Goal: Submit feedback/report problem: Submit feedback/report problem

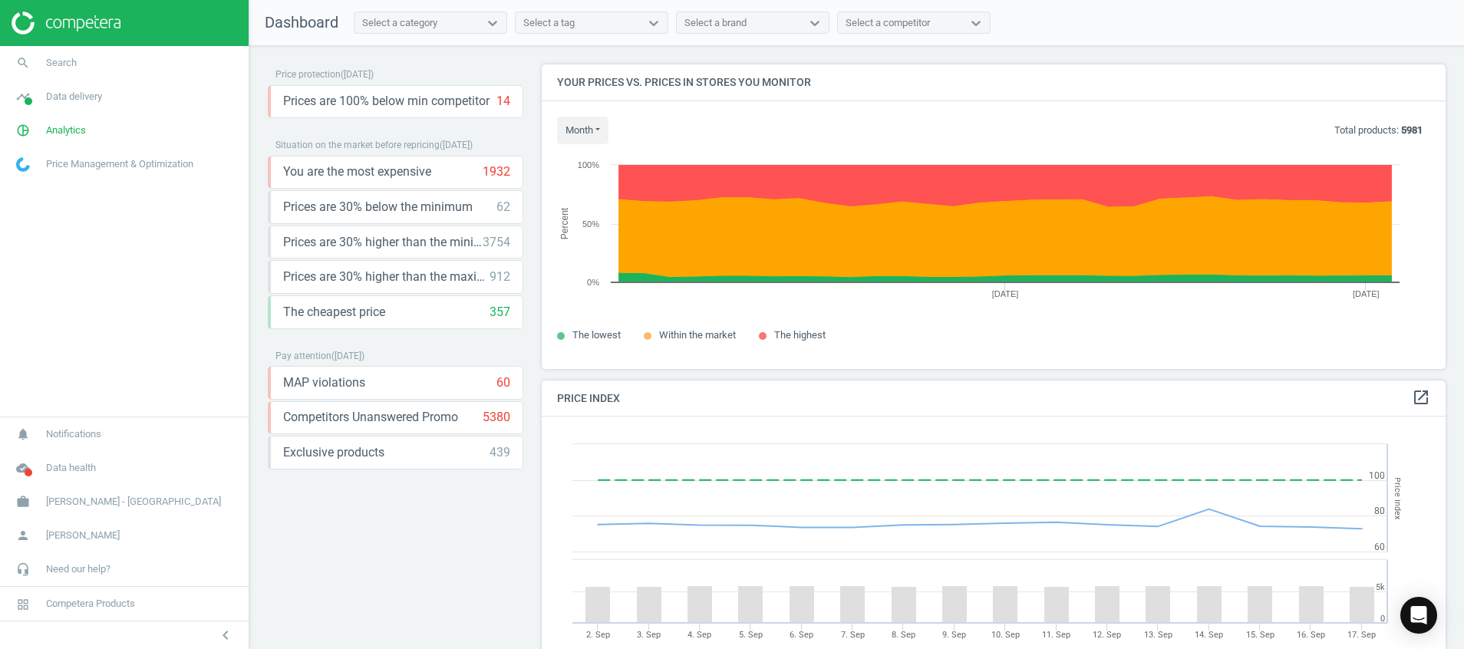
scroll to position [389, 923]
click at [19, 472] on icon "cloud_done" at bounding box center [22, 468] width 29 height 29
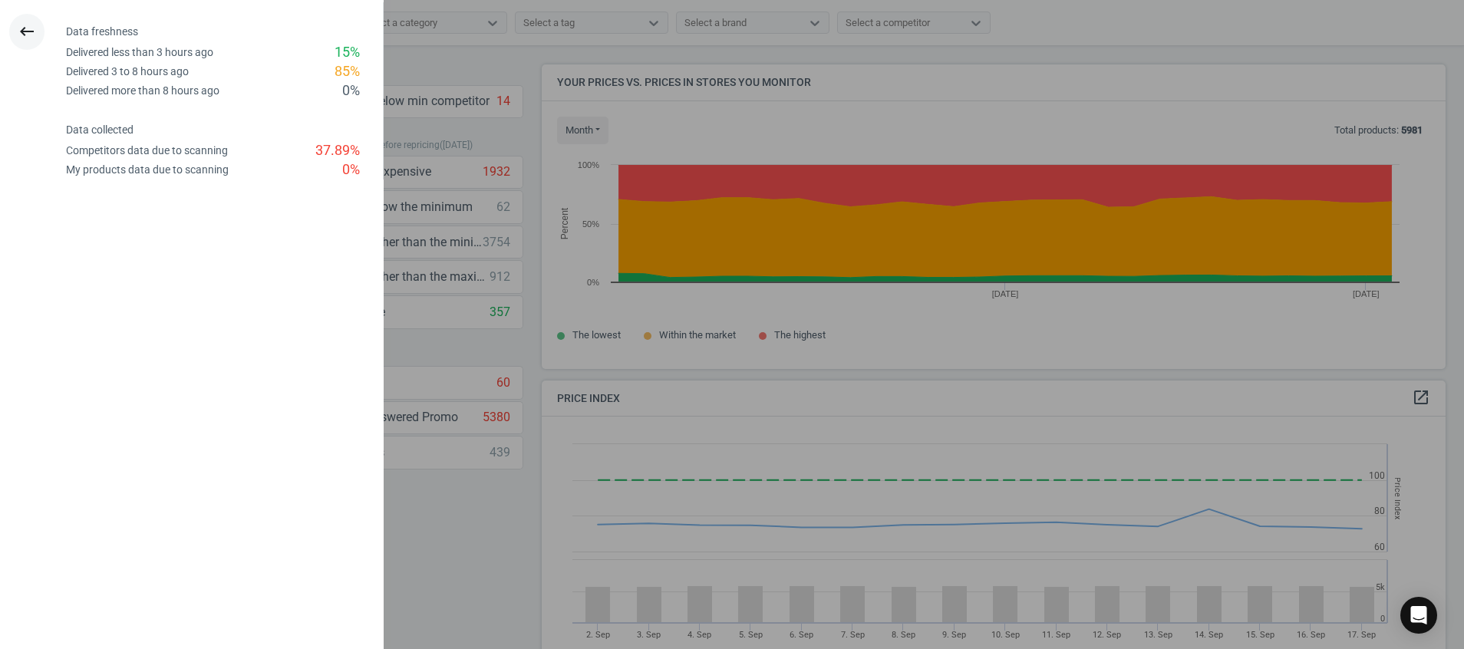
click at [25, 28] on icon "keyboard_backspace" at bounding box center [27, 31] width 18 height 18
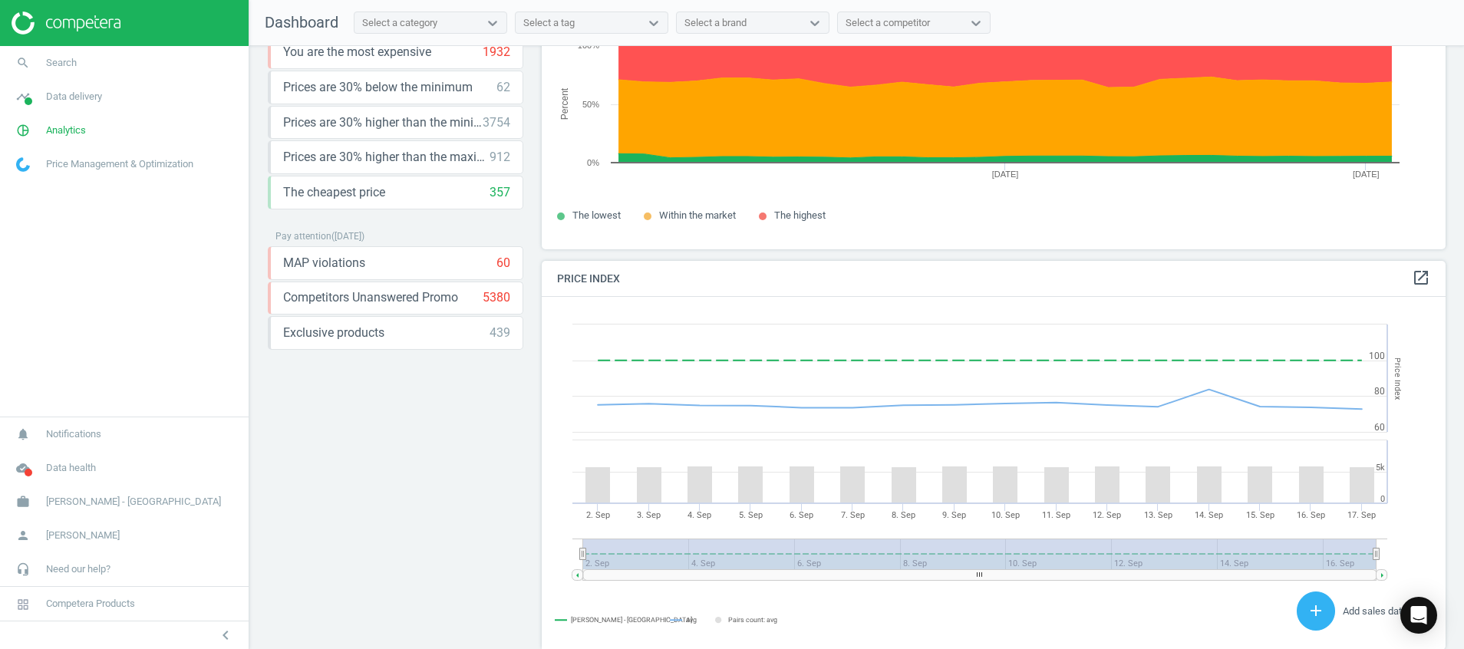
scroll to position [0, 0]
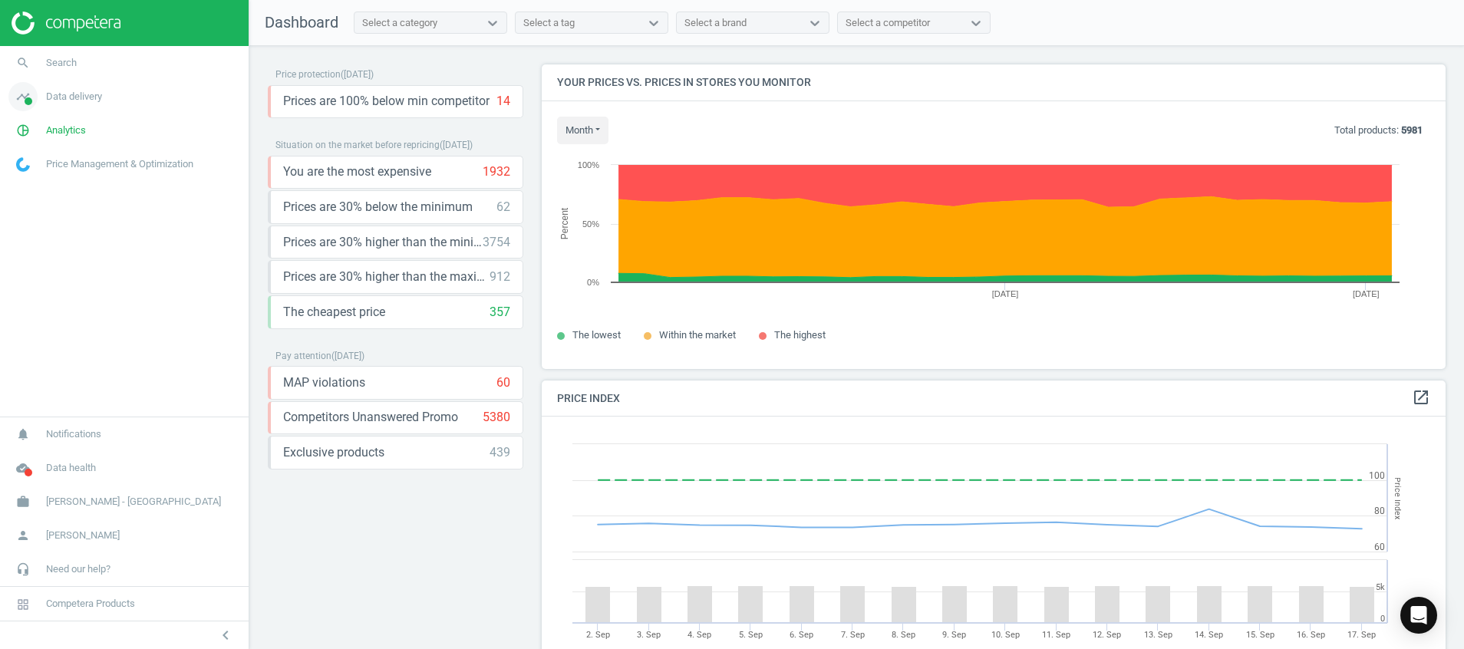
click at [25, 92] on icon "timeline" at bounding box center [22, 96] width 29 height 29
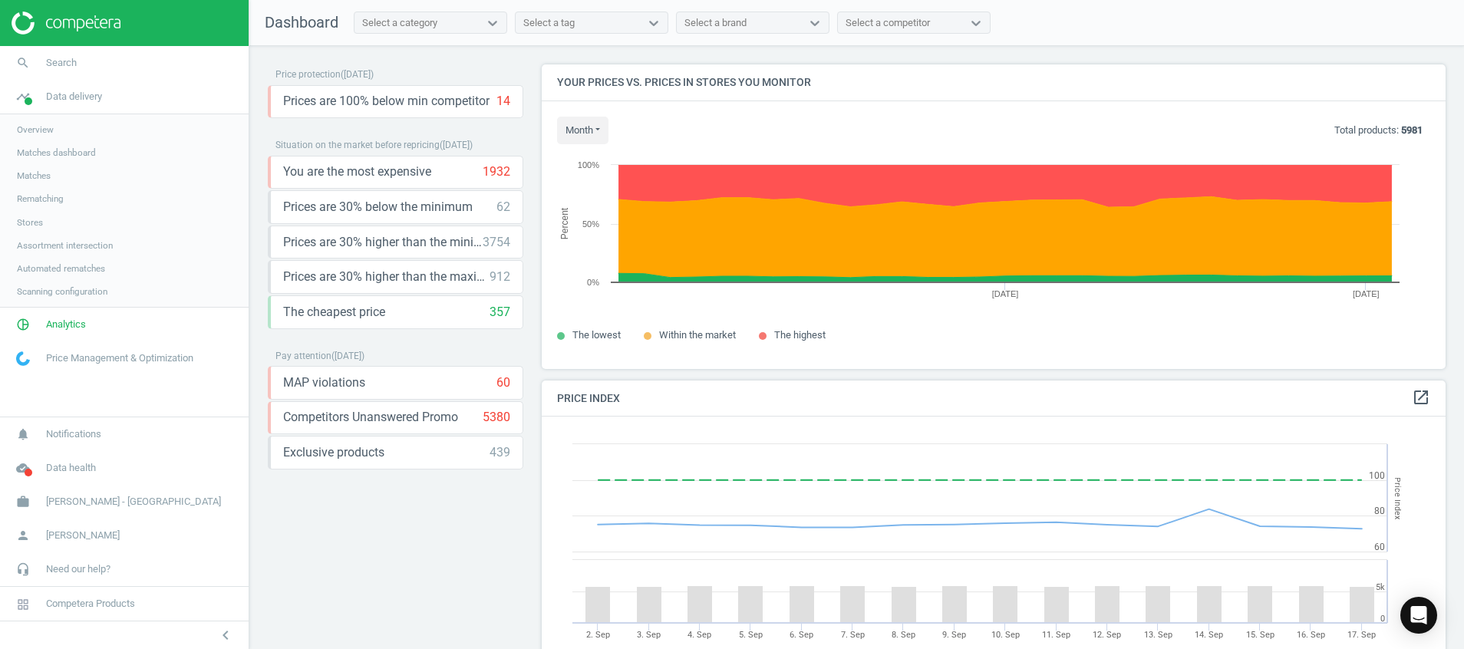
click at [35, 218] on span "Stores" at bounding box center [30, 222] width 26 height 12
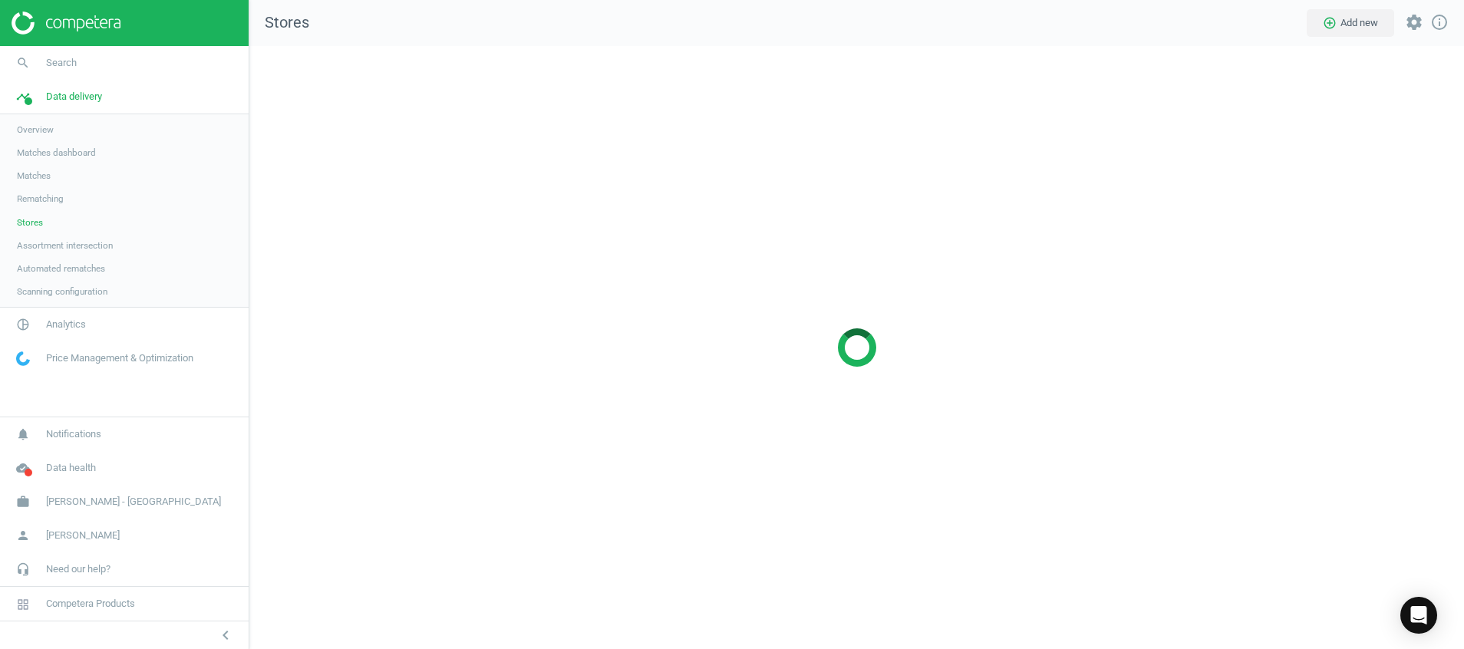
scroll to position [639, 1251]
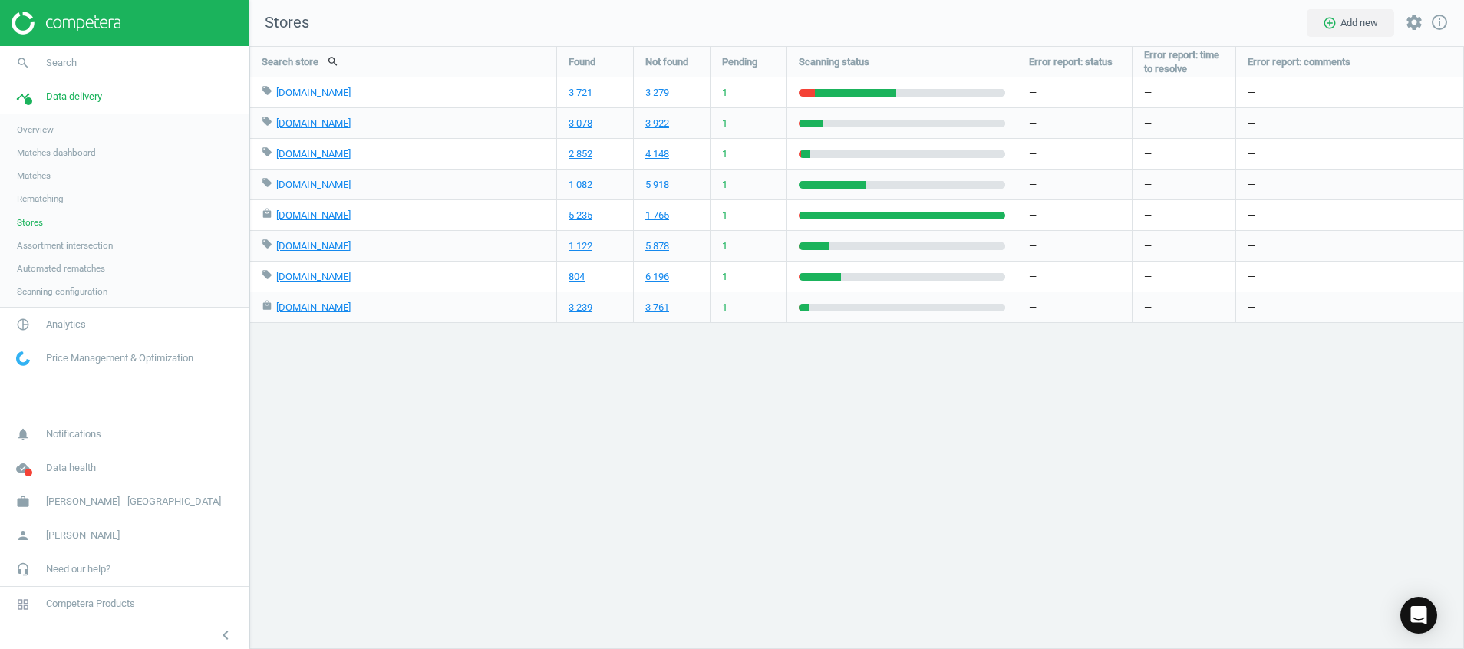
click at [61, 36] on div at bounding box center [124, 23] width 249 height 46
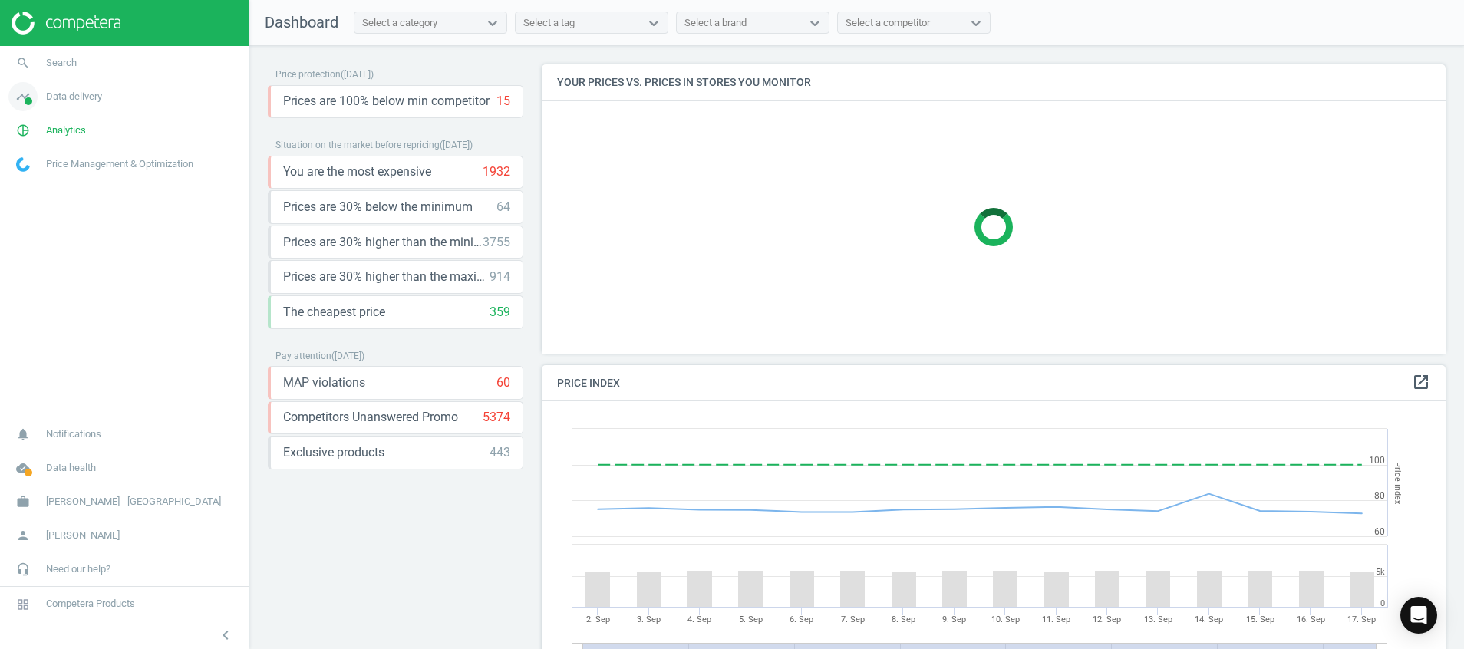
click at [20, 92] on icon "timeline" at bounding box center [22, 96] width 29 height 29
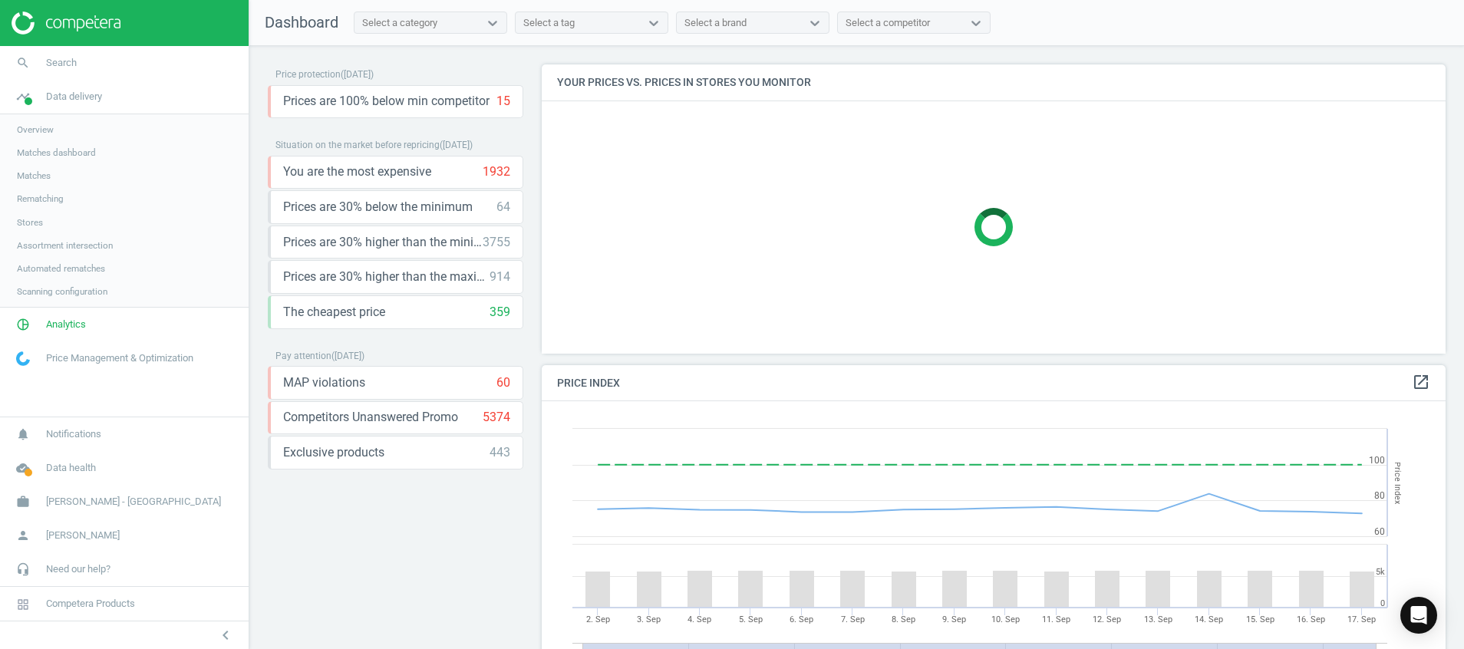
click at [32, 219] on span "Stores" at bounding box center [30, 222] width 26 height 12
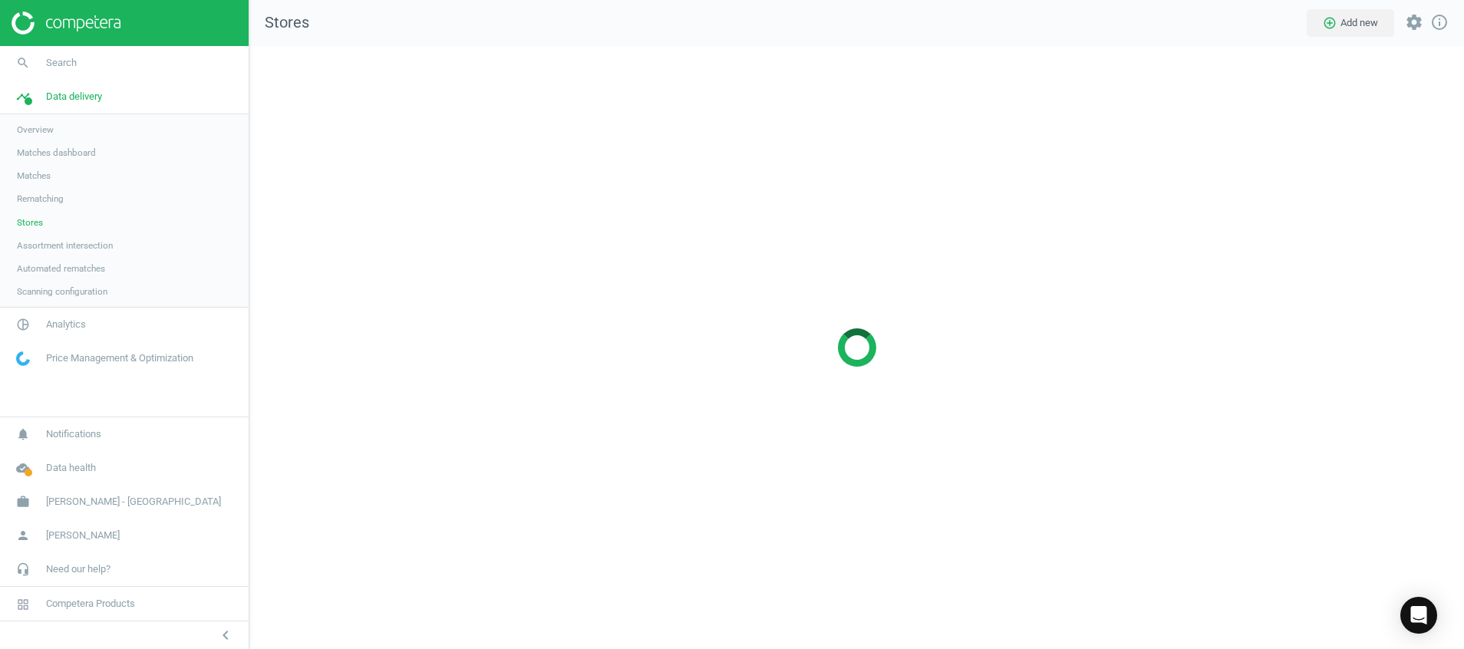
scroll to position [639, 1251]
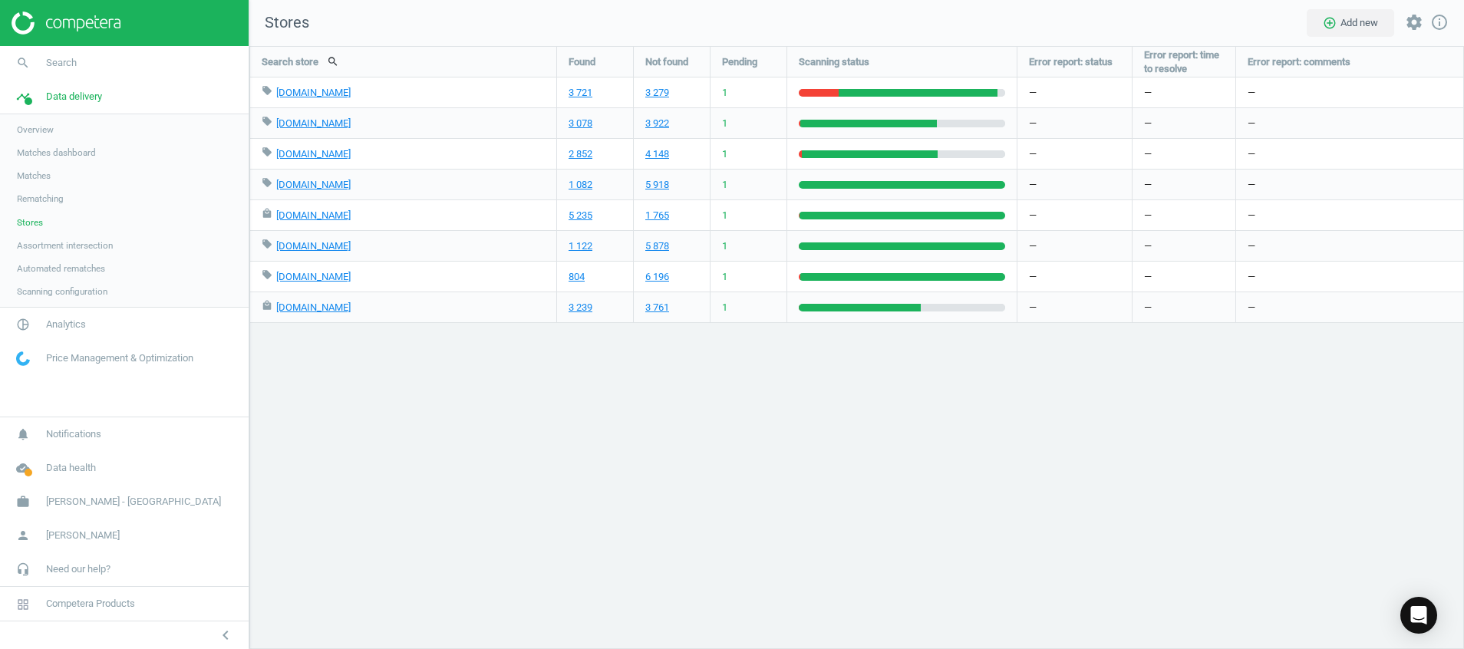
click at [67, 17] on img at bounding box center [66, 23] width 109 height 23
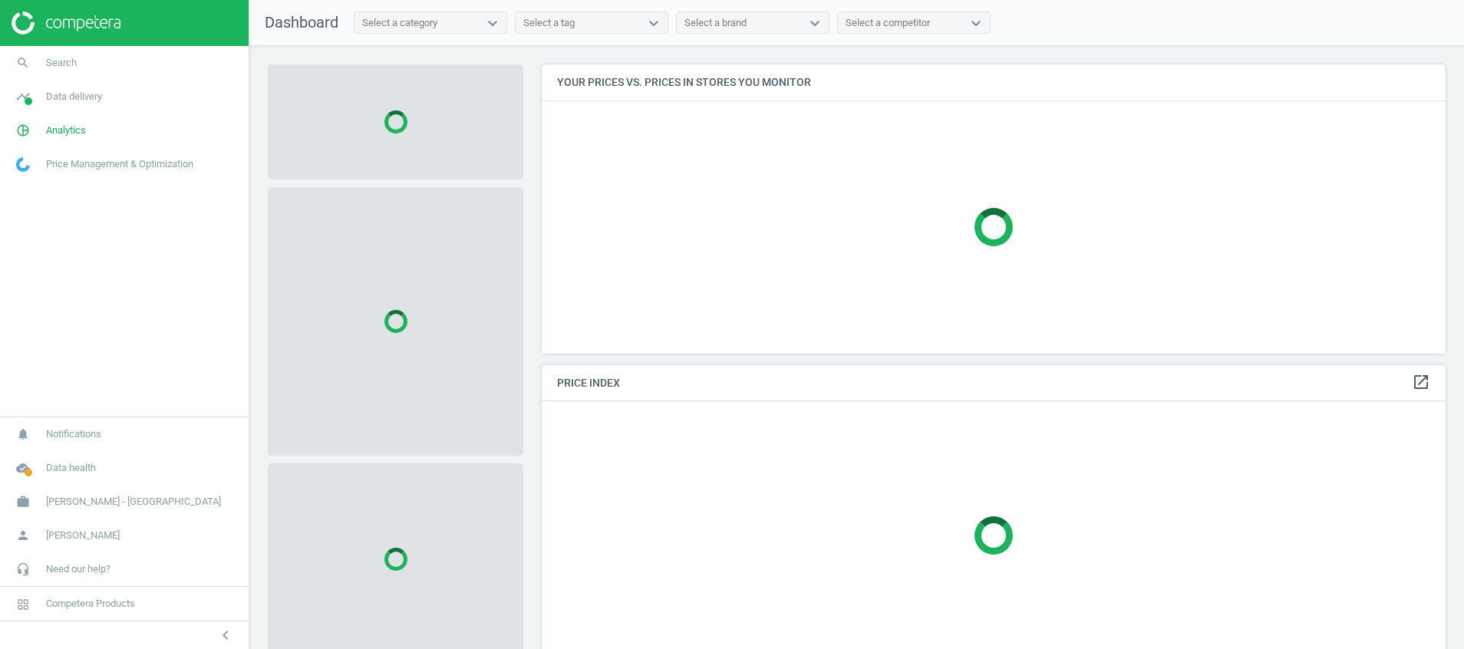
scroll to position [325, 923]
click at [27, 128] on icon "pie_chart_outlined" at bounding box center [22, 130] width 29 height 29
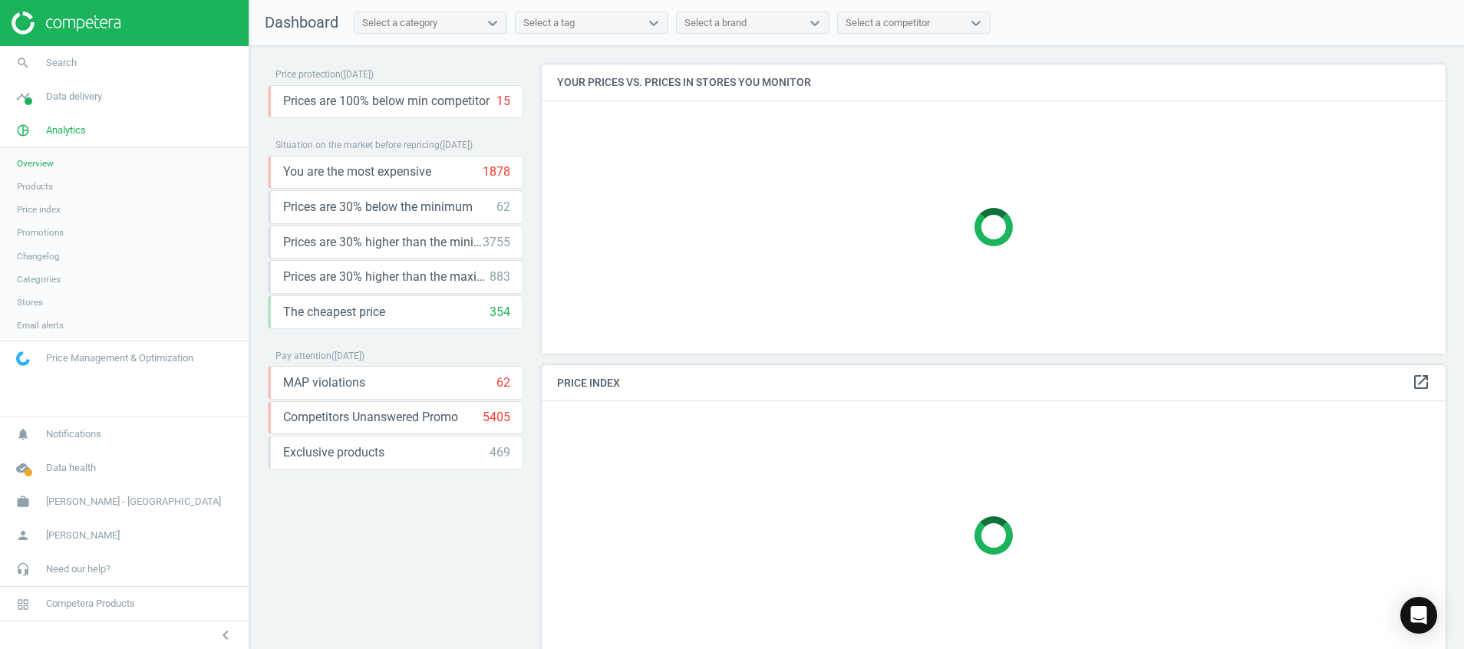
click at [31, 188] on span "Products" at bounding box center [35, 186] width 36 height 12
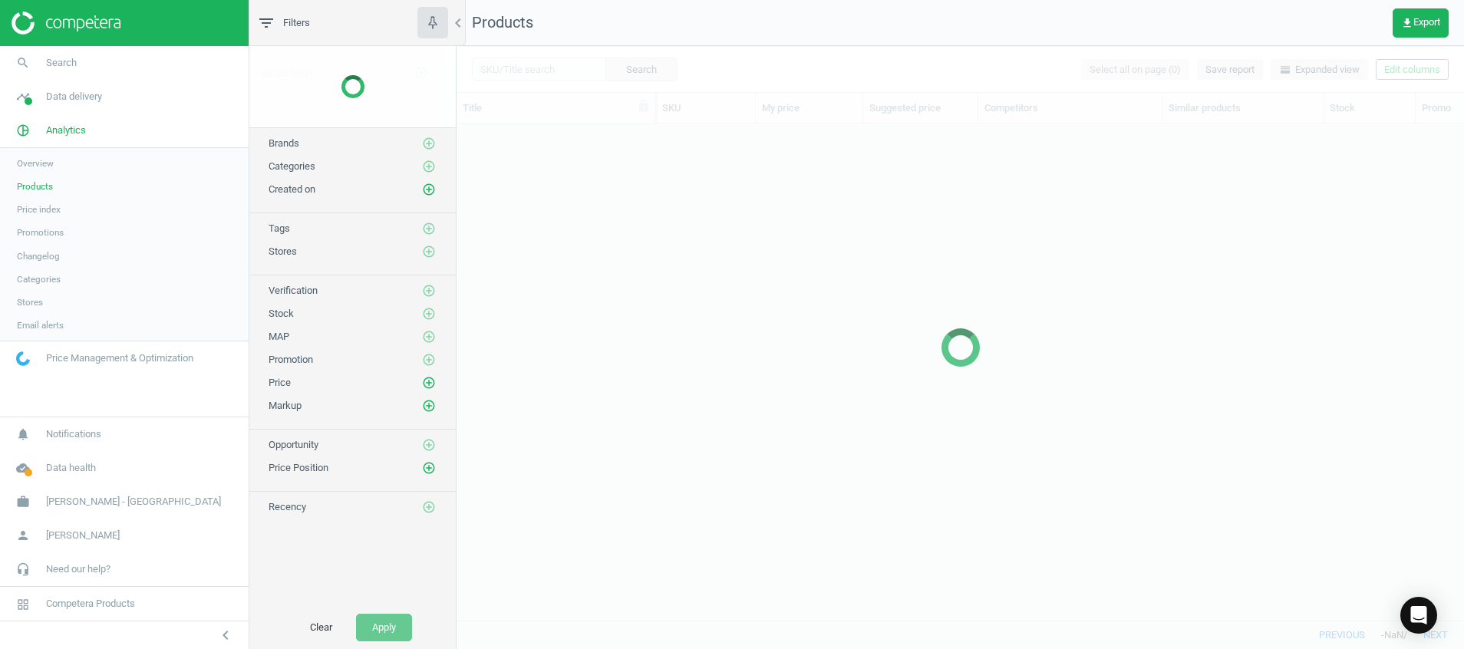
scroll to position [461, 990]
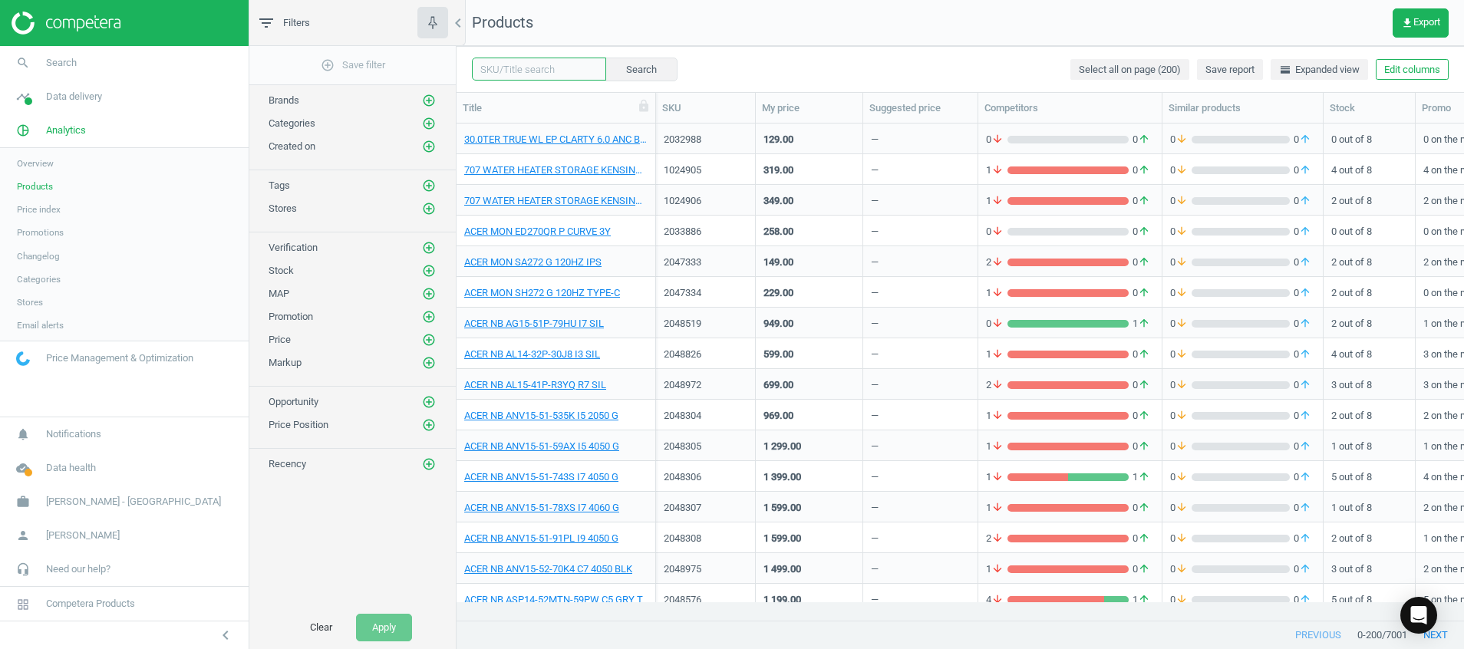
click at [507, 69] on input "text" at bounding box center [539, 69] width 134 height 23
paste input "1039623"
type input "1039623"
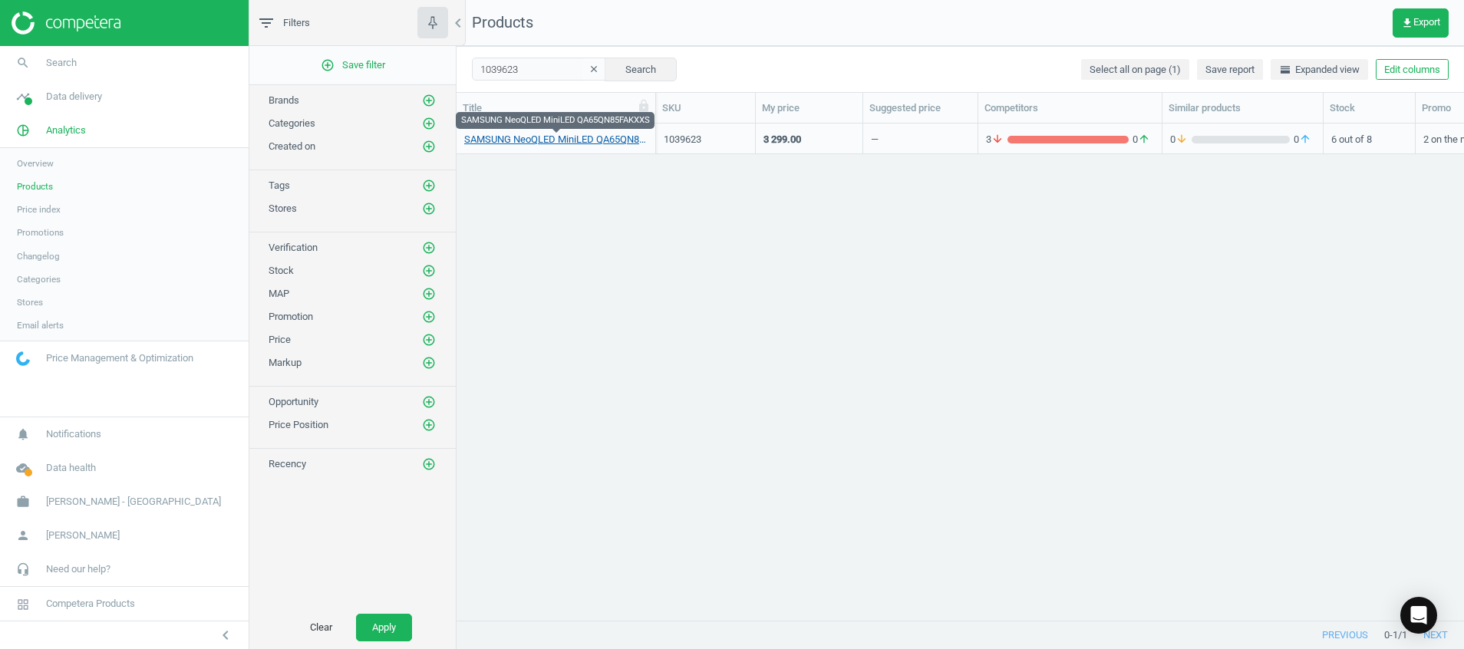
click at [561, 138] on link "SAMSUNG NeoQLED MiniLED QA65QN85FAKXXS" at bounding box center [555, 140] width 183 height 14
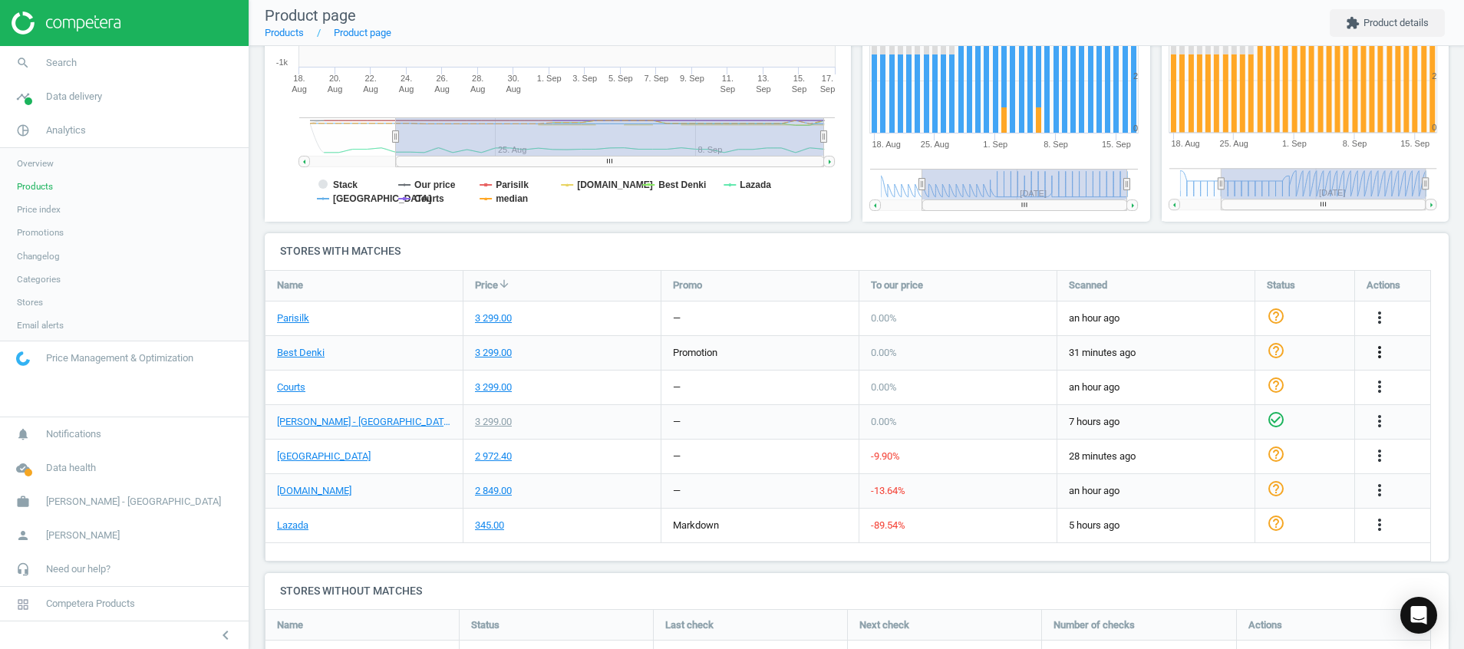
click at [1383, 359] on icon "more_vert" at bounding box center [1380, 352] width 18 height 18
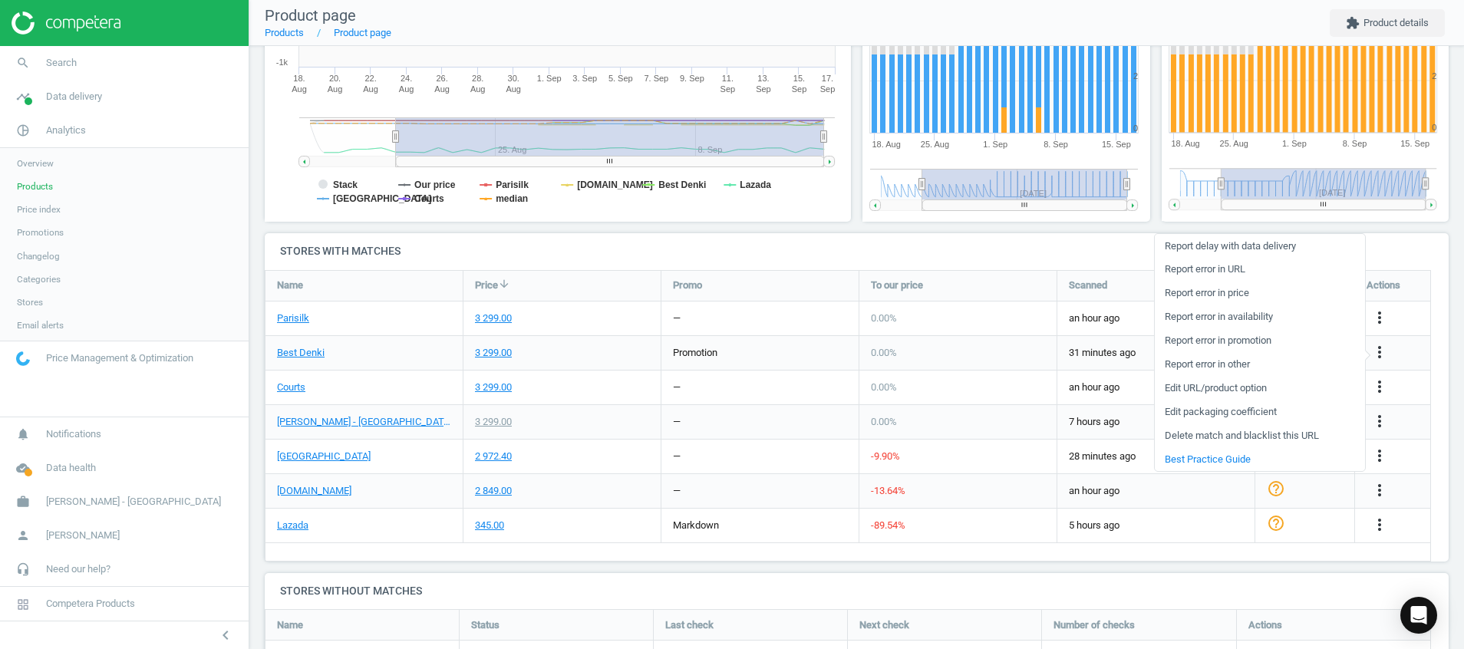
click at [1276, 290] on link "Report error in price" at bounding box center [1260, 294] width 210 height 24
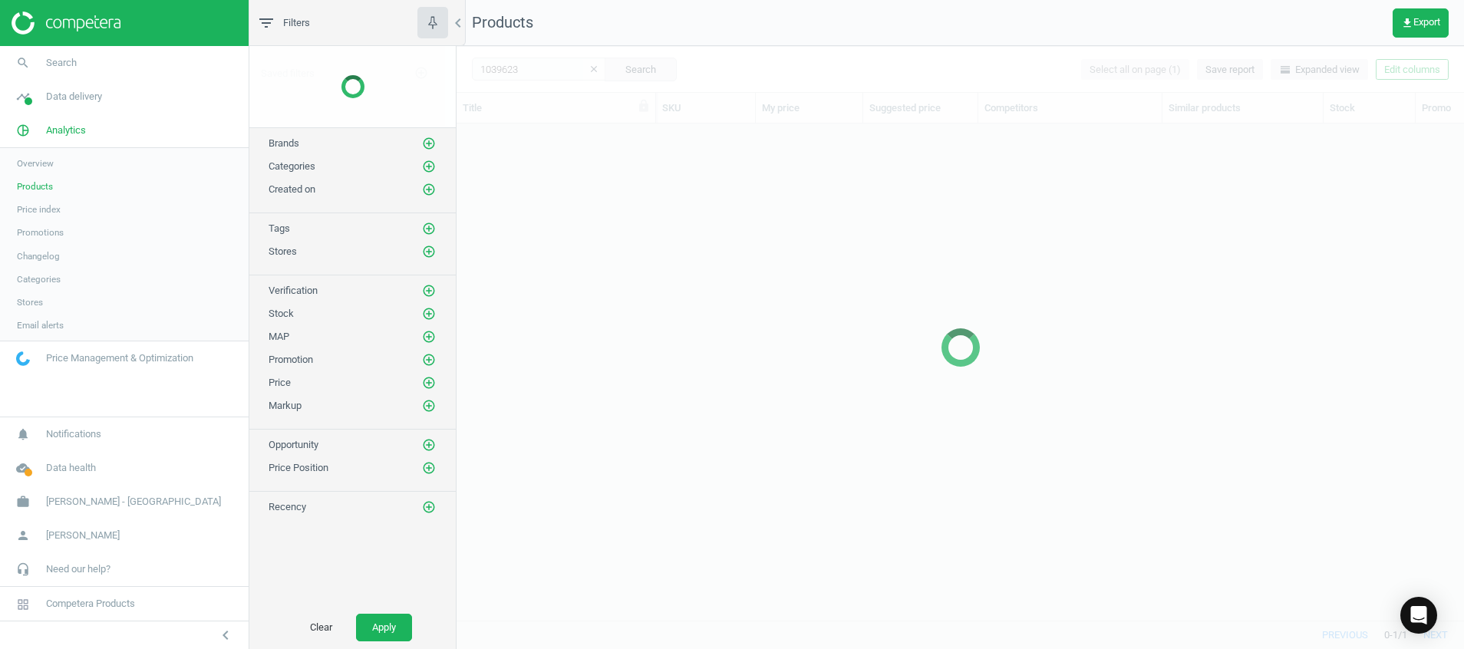
scroll to position [461, 990]
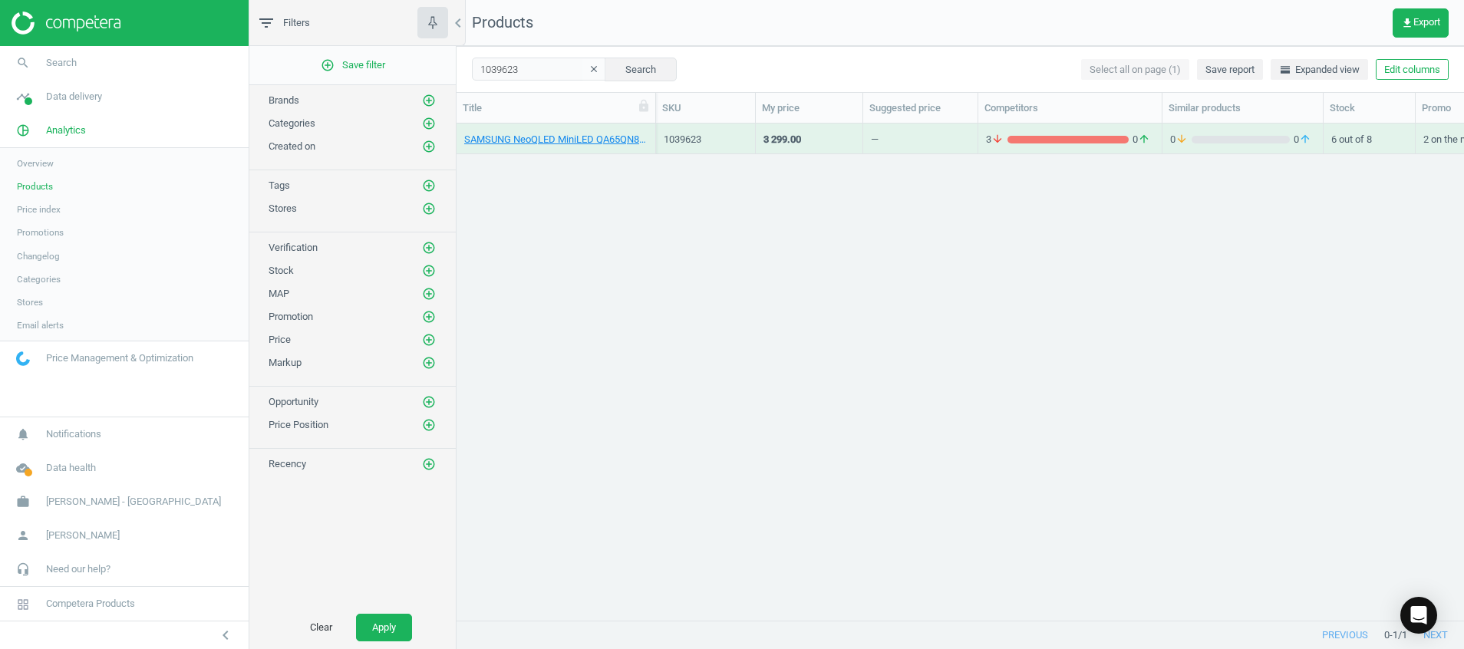
click at [589, 69] on icon "clear" at bounding box center [594, 69] width 11 height 11
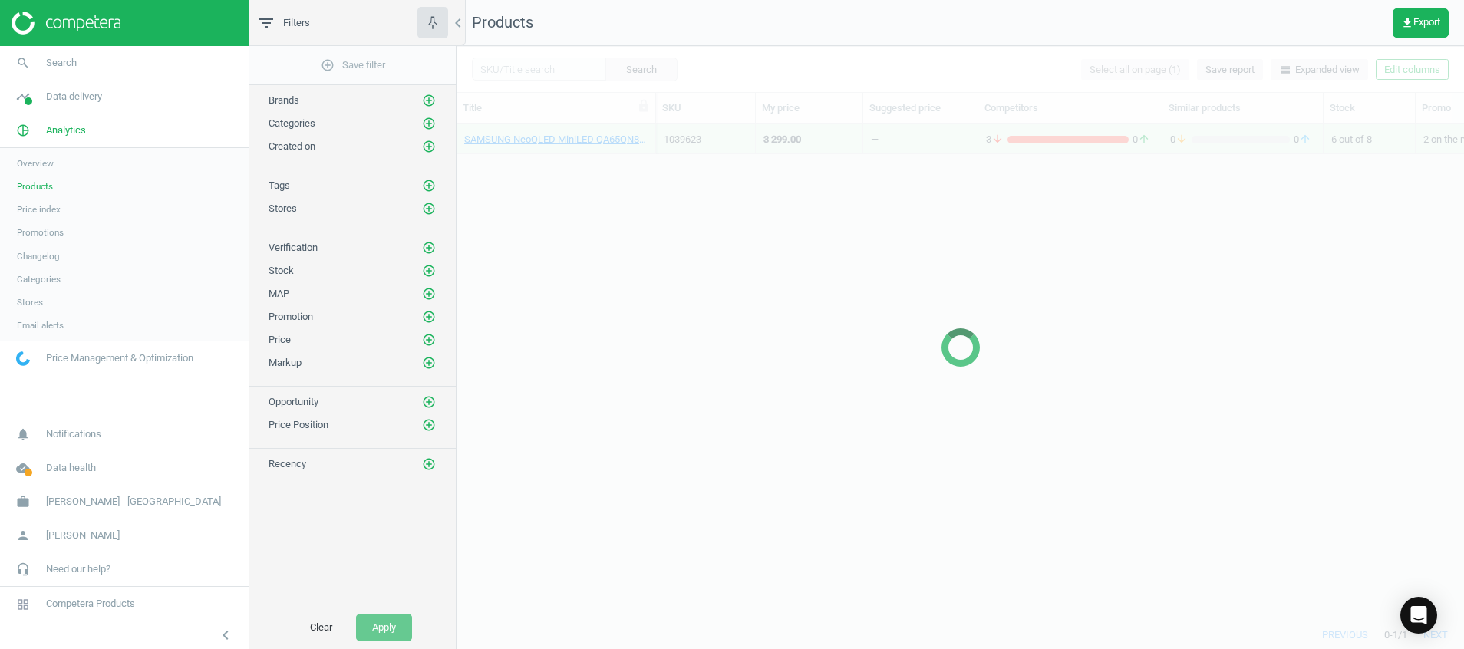
click at [493, 72] on div at bounding box center [961, 347] width 1008 height 603
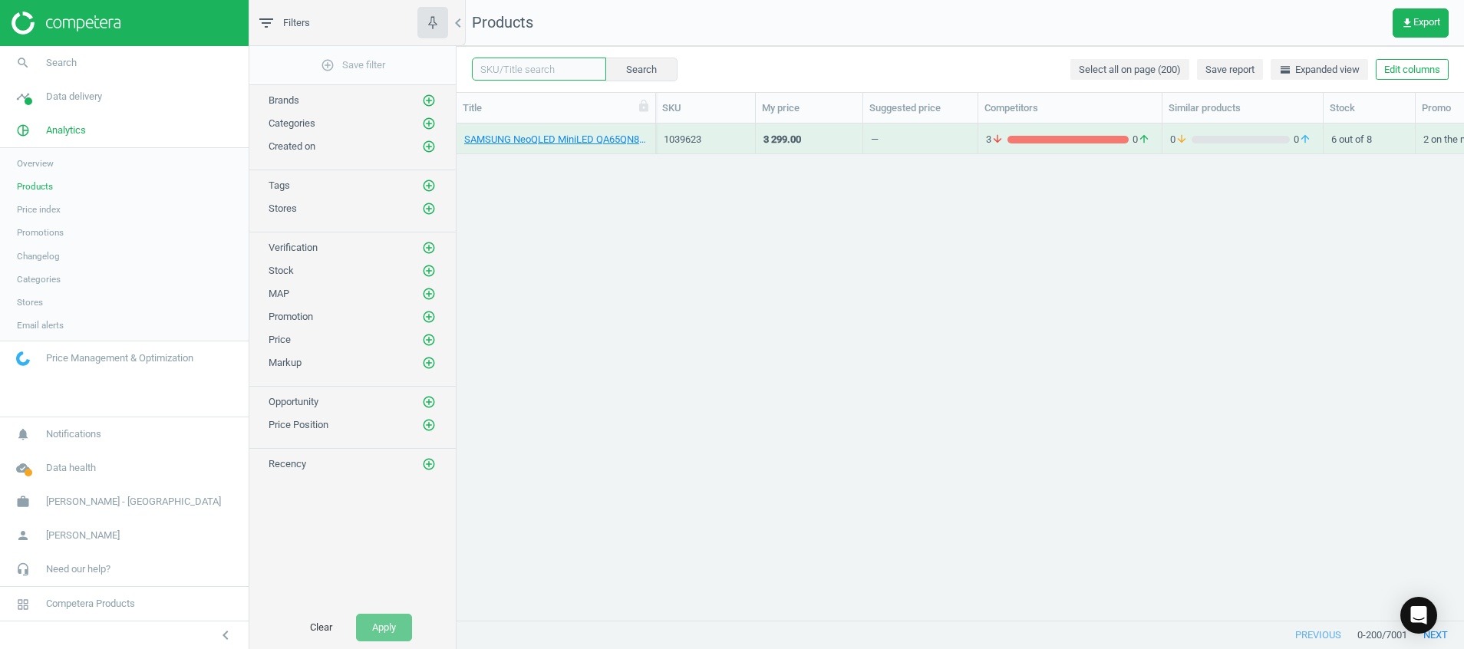
click at [487, 69] on input "text" at bounding box center [539, 69] width 134 height 23
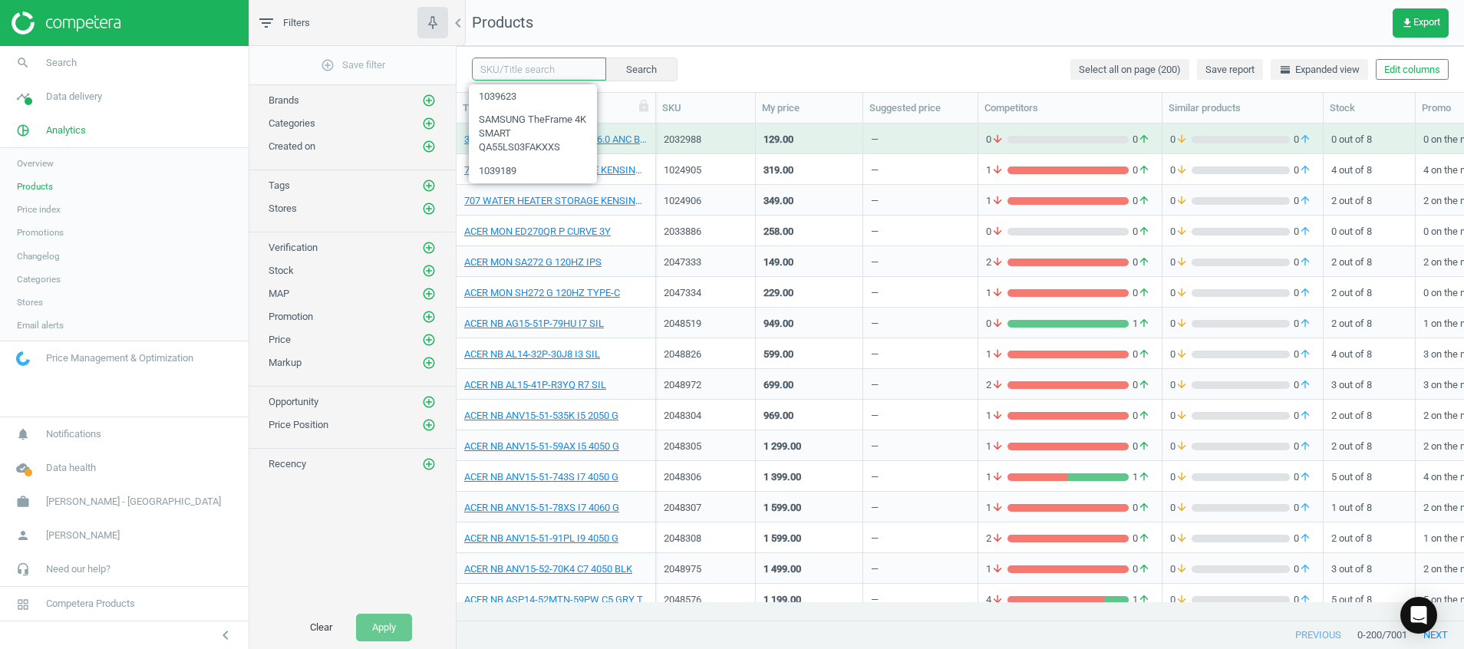
paste input "1038939"
type input "1038939"
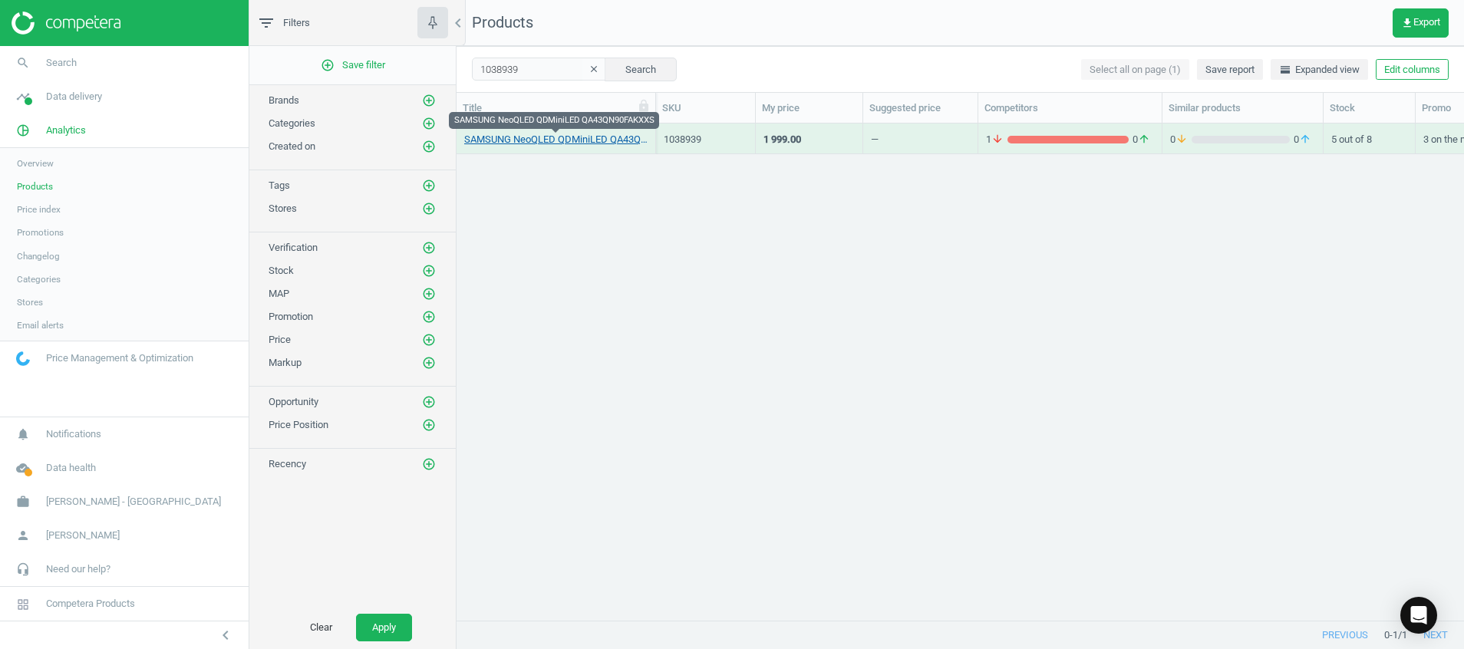
click at [610, 142] on link "SAMSUNG NeoQLED QDMiniLED QA43QN90FAKXXS" at bounding box center [555, 140] width 183 height 14
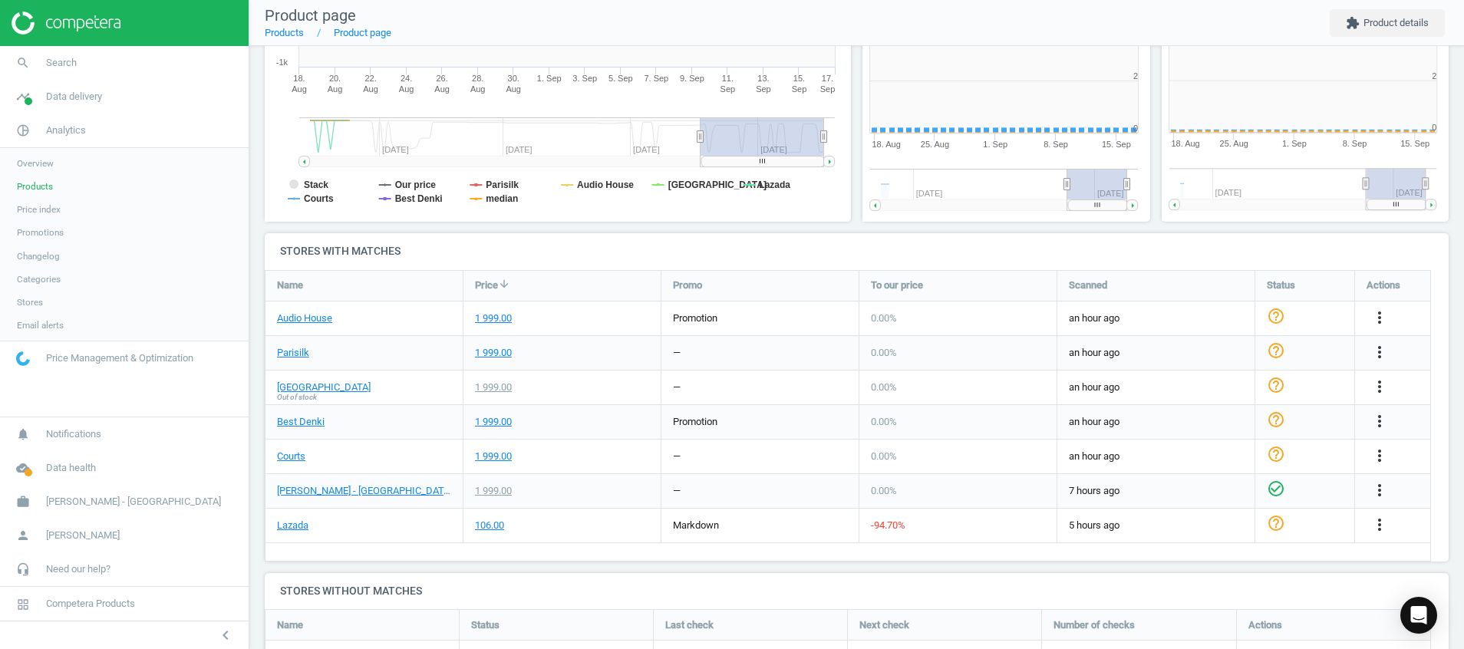
scroll to position [343, 319]
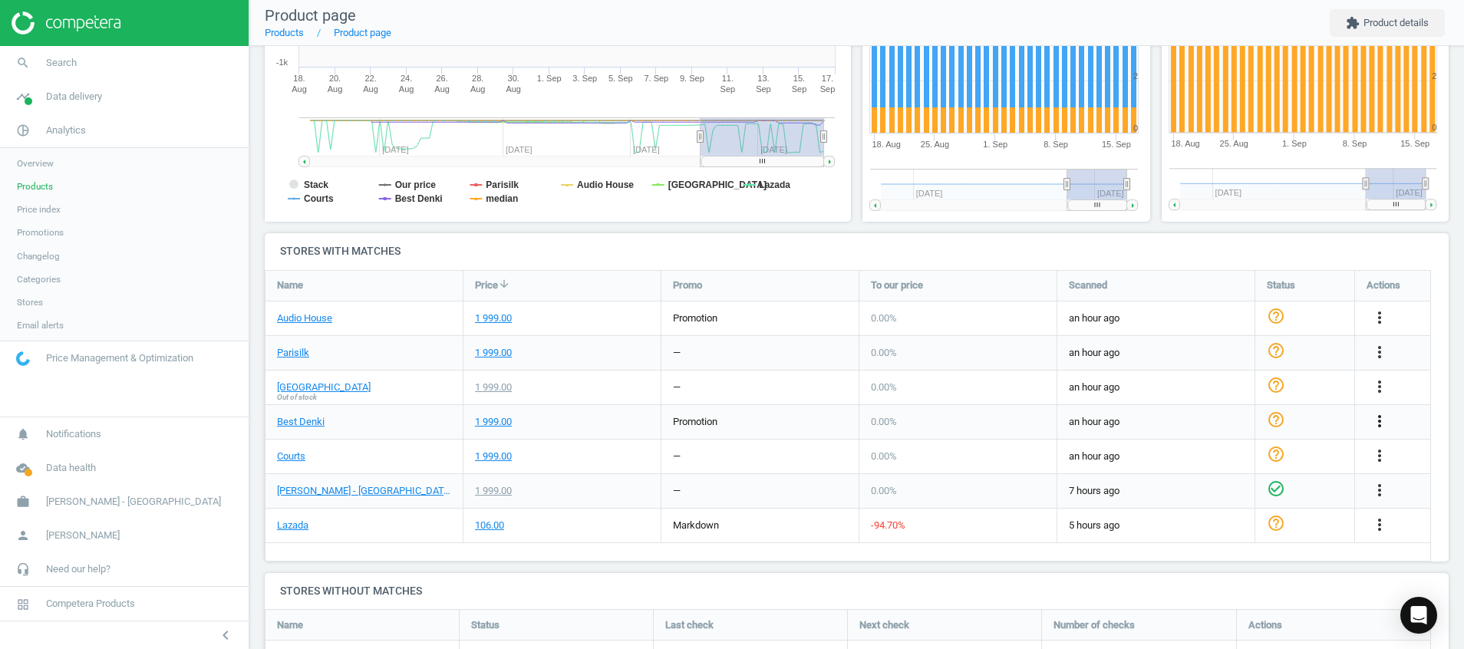
click at [1384, 422] on icon "more_vert" at bounding box center [1380, 421] width 18 height 18
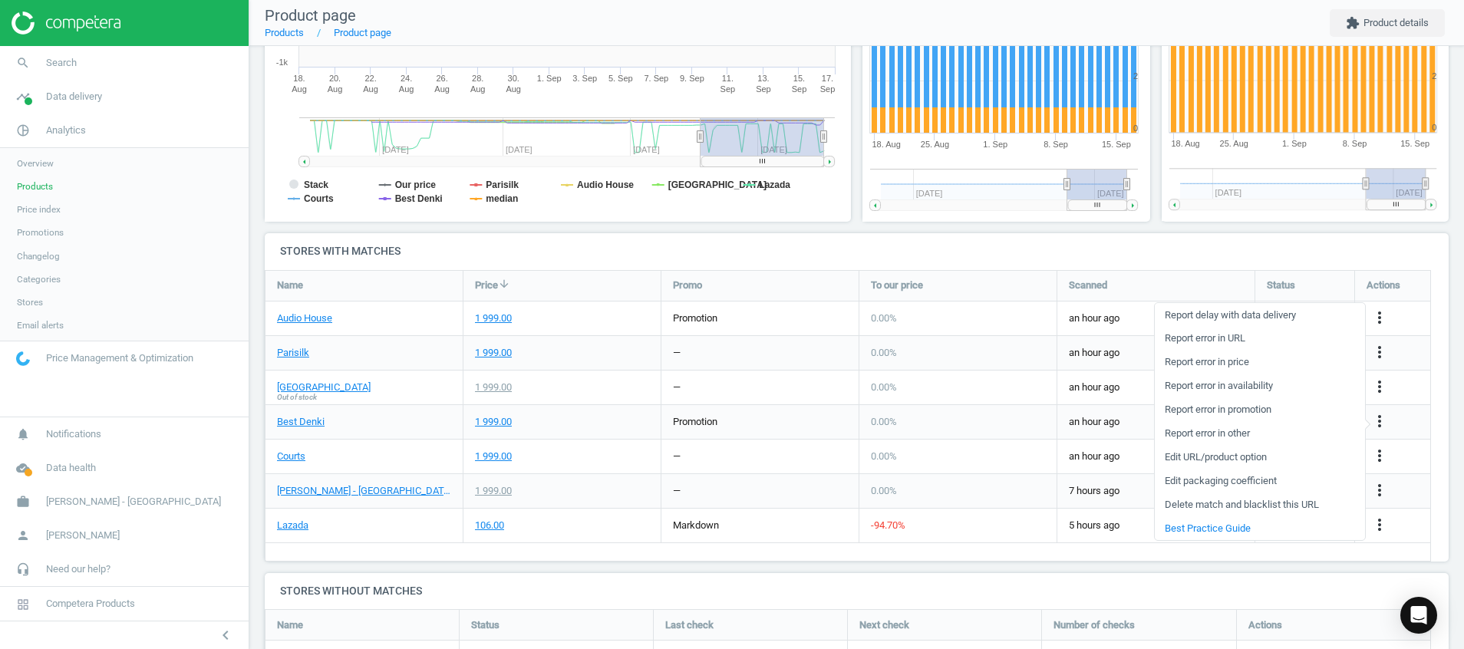
click at [1236, 361] on link "Report error in price" at bounding box center [1260, 363] width 210 height 24
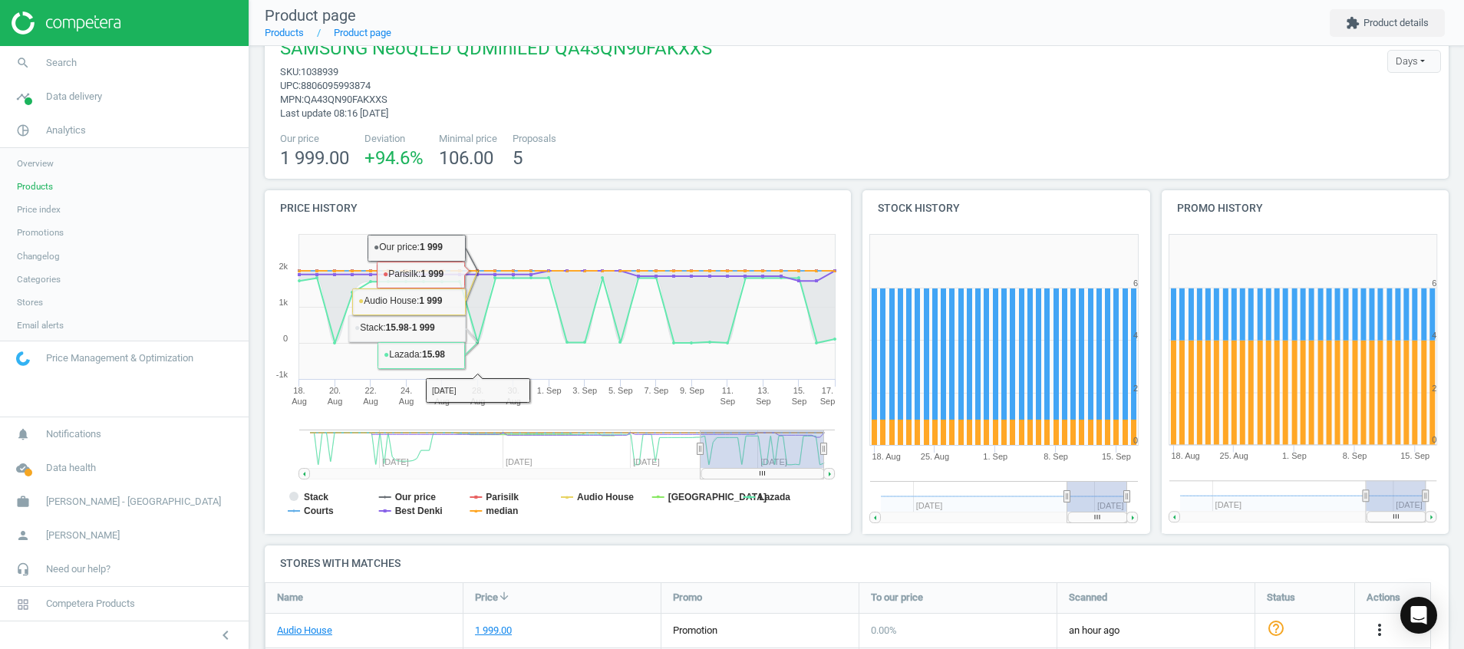
scroll to position [0, 0]
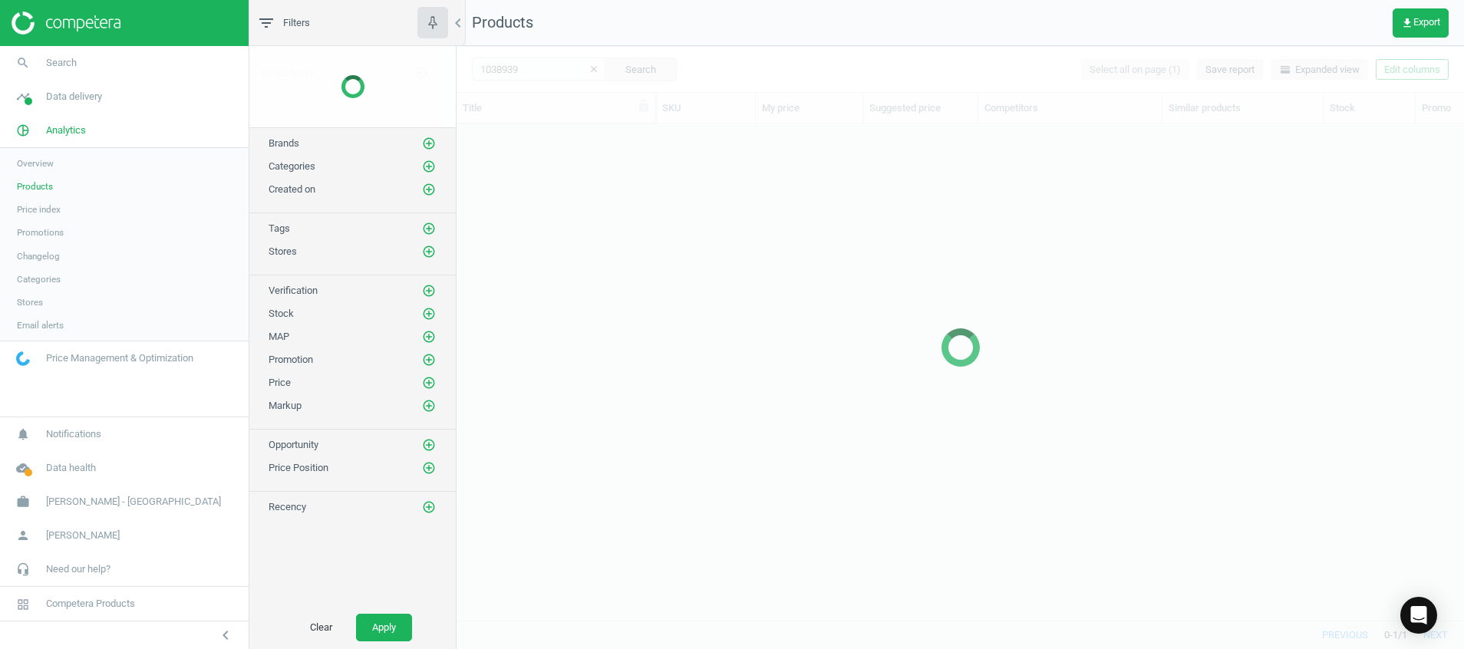
scroll to position [461, 990]
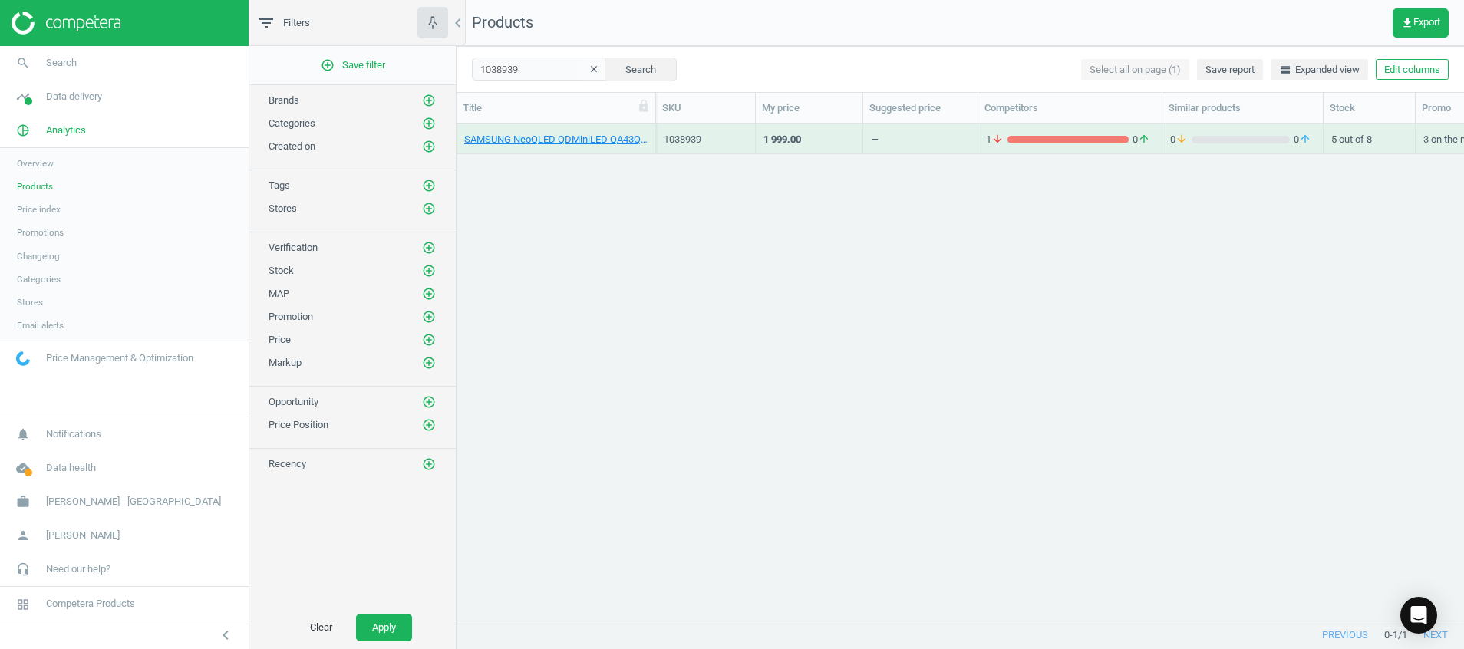
click at [589, 64] on icon "clear" at bounding box center [594, 69] width 11 height 11
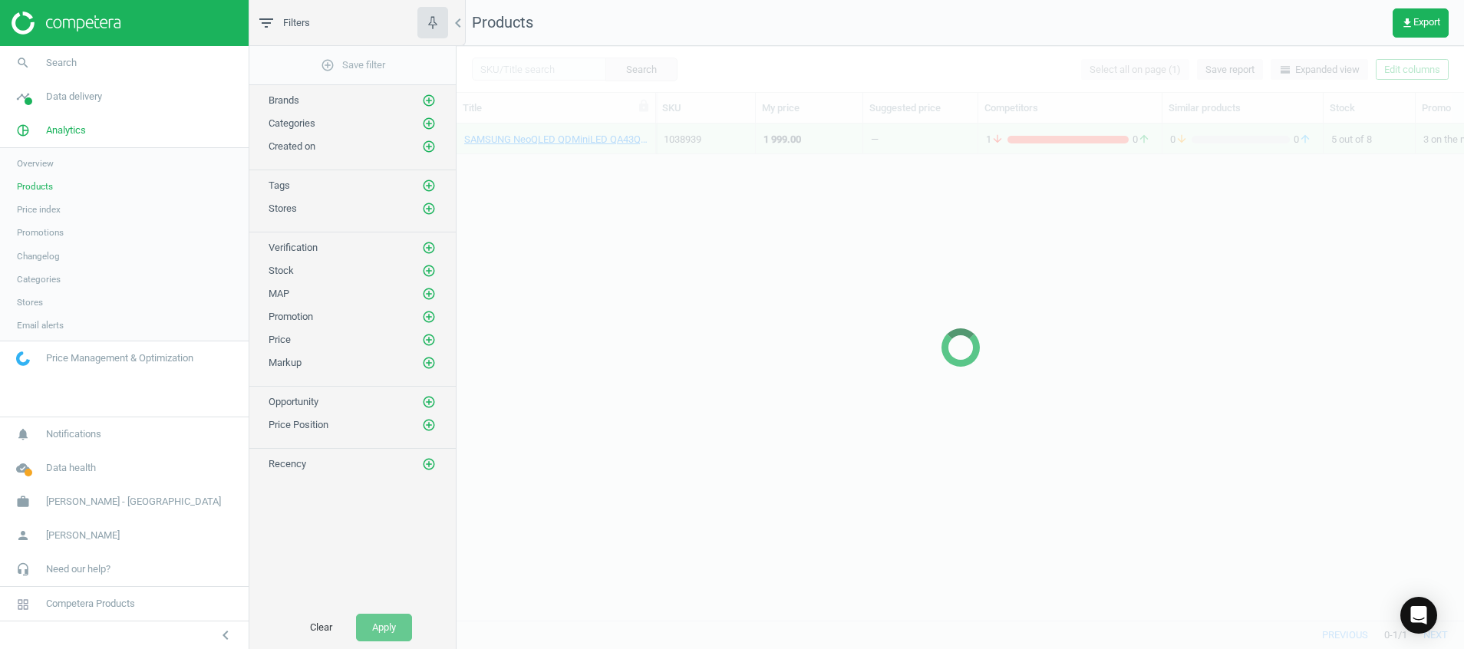
click at [534, 69] on div at bounding box center [961, 347] width 1008 height 603
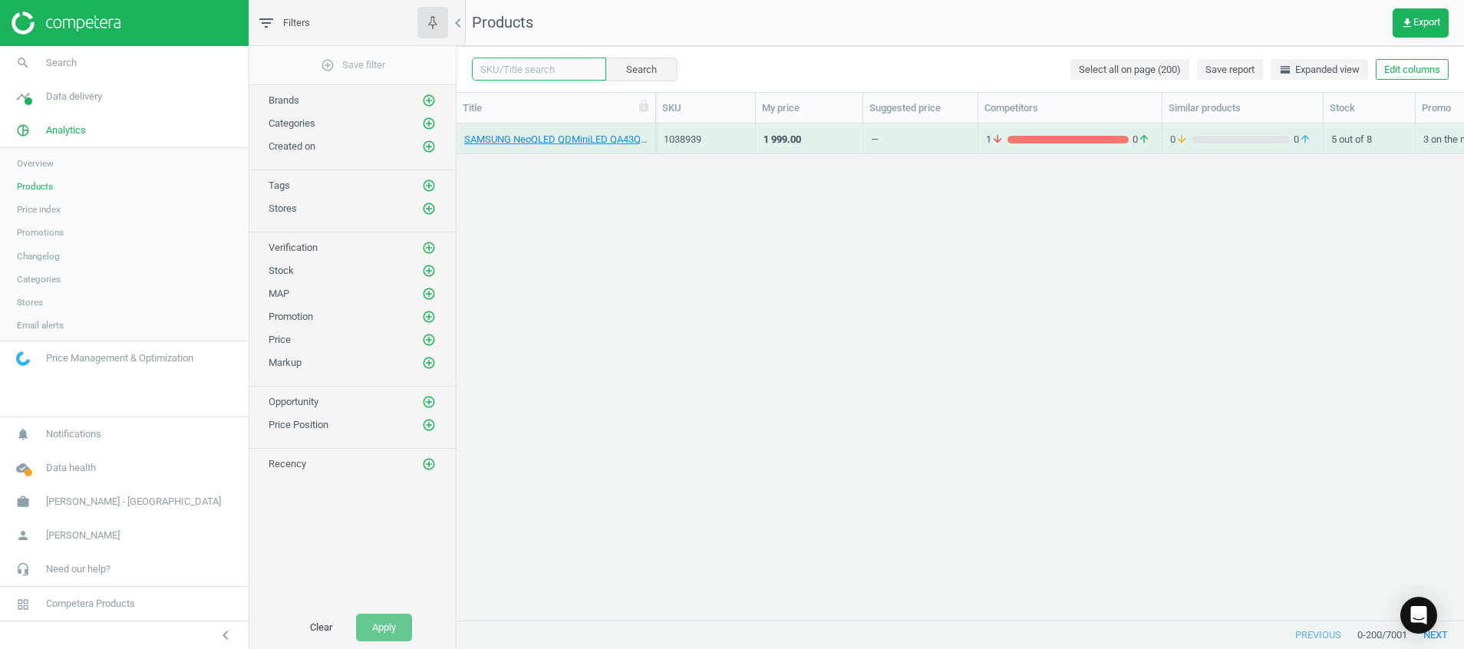
click at [534, 69] on input "text" at bounding box center [539, 69] width 134 height 23
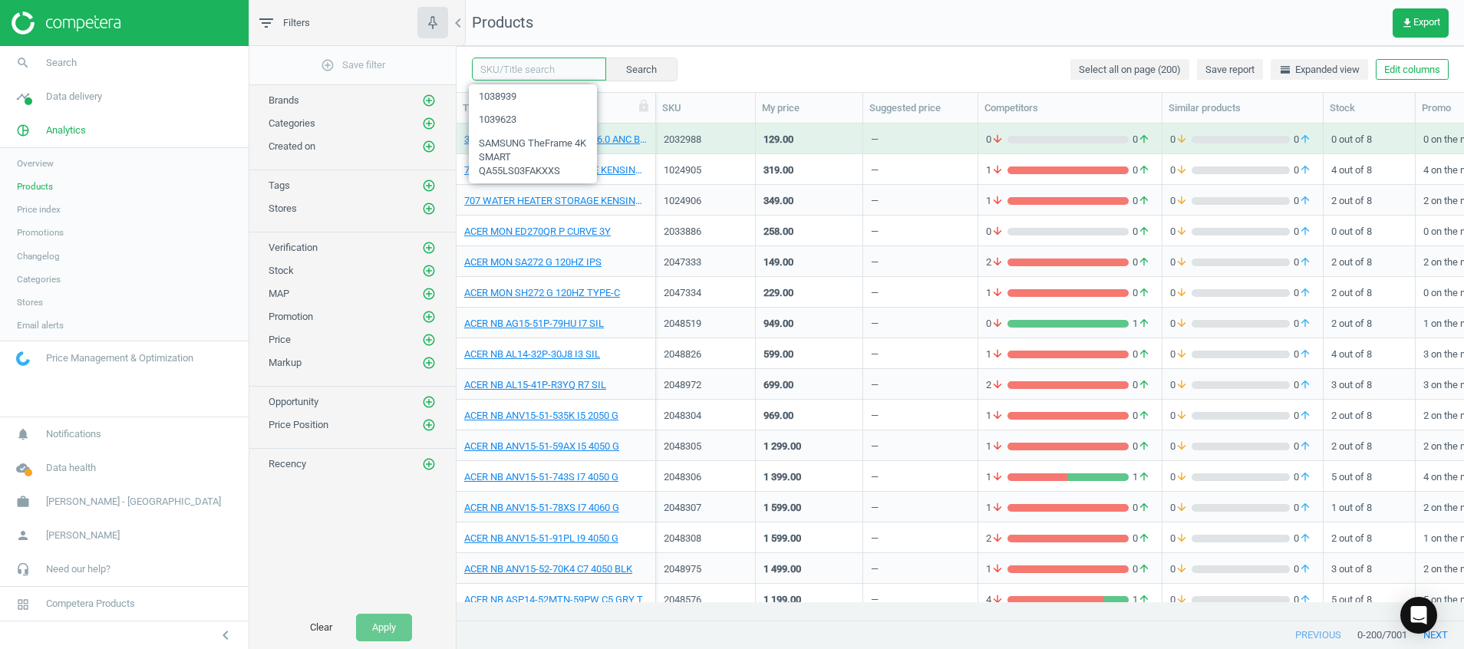
paste input "1038938"
type input "1038938"
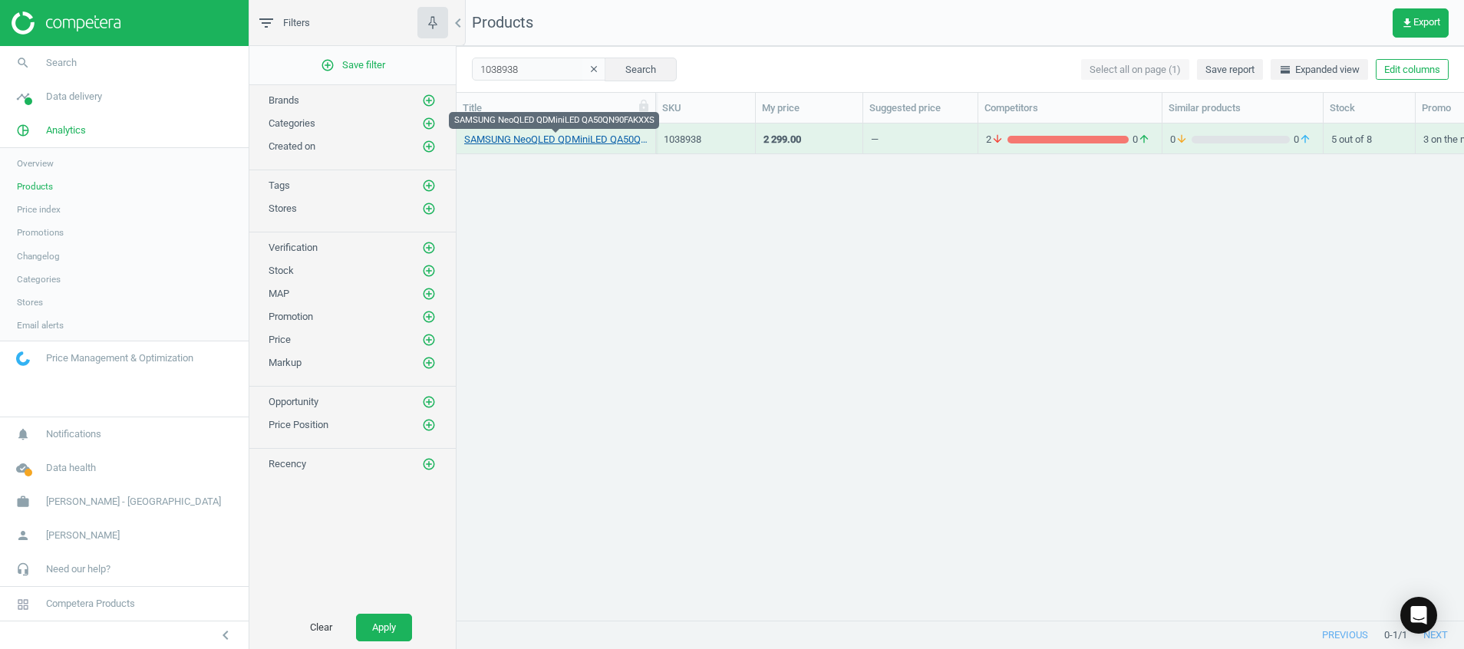
click at [576, 145] on link "SAMSUNG NeoQLED QDMiniLED QA50QN90FAKXXS" at bounding box center [555, 140] width 183 height 14
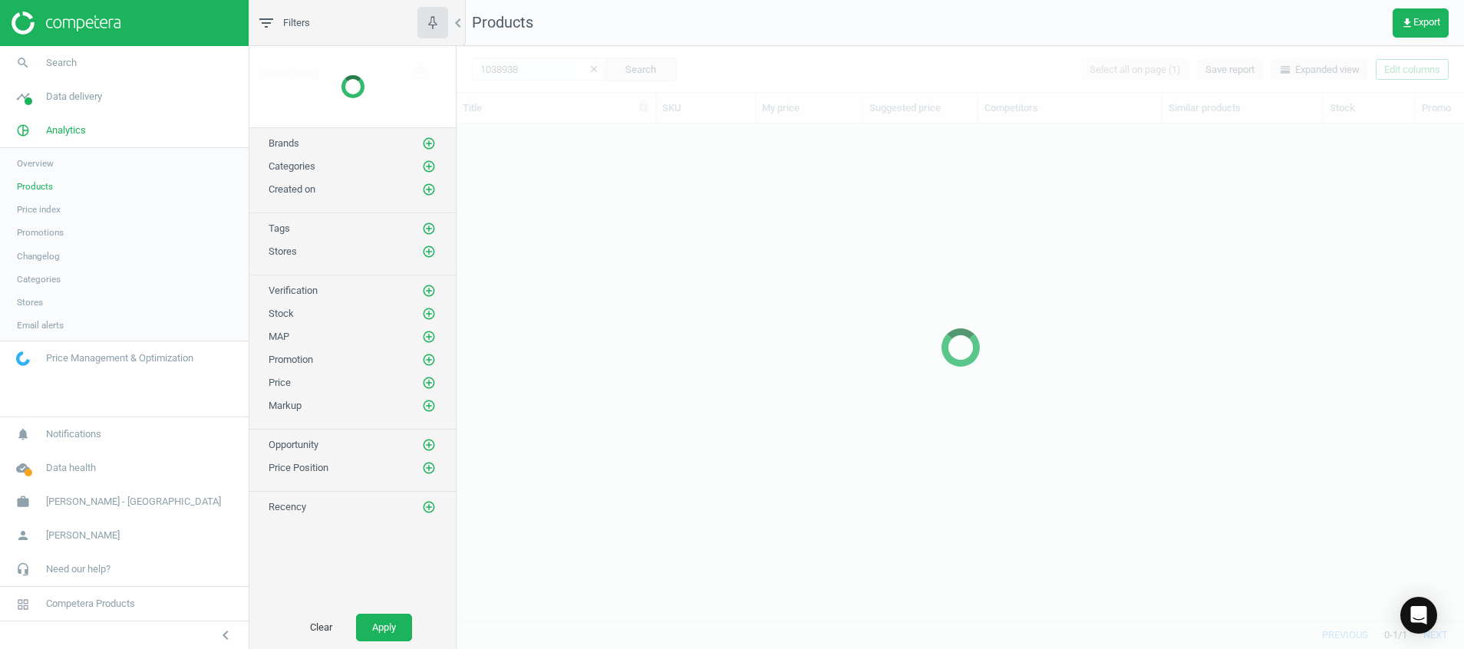
scroll to position [461, 990]
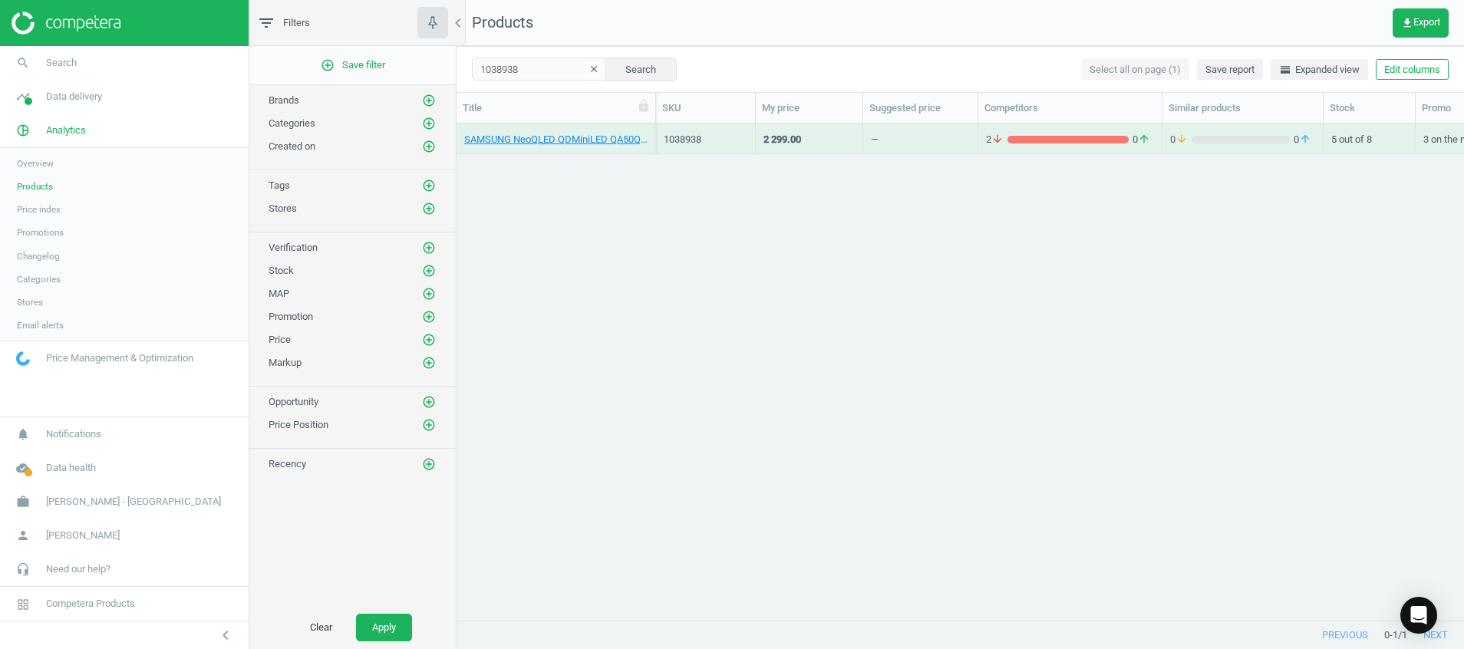
click at [588, 68] on button "clear" at bounding box center [594, 69] width 23 height 21
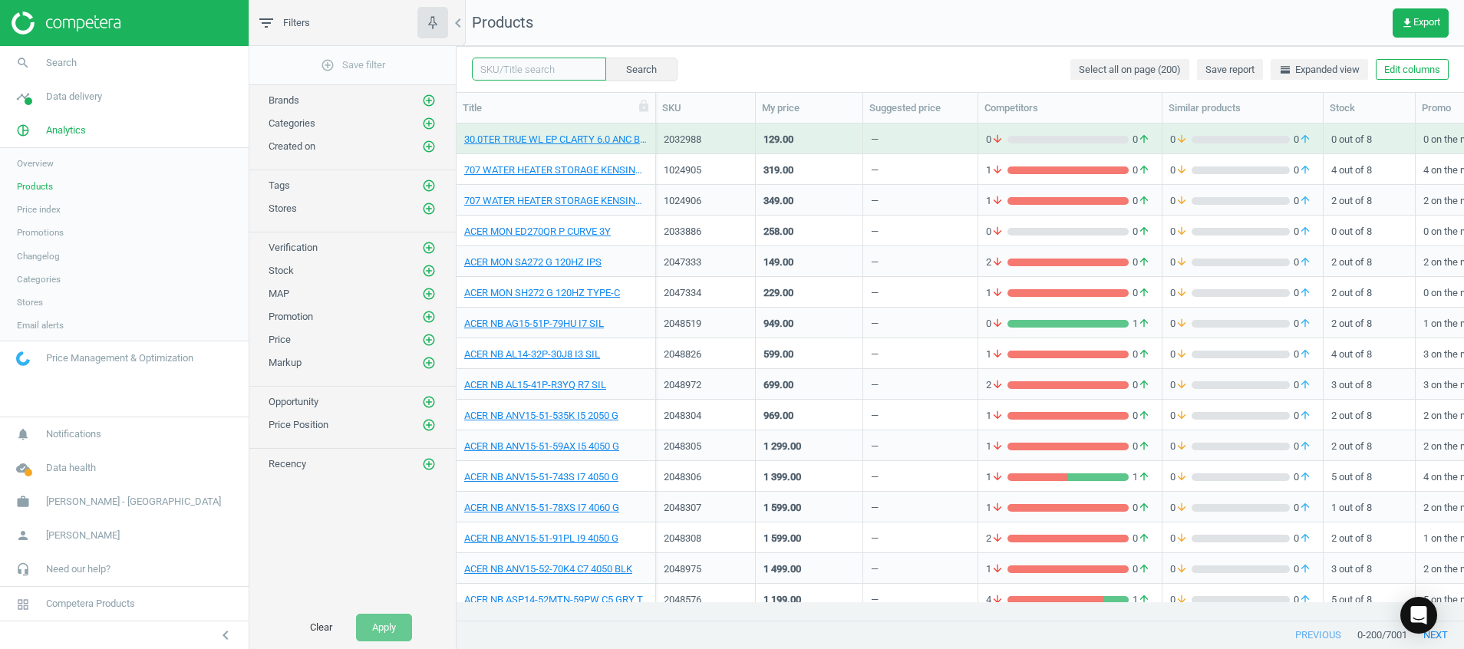
click at [510, 70] on input "text" at bounding box center [539, 69] width 134 height 23
paste input "1038758"
type input "1038758"
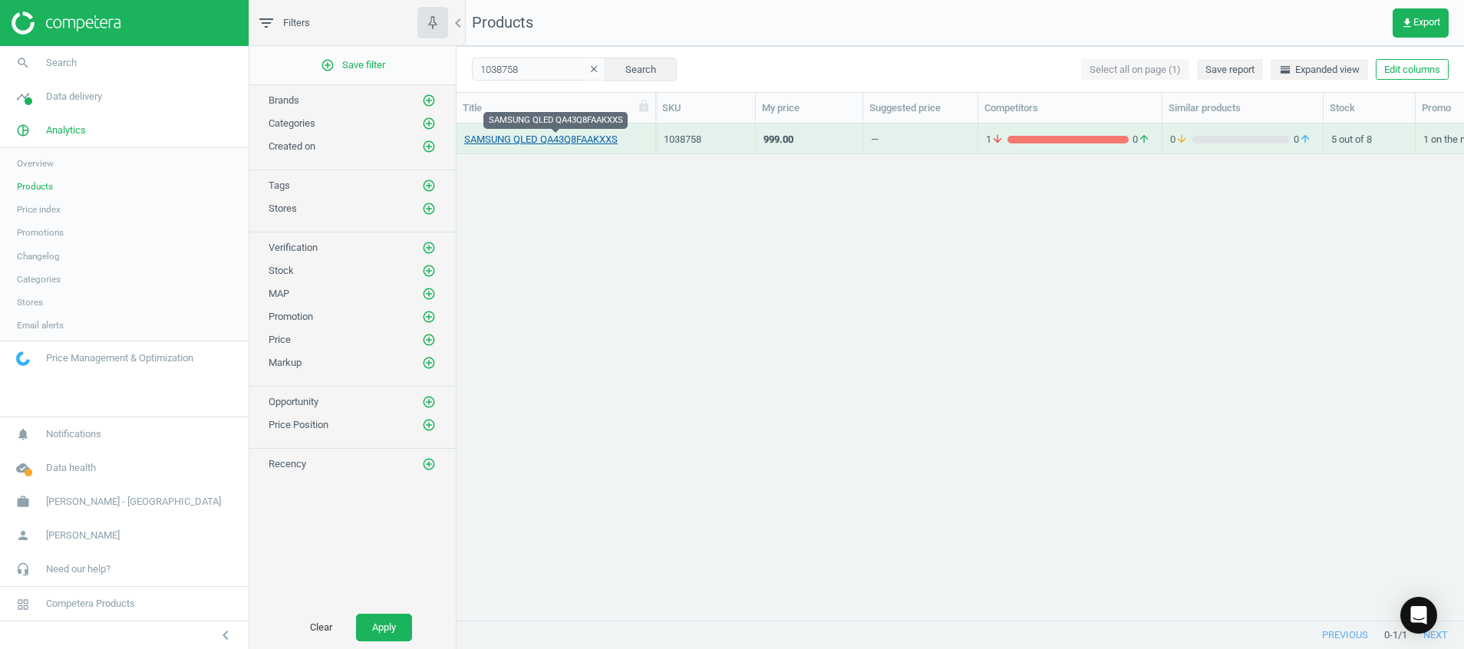
click at [533, 144] on link "SAMSUNG QLED QA43Q8FAAKXXS" at bounding box center [540, 140] width 153 height 14
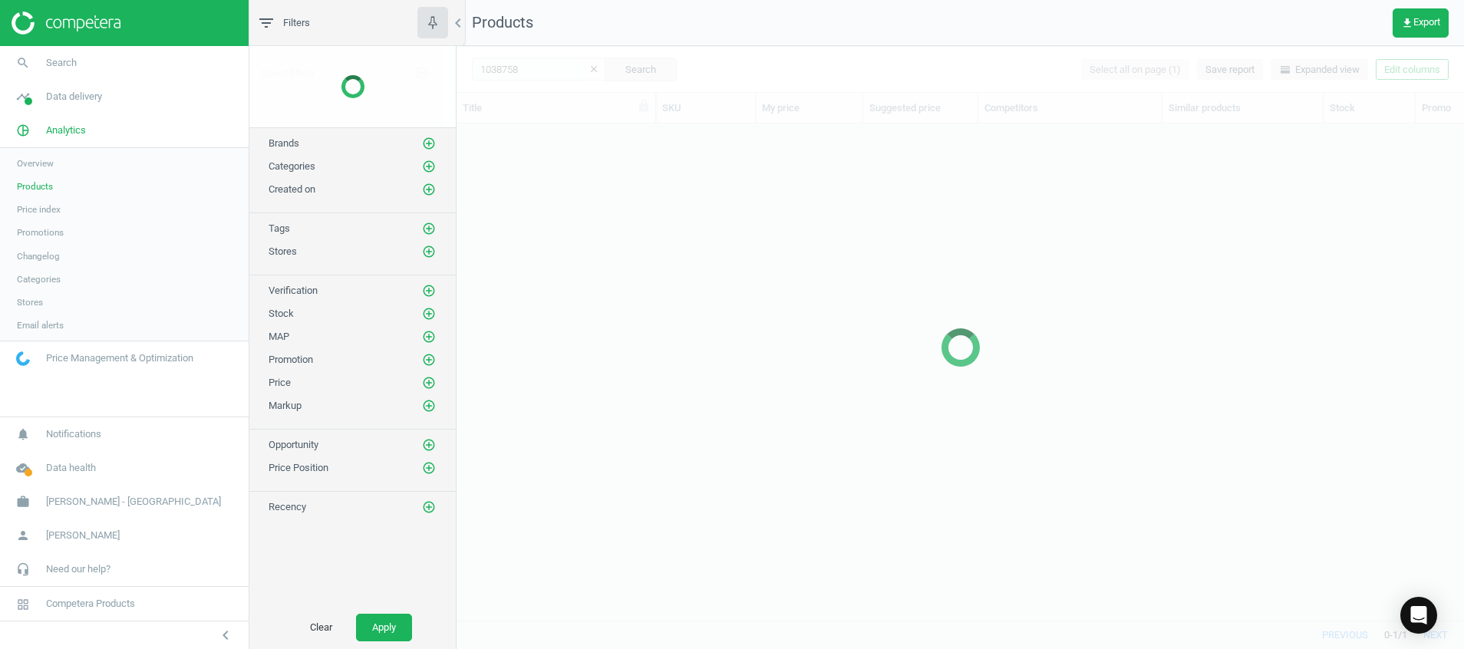
scroll to position [461, 990]
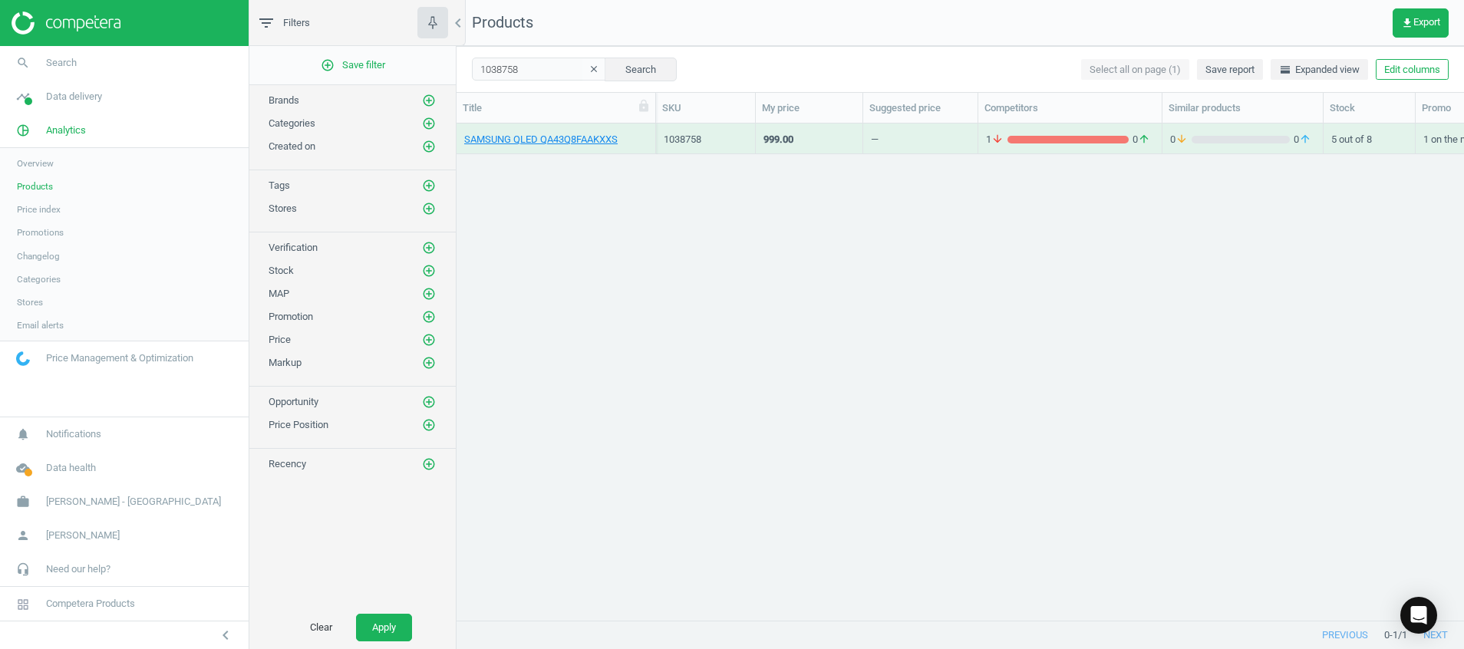
click at [589, 72] on icon "clear" at bounding box center [594, 69] width 11 height 11
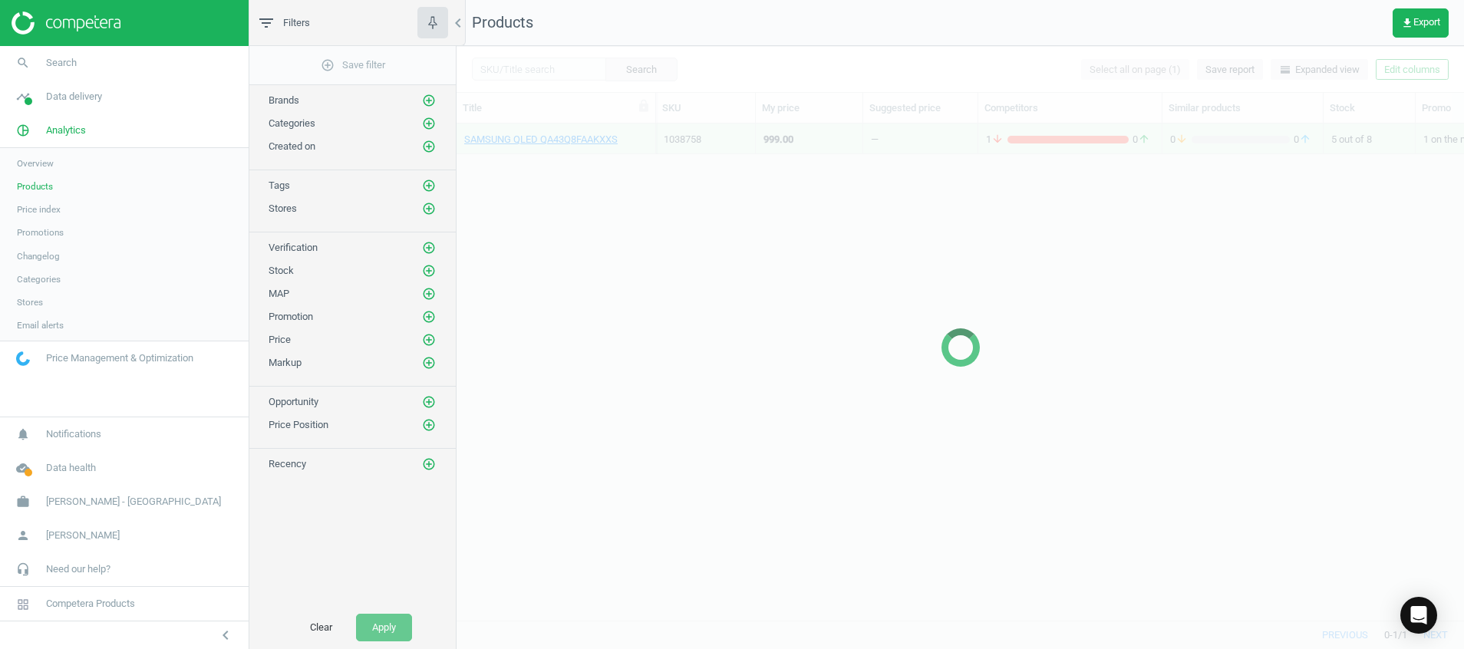
click at [540, 69] on div at bounding box center [961, 347] width 1008 height 603
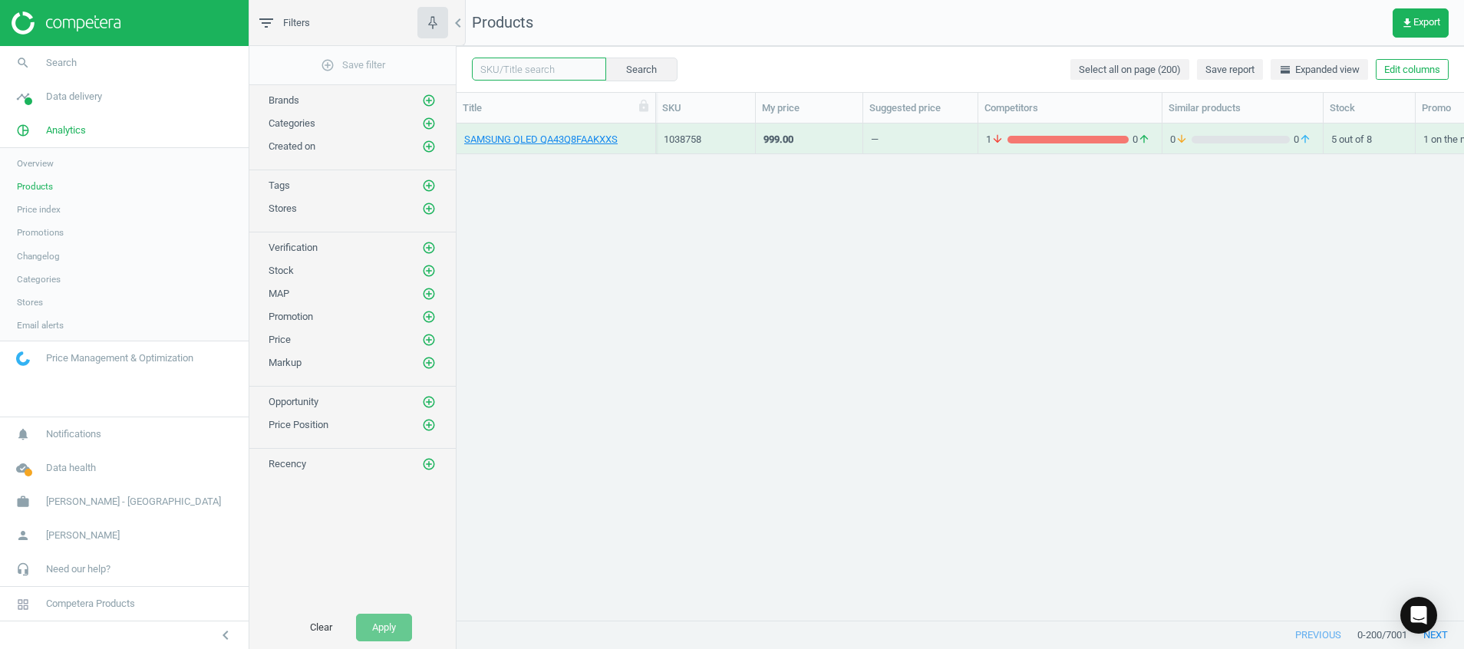
click at [535, 71] on input "text" at bounding box center [539, 69] width 134 height 23
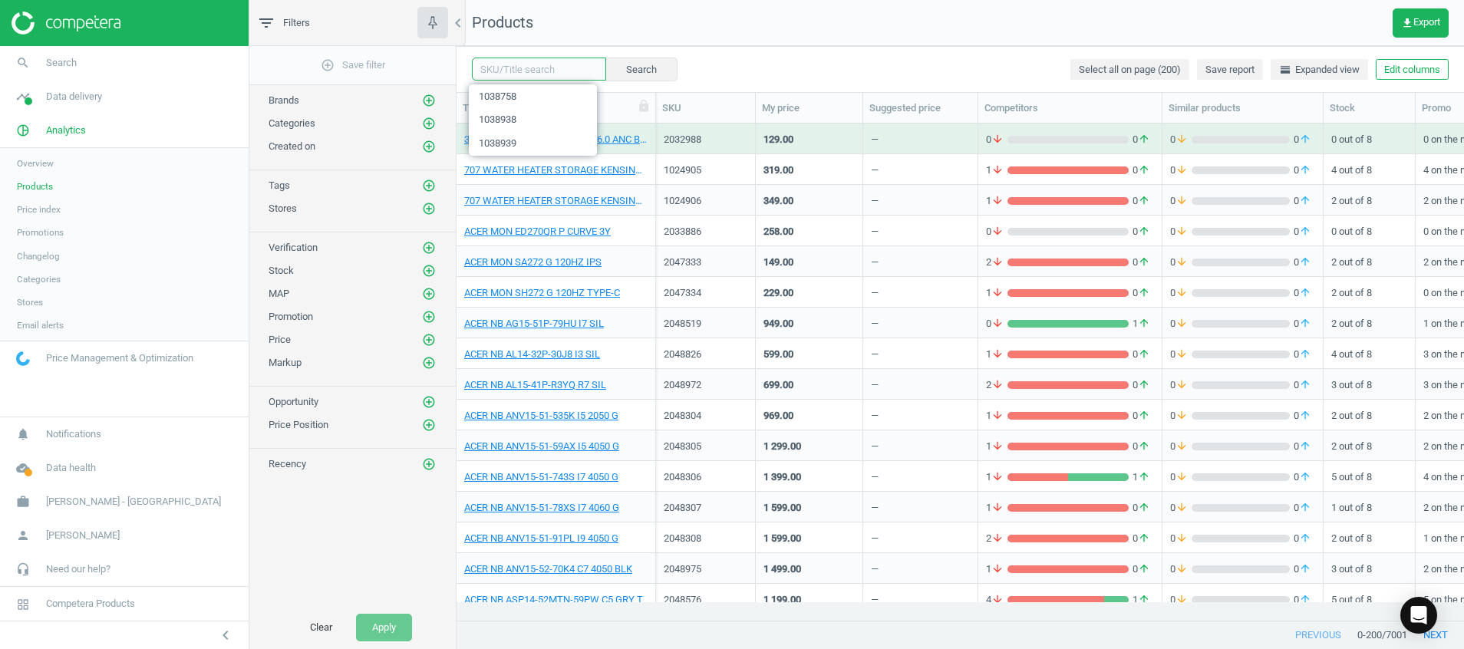
paste input "1038757"
type input "1038757"
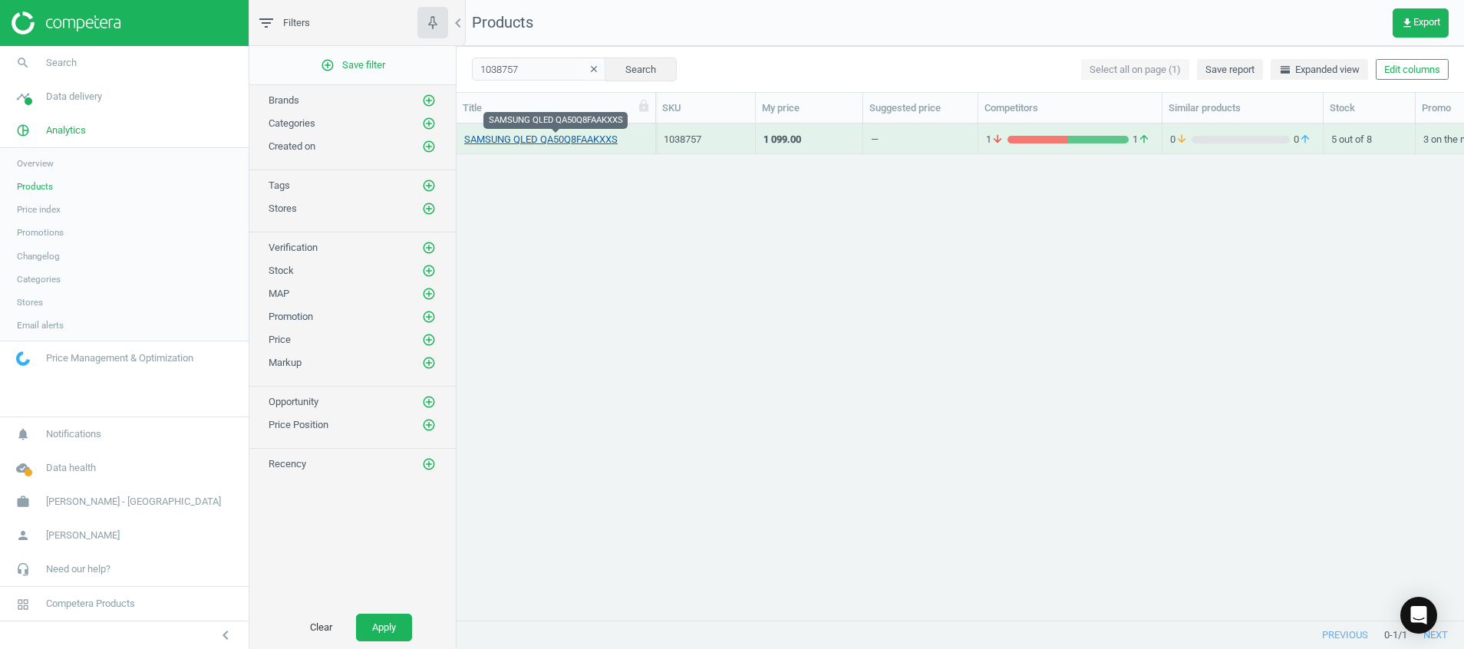
click at [556, 143] on link "SAMSUNG QLED QA50Q8FAAKXXS" at bounding box center [540, 140] width 153 height 14
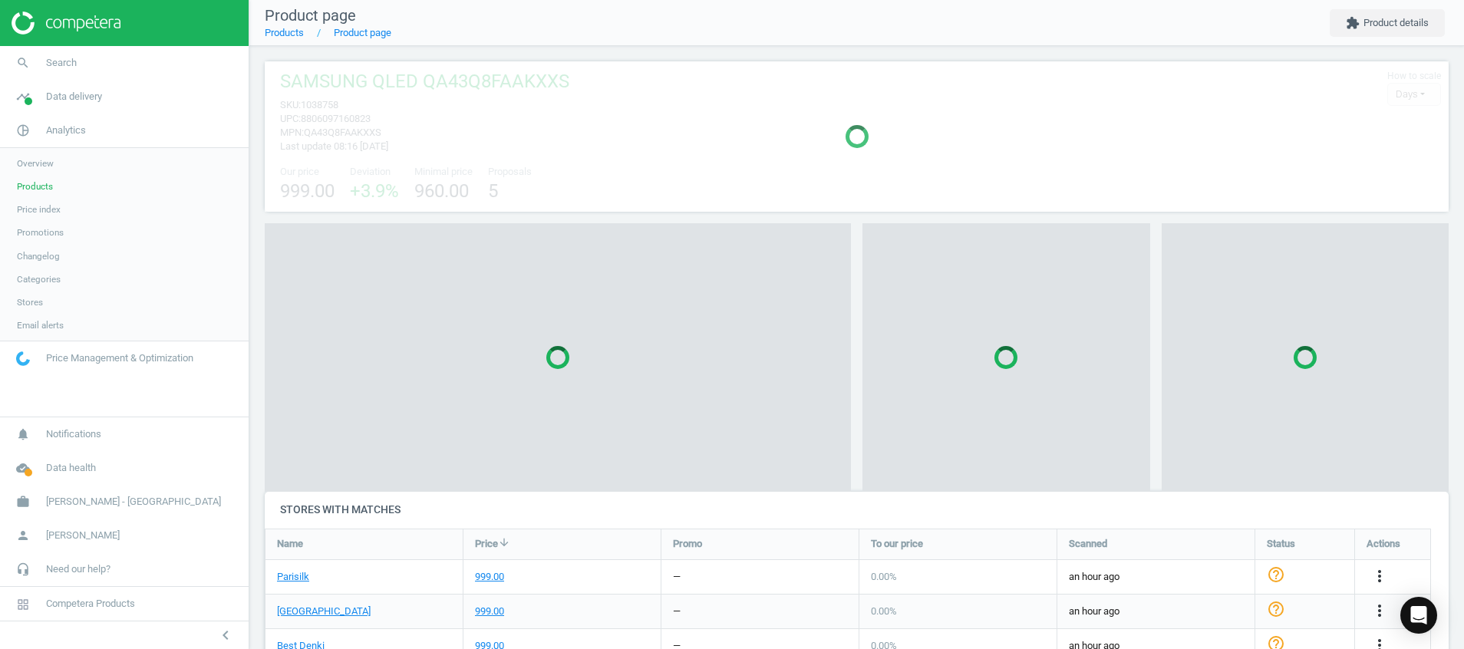
scroll to position [8, 8]
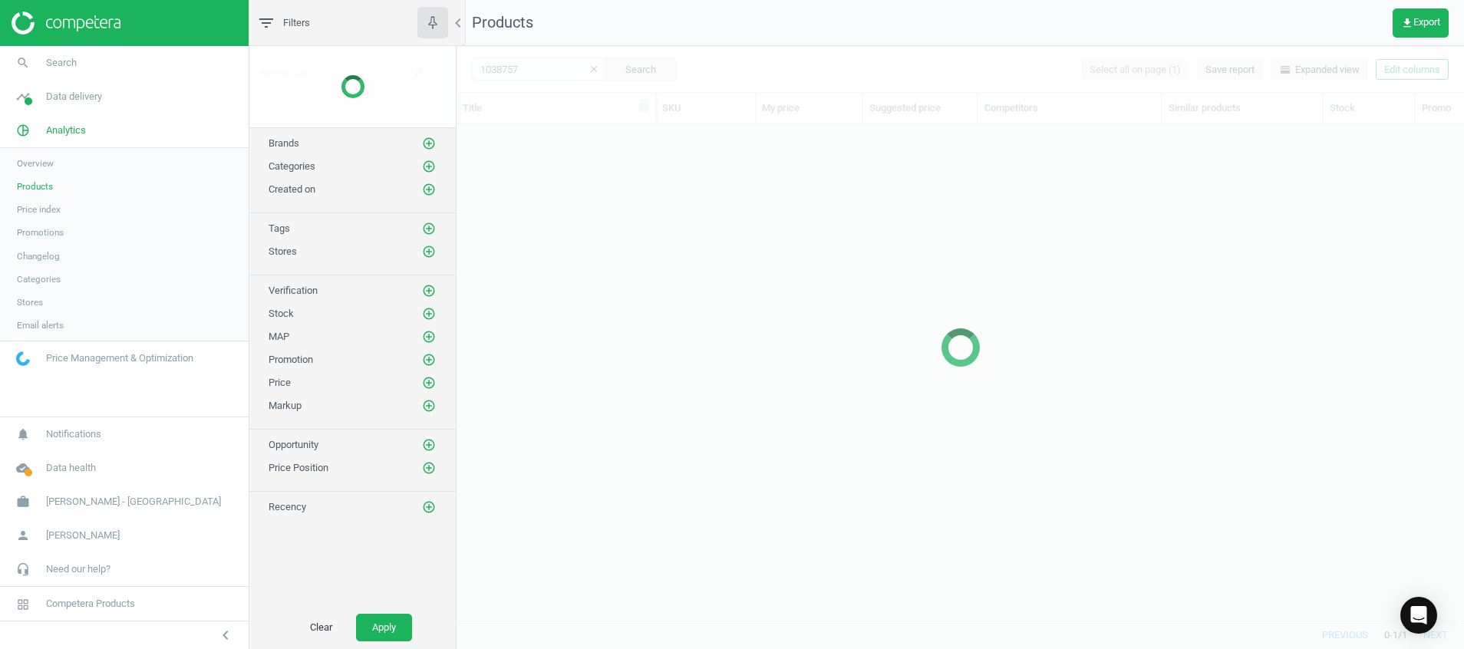
scroll to position [461, 990]
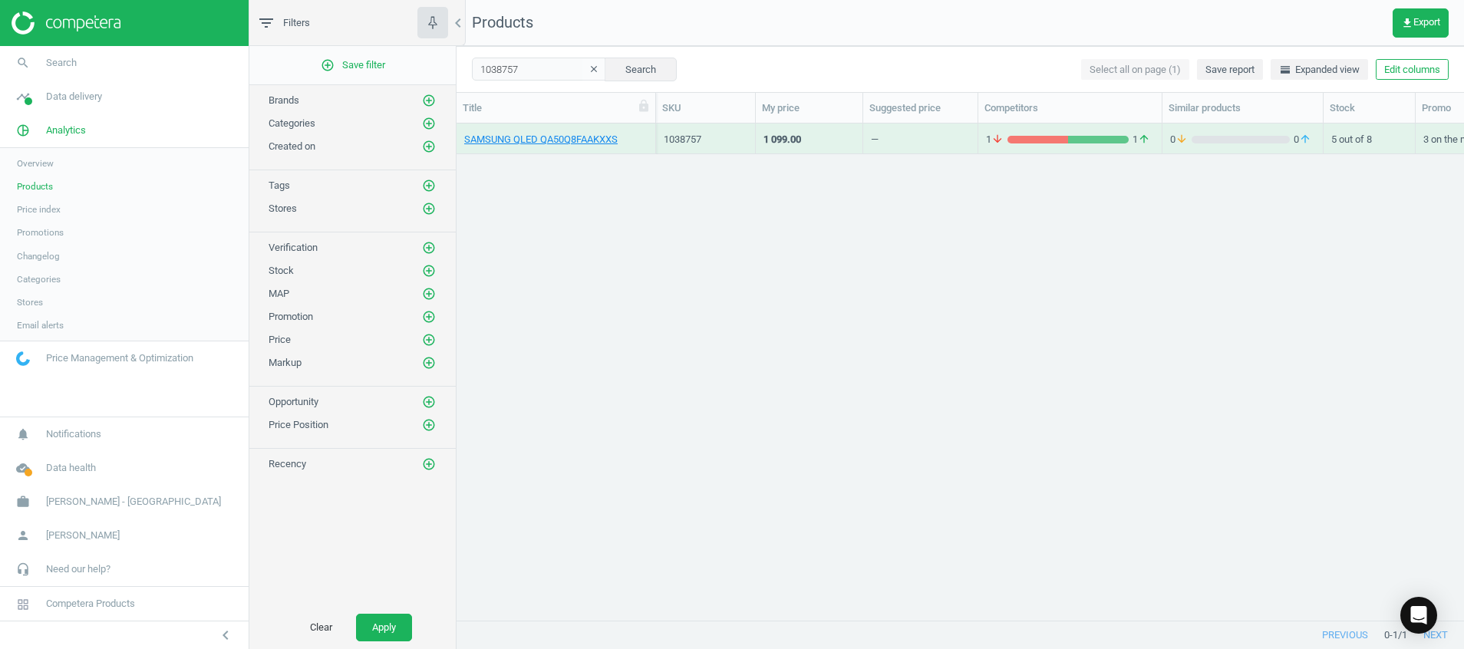
click at [589, 72] on icon "clear" at bounding box center [594, 69] width 11 height 11
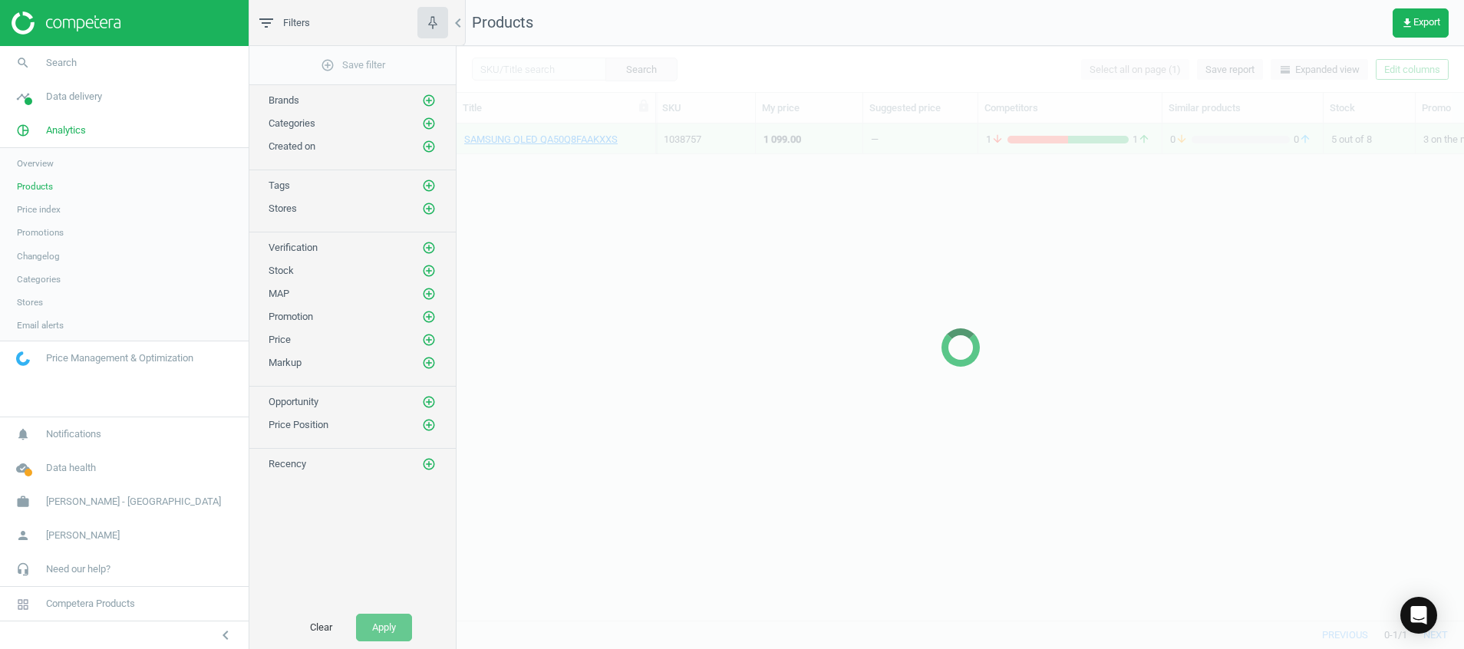
click at [528, 72] on div at bounding box center [961, 347] width 1008 height 603
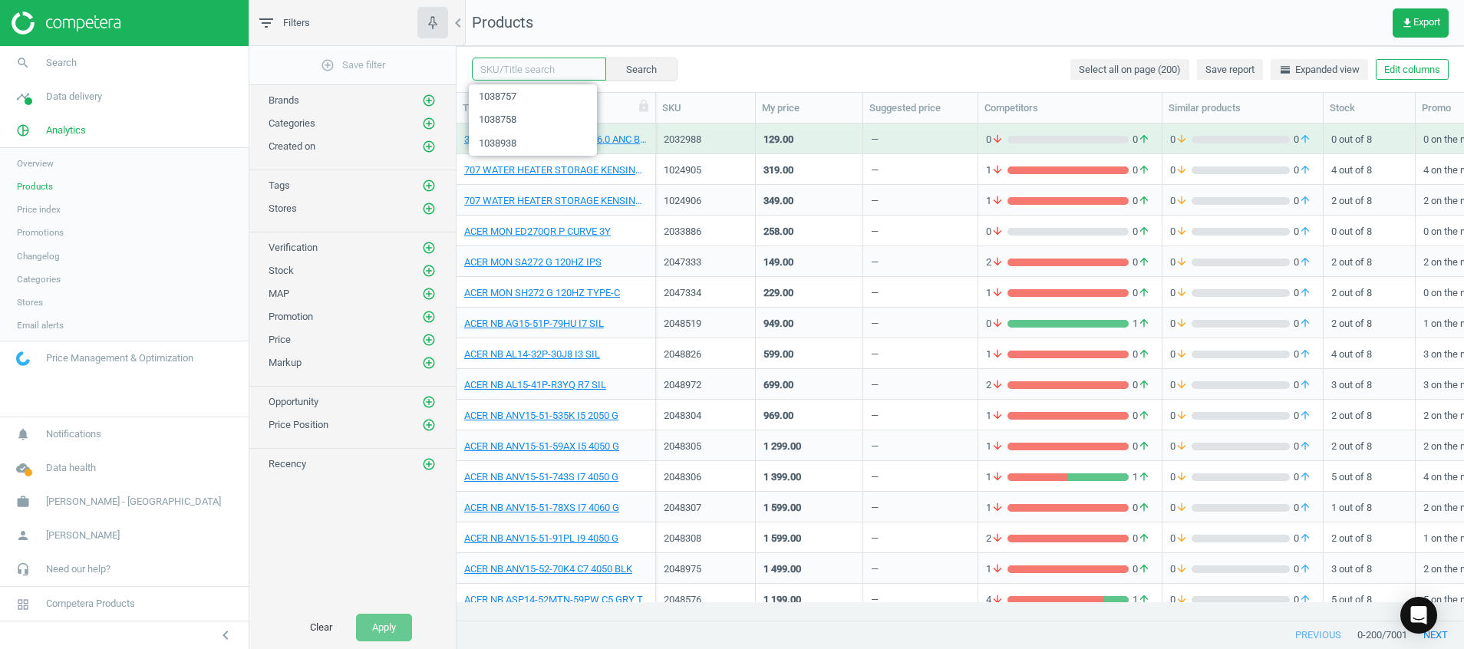
click at [528, 72] on input "text" at bounding box center [539, 69] width 134 height 23
paste input "1038756"
type input "1038756"
click at [628, 68] on button "Search" at bounding box center [641, 69] width 72 height 23
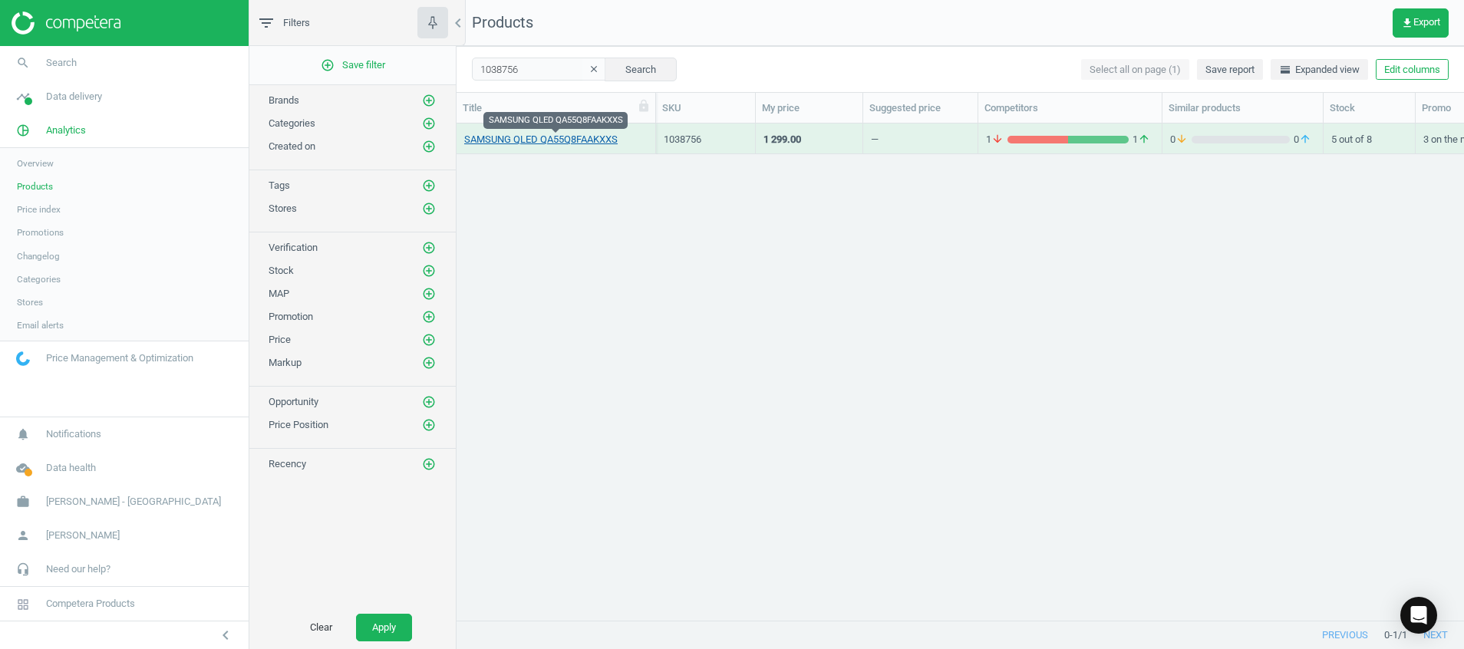
click at [561, 137] on link "SAMSUNG QLED QA55Q8FAAKXXS" at bounding box center [540, 140] width 153 height 14
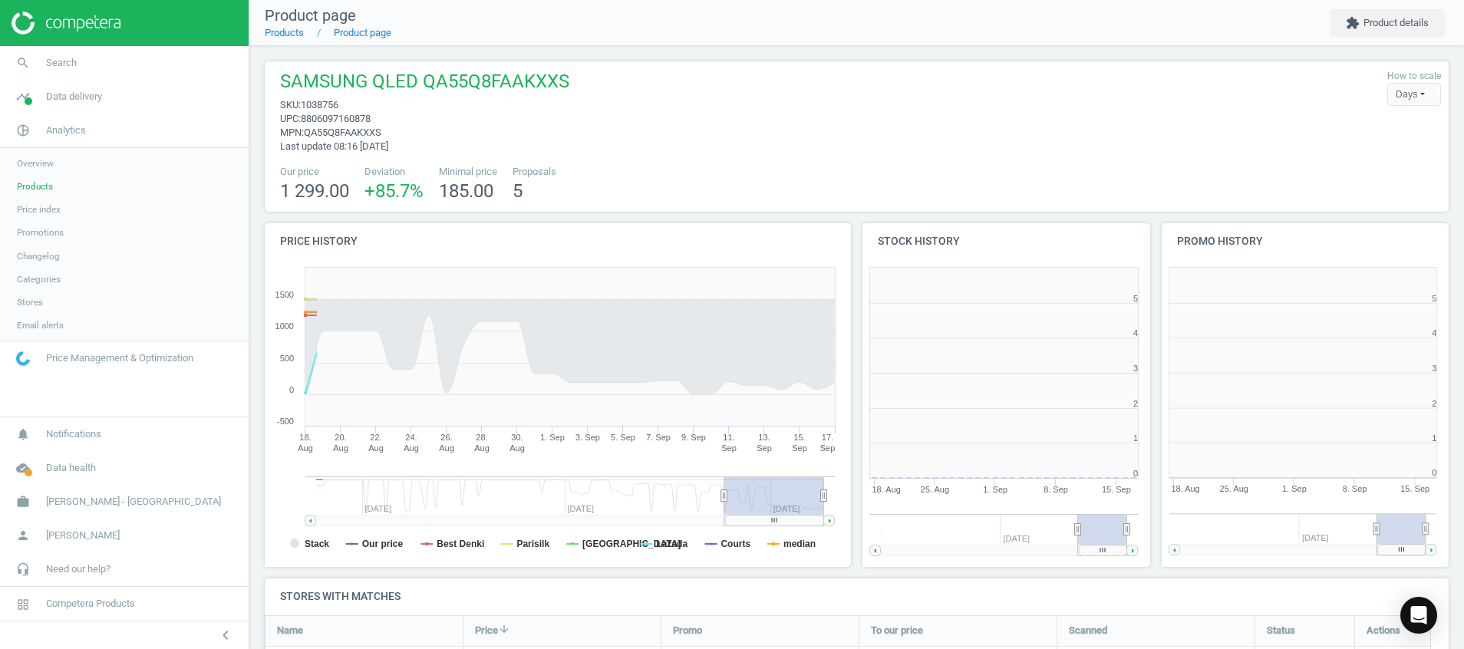
scroll to position [343, 613]
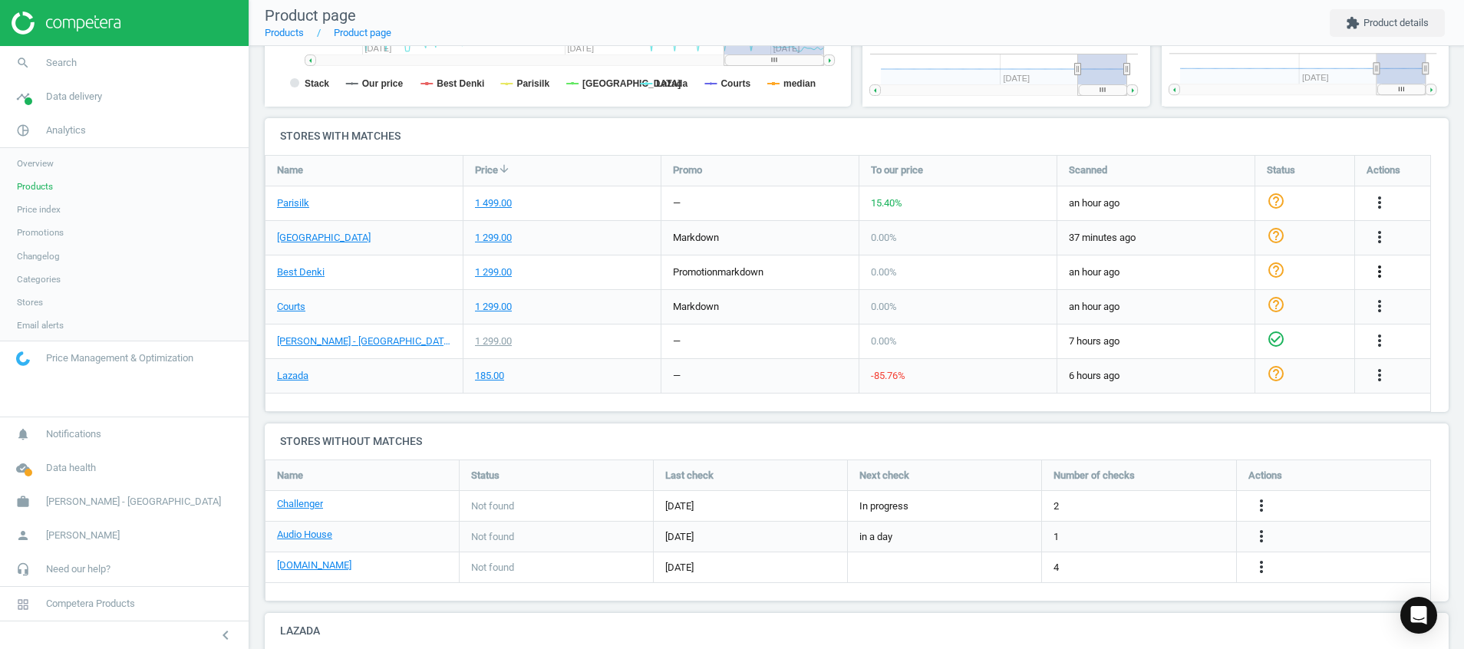
click at [1385, 267] on icon "more_vert" at bounding box center [1380, 271] width 18 height 18
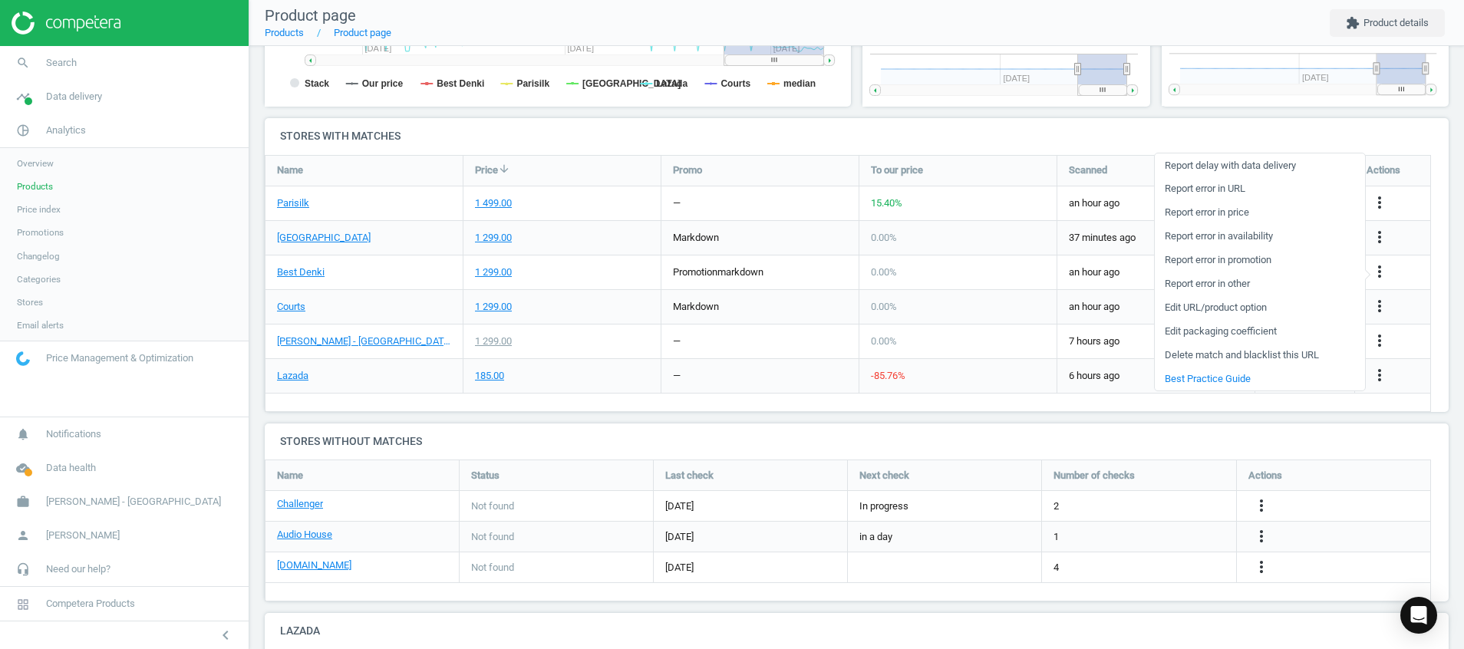
click at [1220, 213] on link "Report error in price" at bounding box center [1260, 213] width 210 height 24
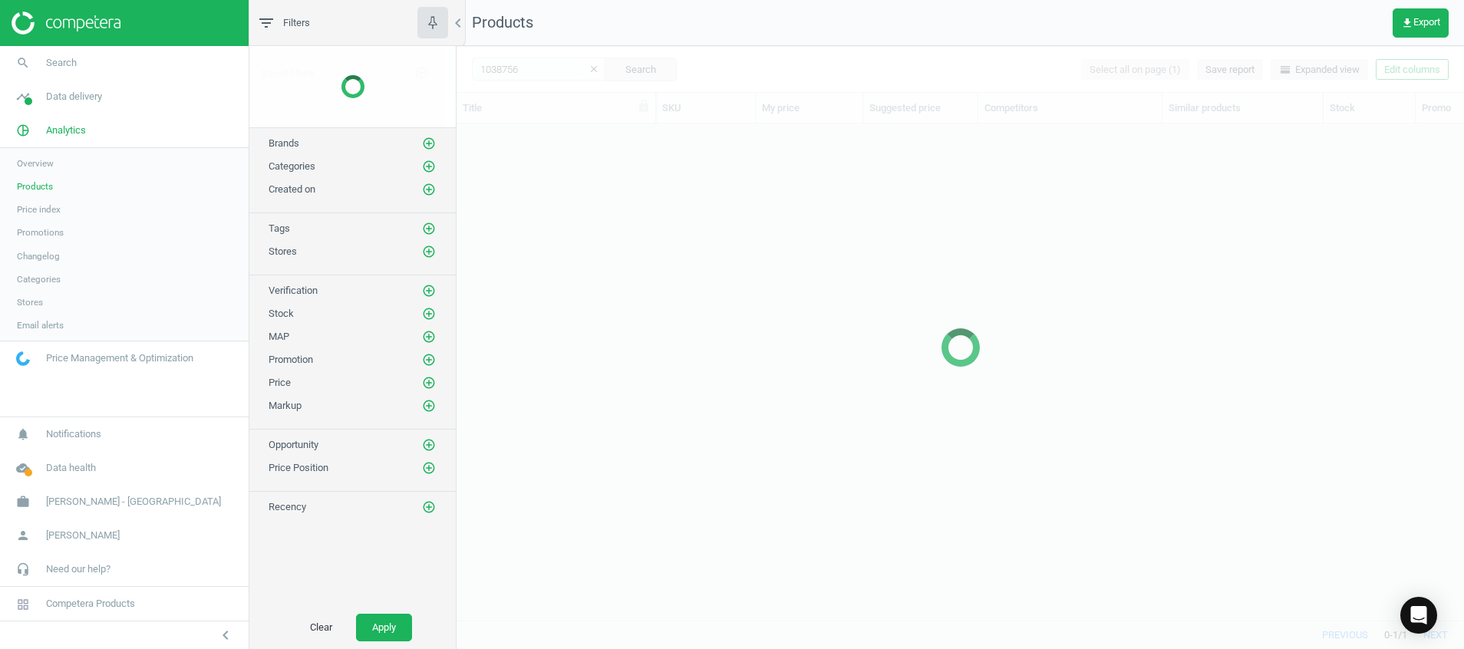
scroll to position [461, 990]
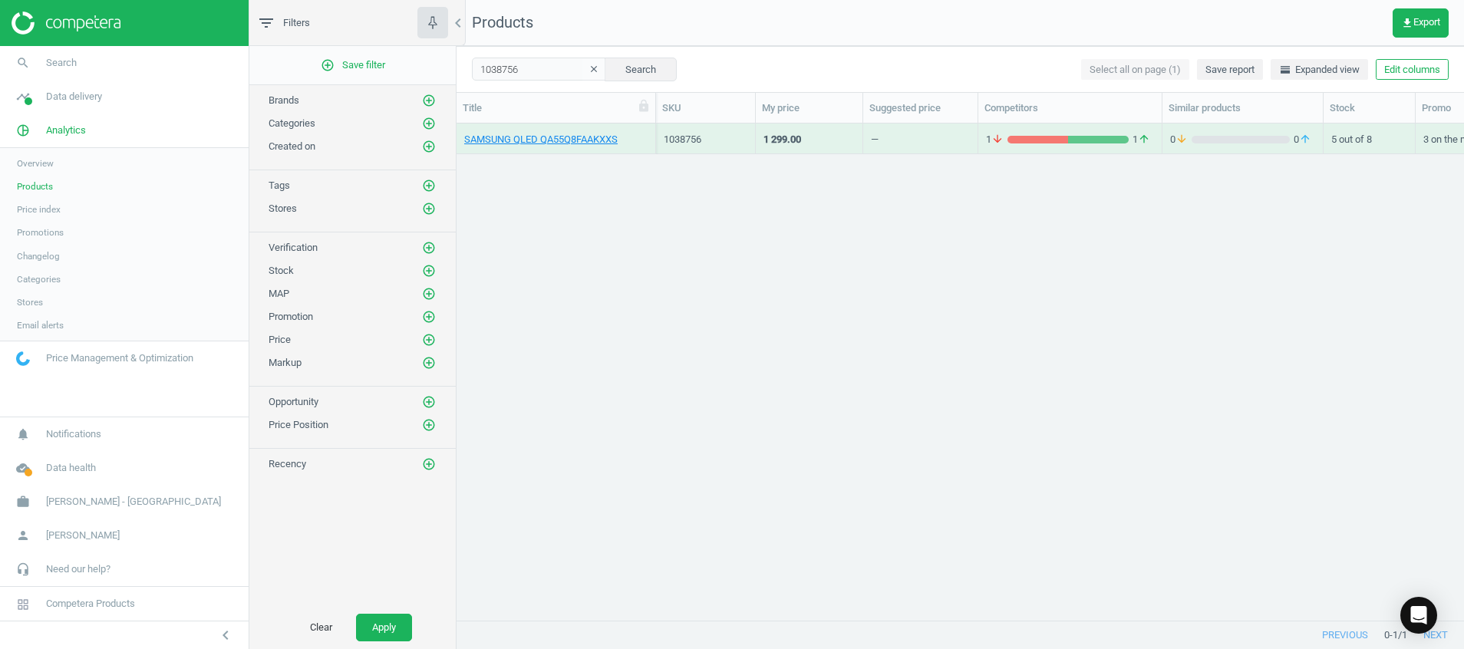
click at [589, 66] on icon "clear" at bounding box center [594, 69] width 11 height 11
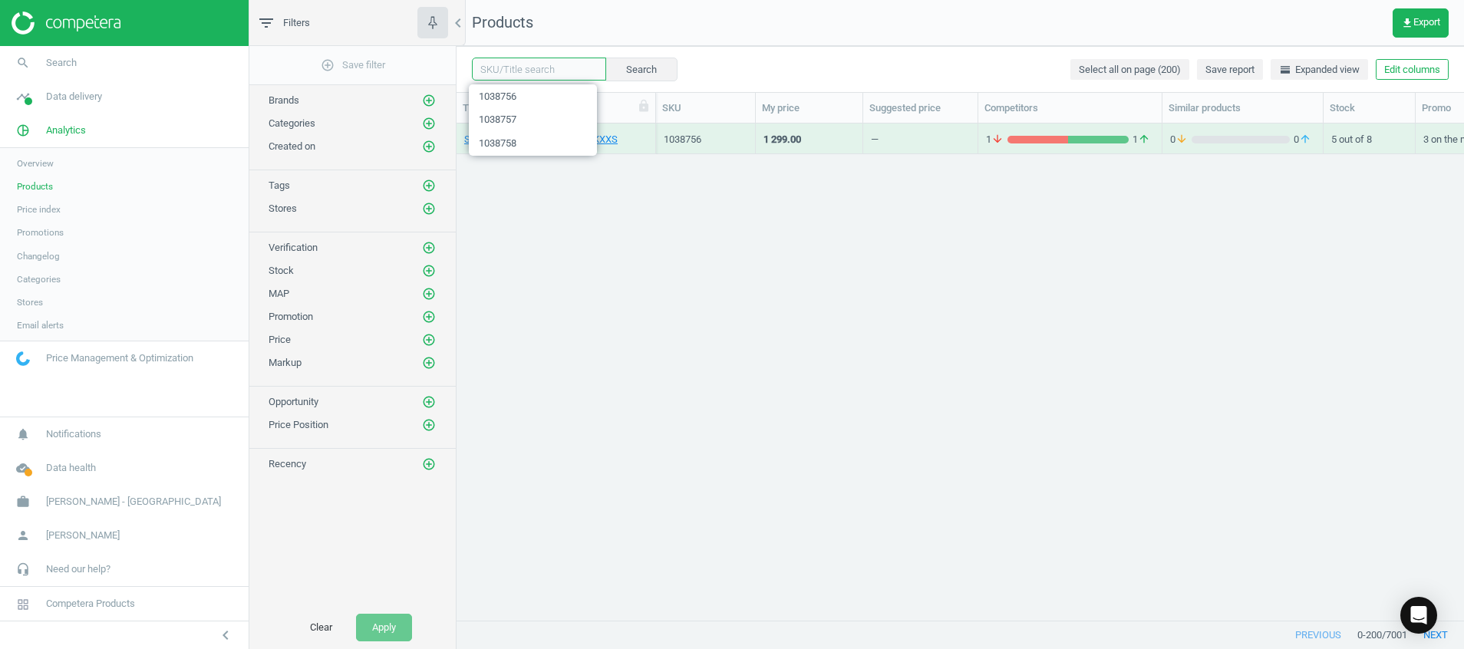
click at [510, 65] on input "text" at bounding box center [539, 69] width 134 height 23
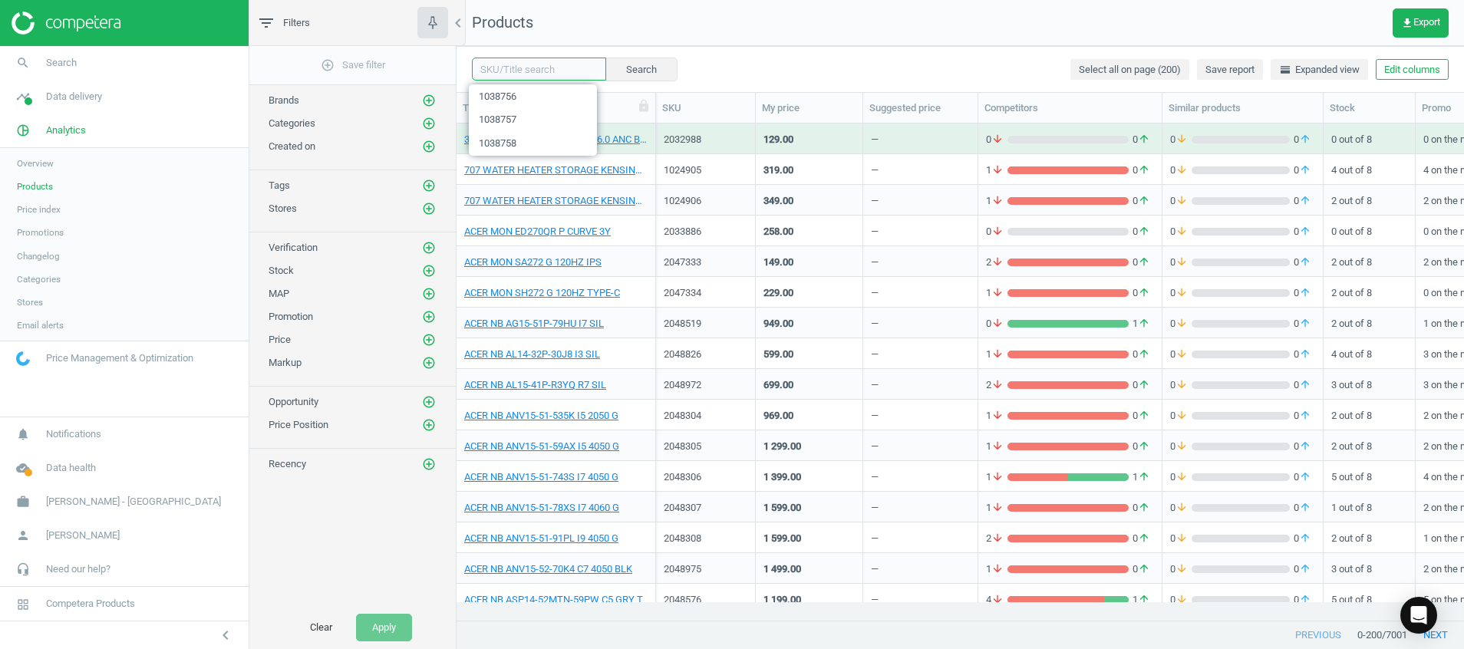
paste input "1038755"
type input "1038755"
click at [638, 69] on button "Search" at bounding box center [641, 69] width 72 height 23
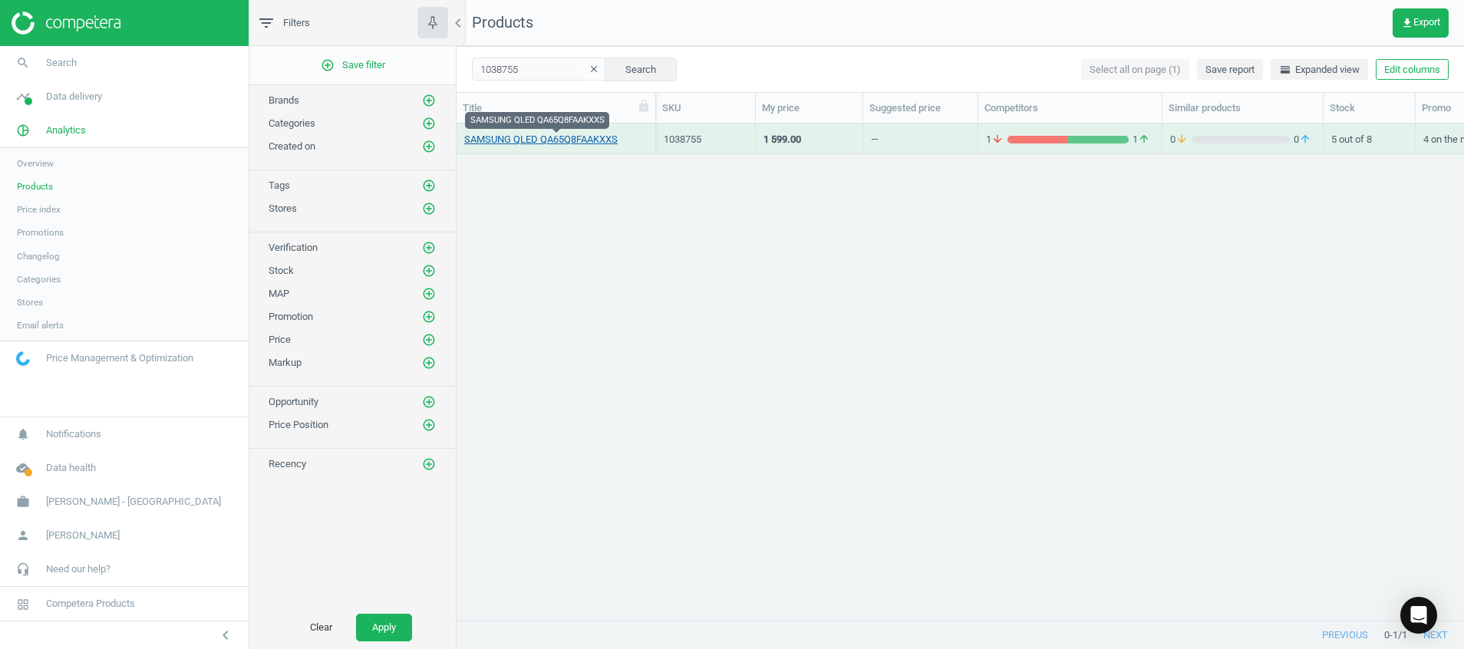
click at [545, 140] on link "SAMSUNG QLED QA65Q8FAAKXXS" at bounding box center [540, 140] width 153 height 14
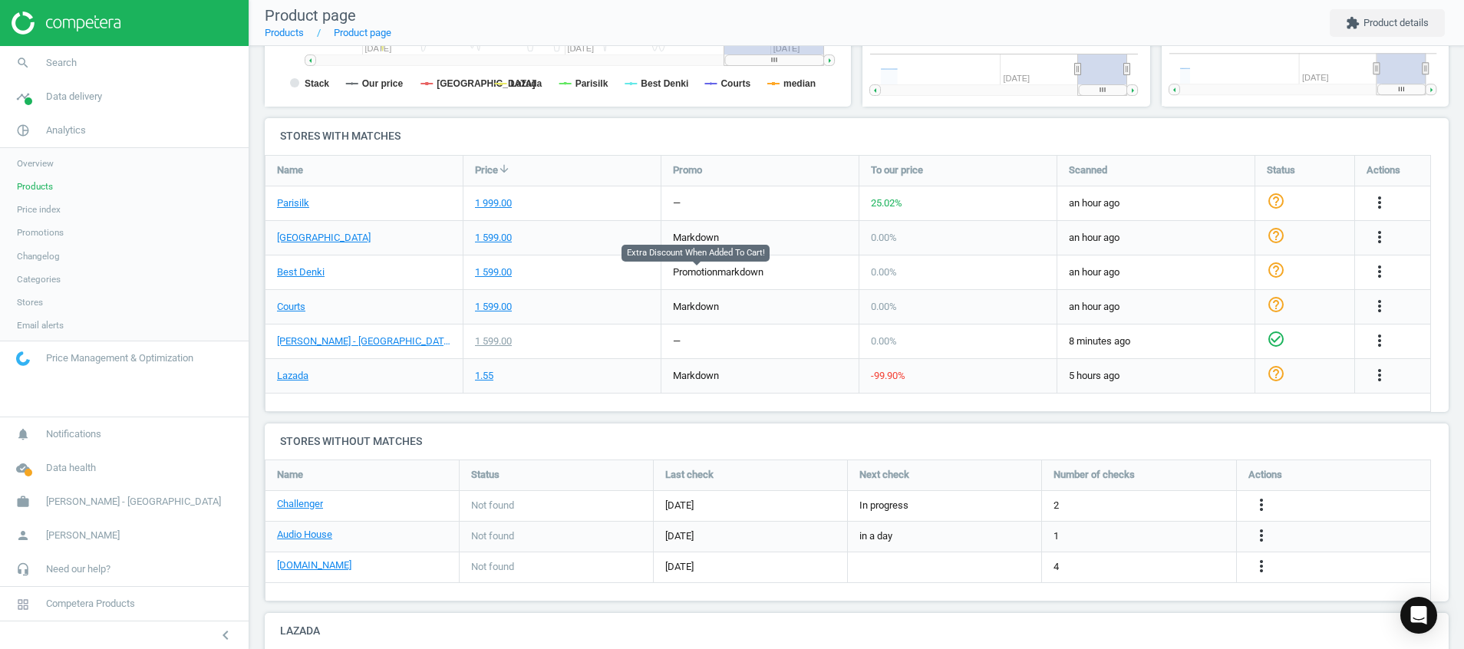
scroll to position [343, 319]
click at [1378, 275] on icon "more_vert" at bounding box center [1380, 271] width 18 height 18
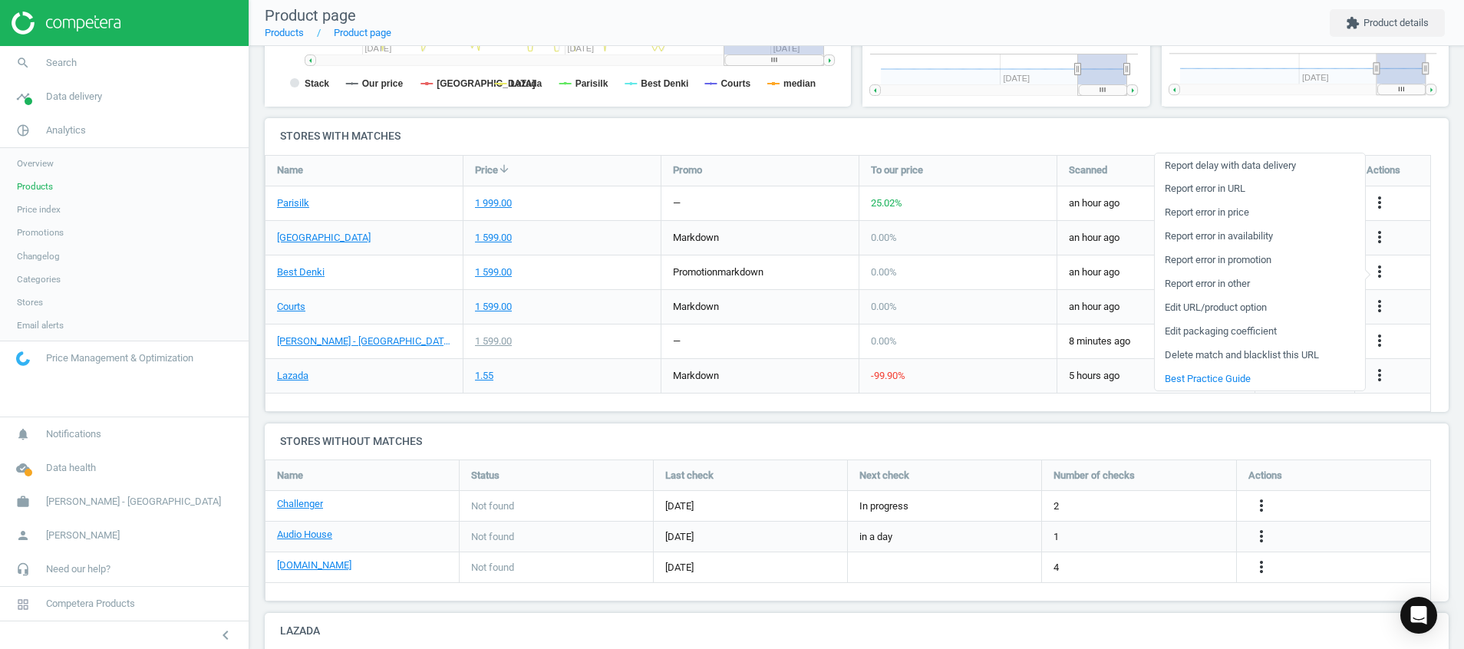
click at [1250, 210] on link "Report error in price" at bounding box center [1260, 213] width 210 height 24
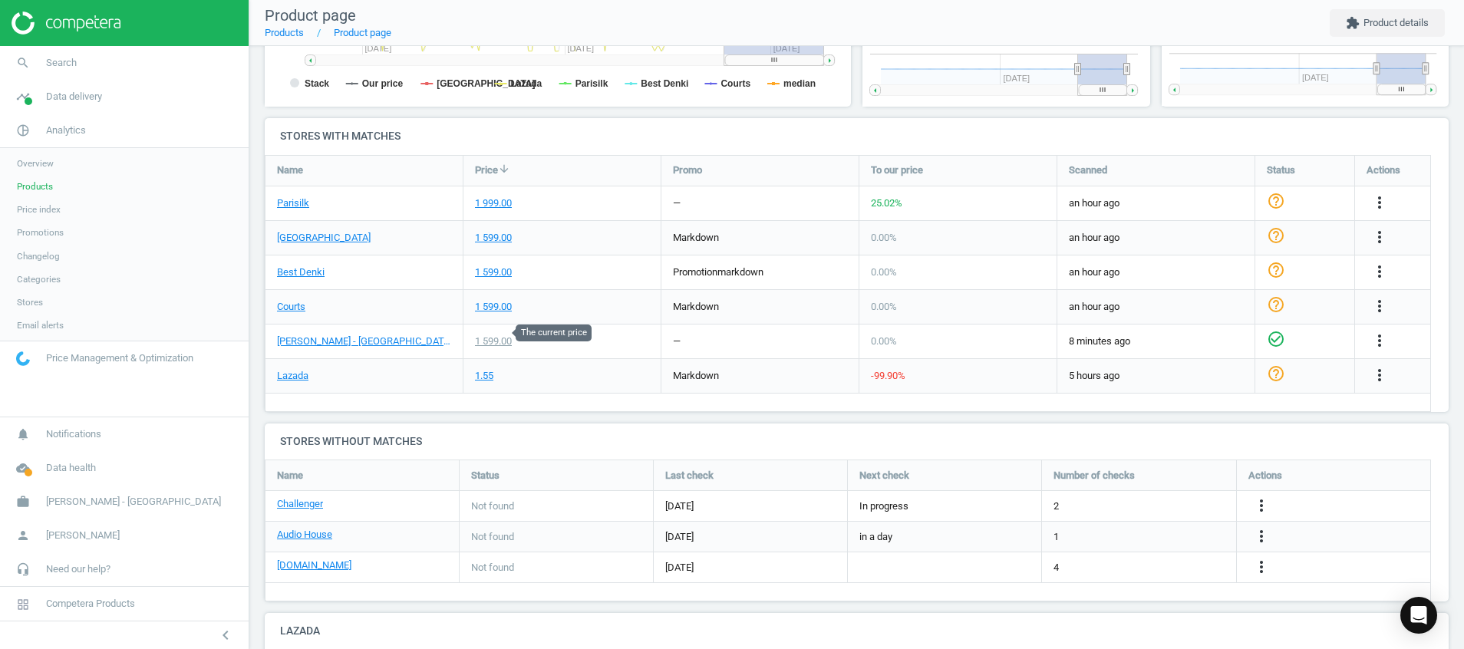
scroll to position [0, 0]
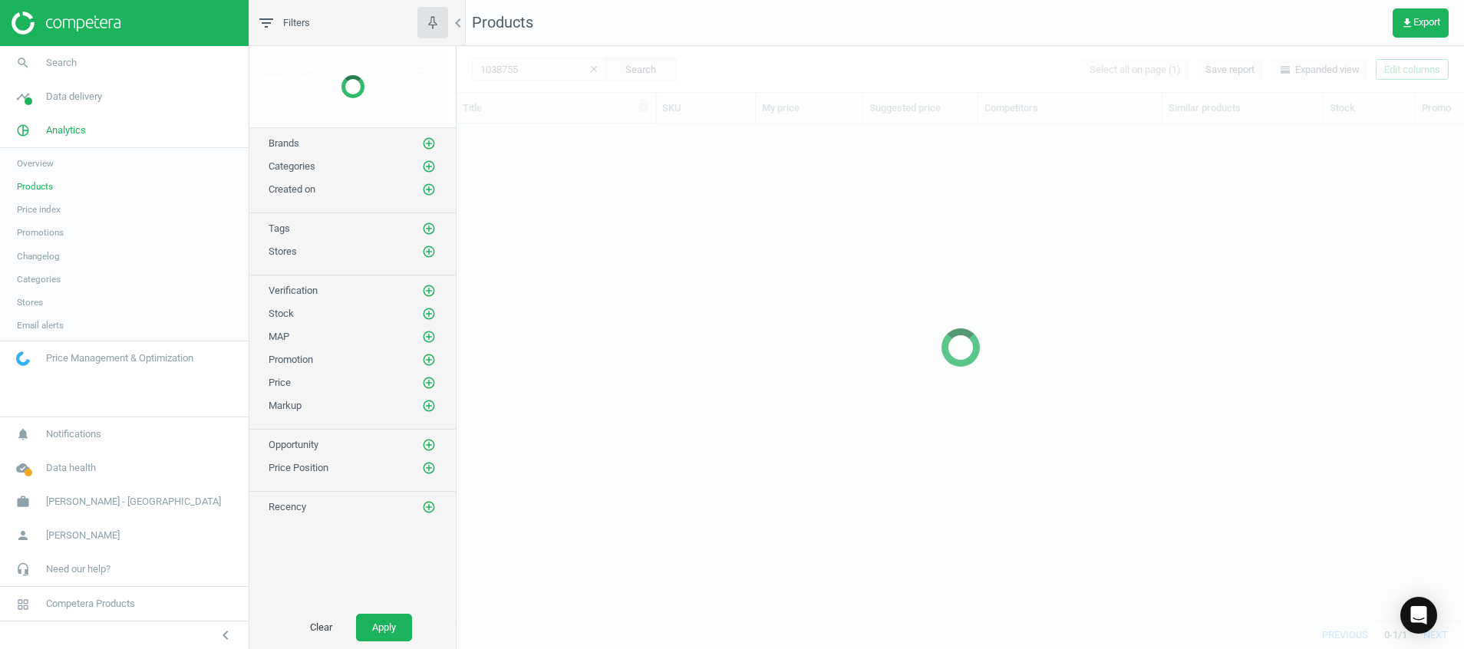
scroll to position [461, 990]
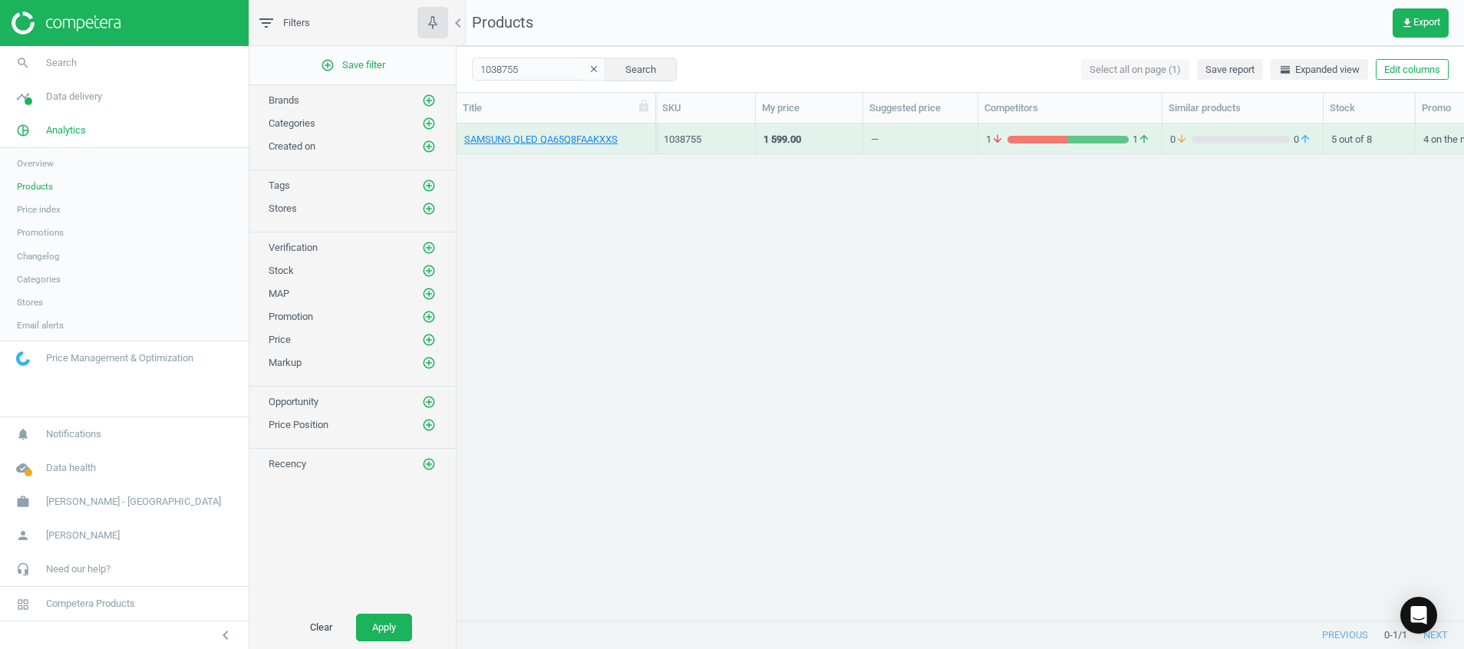
click at [589, 71] on icon "clear" at bounding box center [594, 69] width 11 height 11
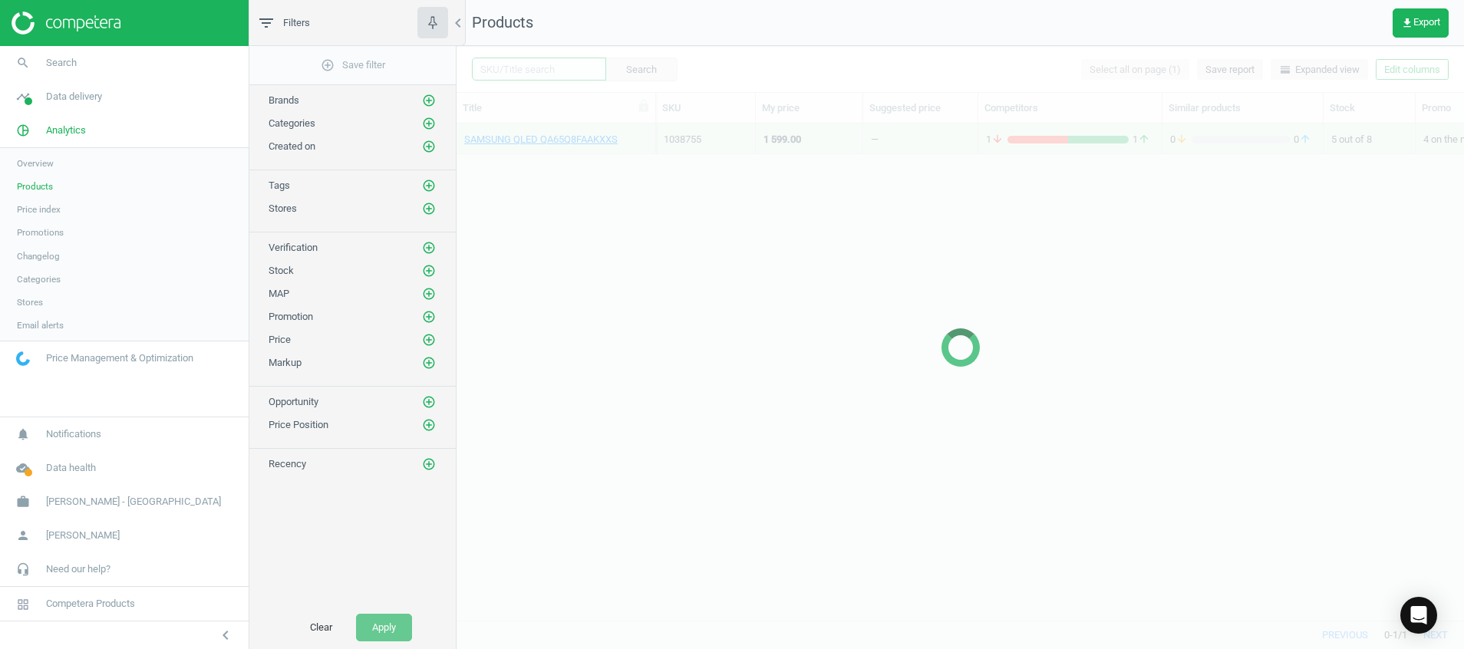
click at [523, 65] on input "text" at bounding box center [539, 69] width 134 height 23
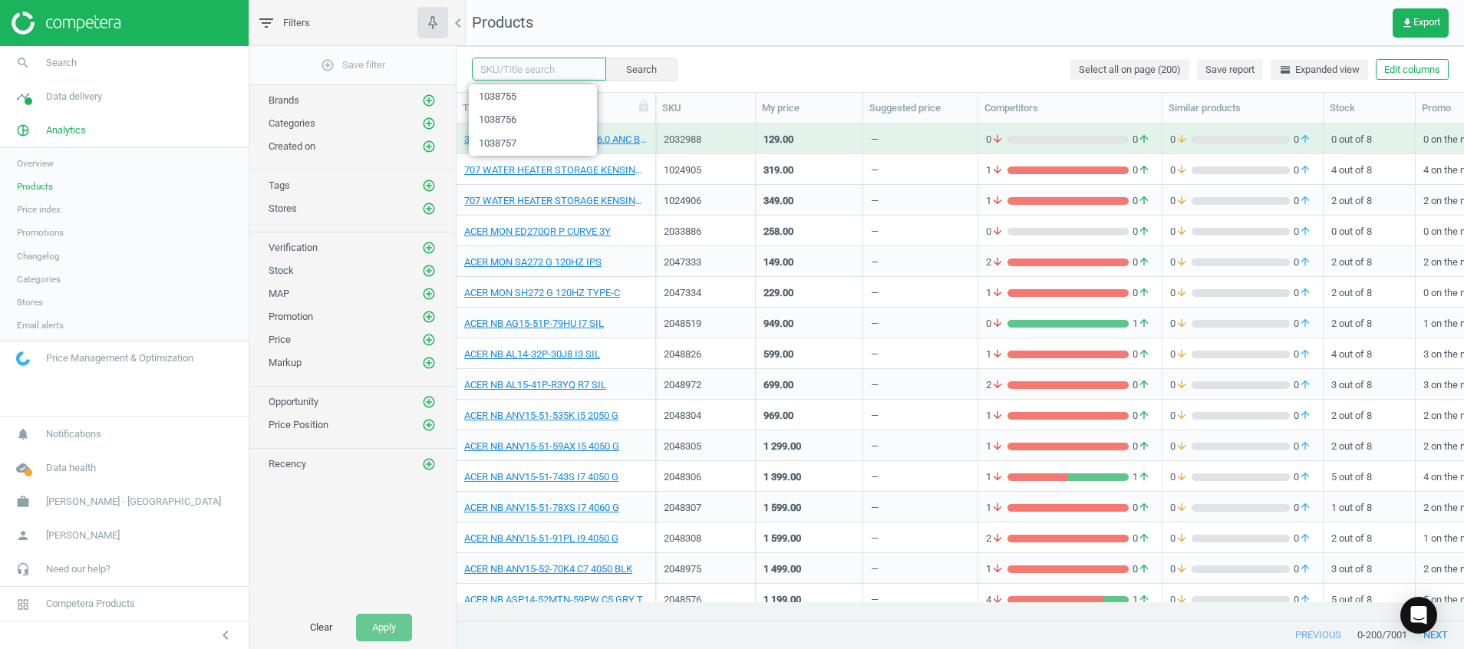
click at [530, 67] on input "text" at bounding box center [539, 69] width 134 height 23
paste input "1038754"
type input "1038754"
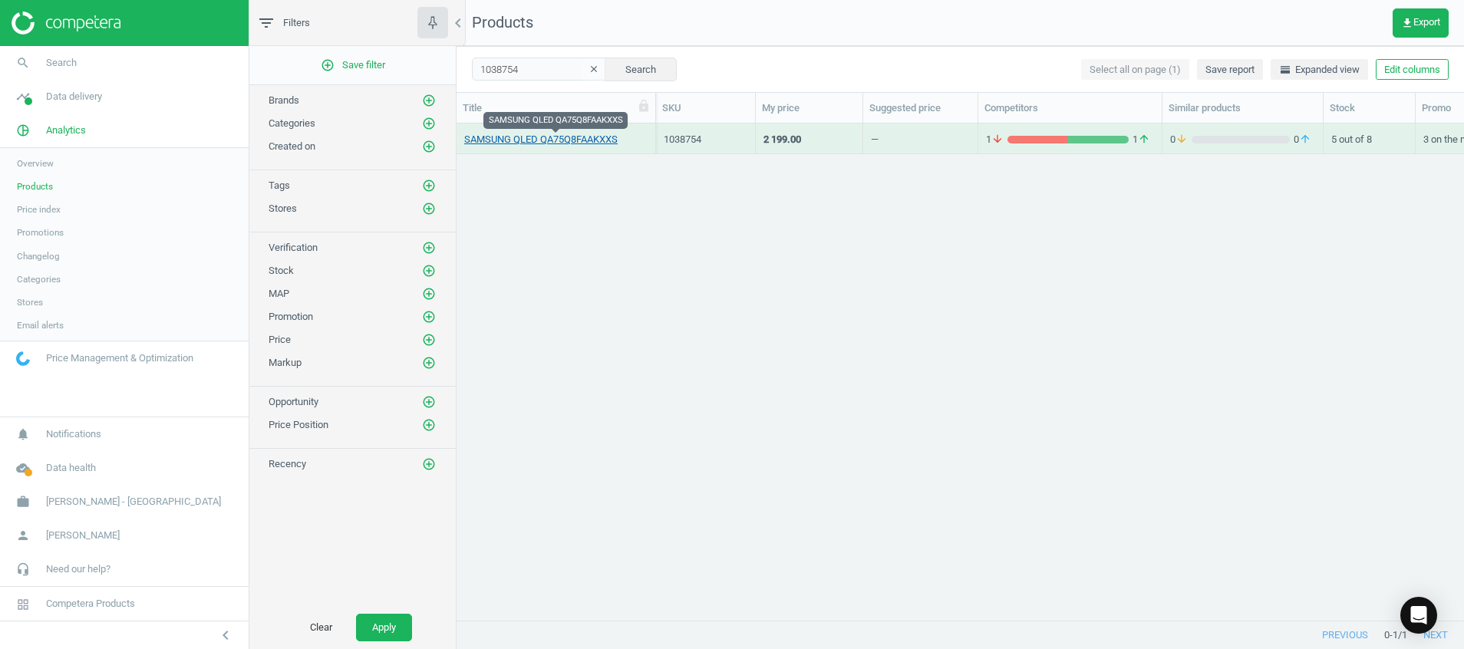
click at [597, 138] on link "SAMSUNG QLED QA75Q8FAAKXXS" at bounding box center [540, 140] width 153 height 14
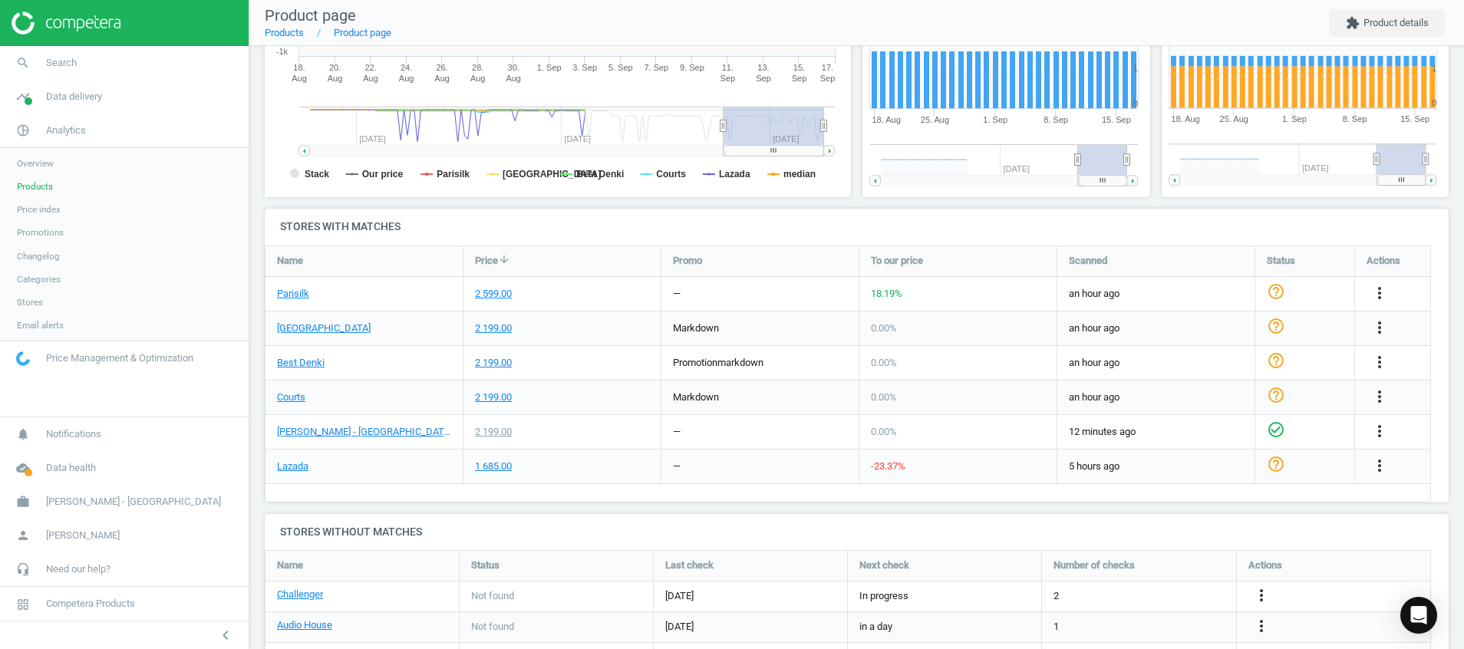
scroll to position [345, 0]
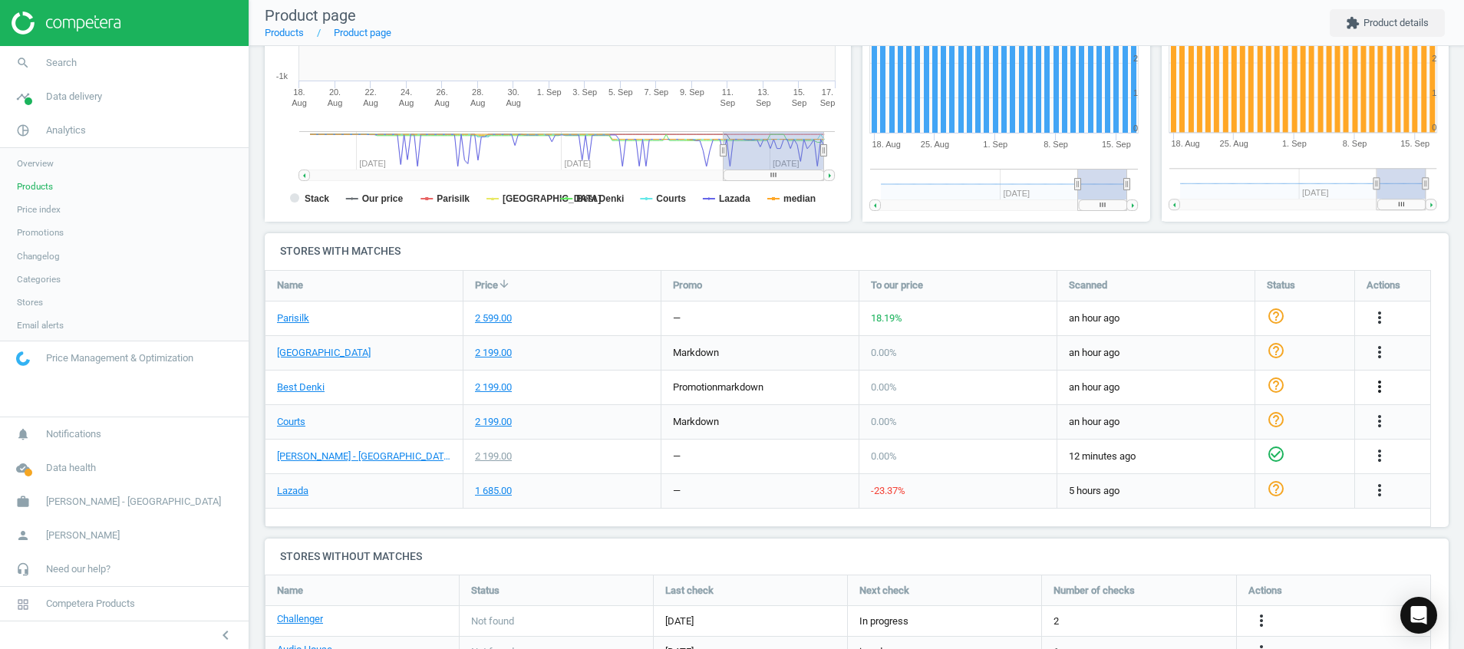
click at [1376, 391] on icon "more_vert" at bounding box center [1380, 387] width 18 height 18
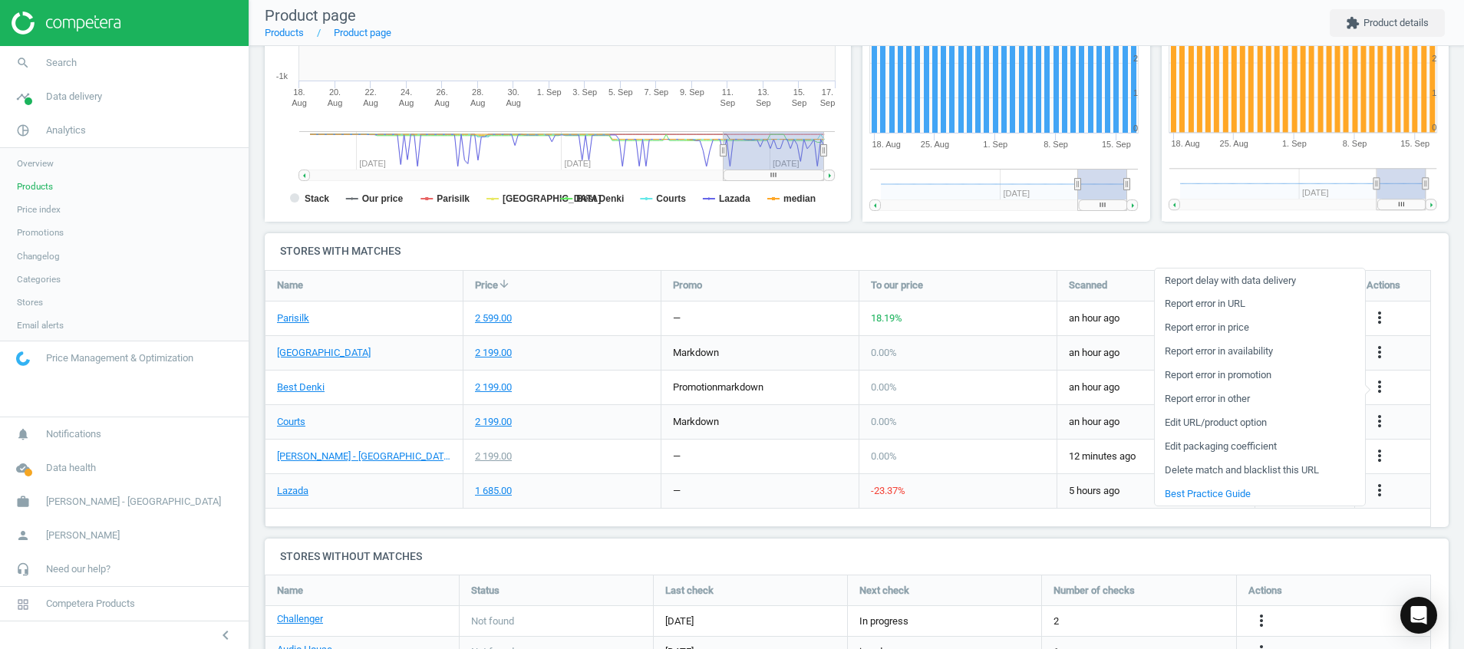
click at [1244, 325] on link "Report error in price" at bounding box center [1260, 328] width 210 height 24
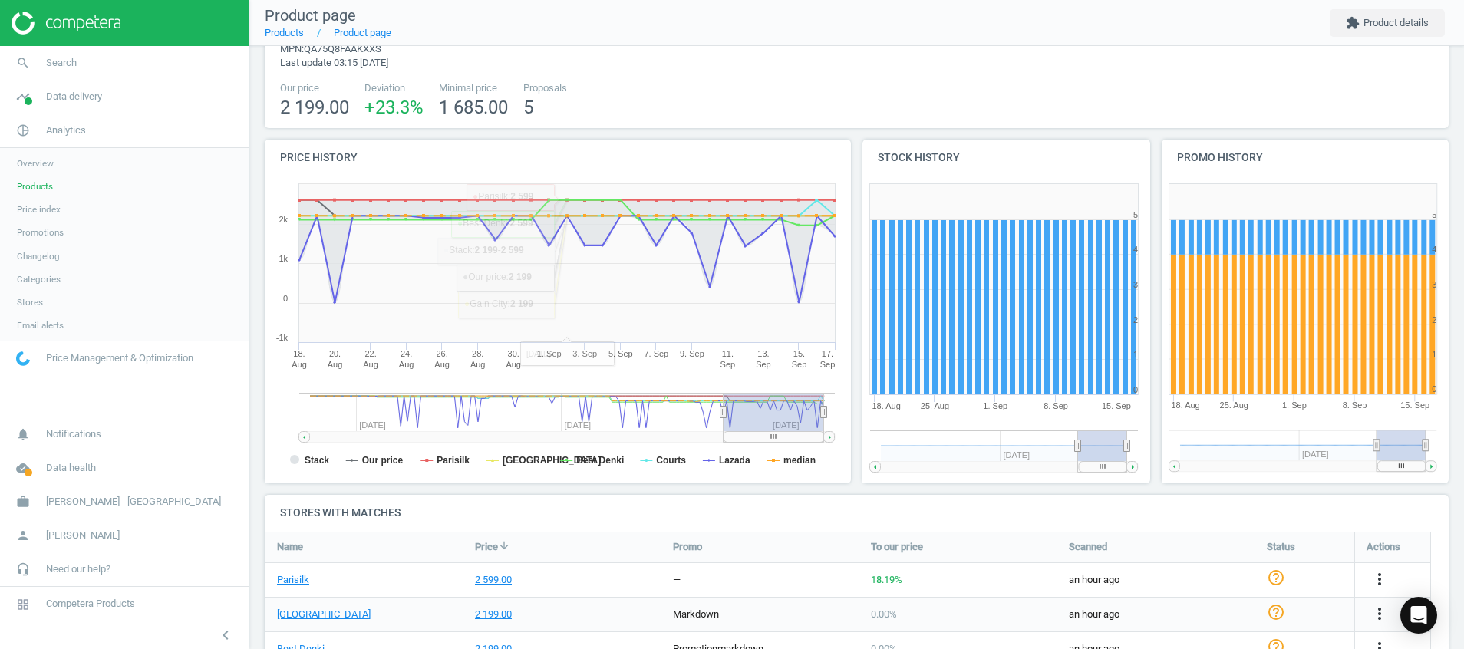
scroll to position [0, 0]
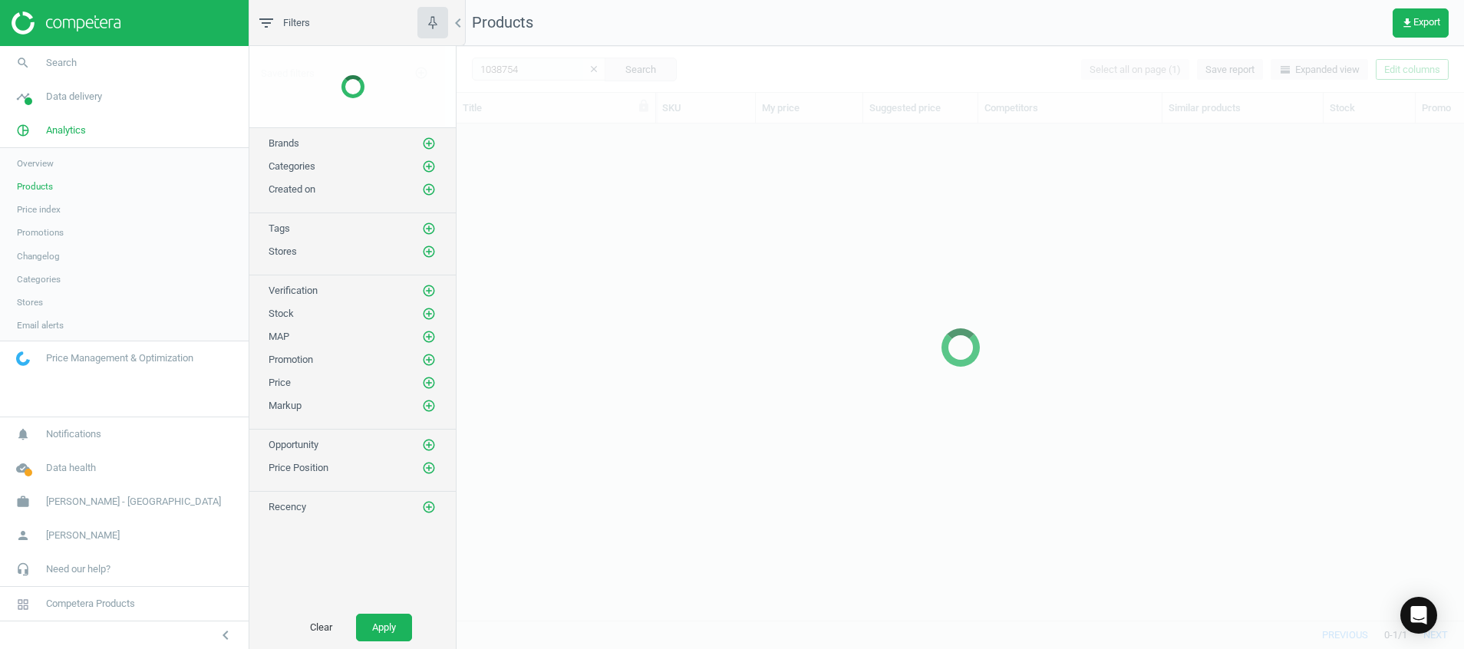
scroll to position [461, 990]
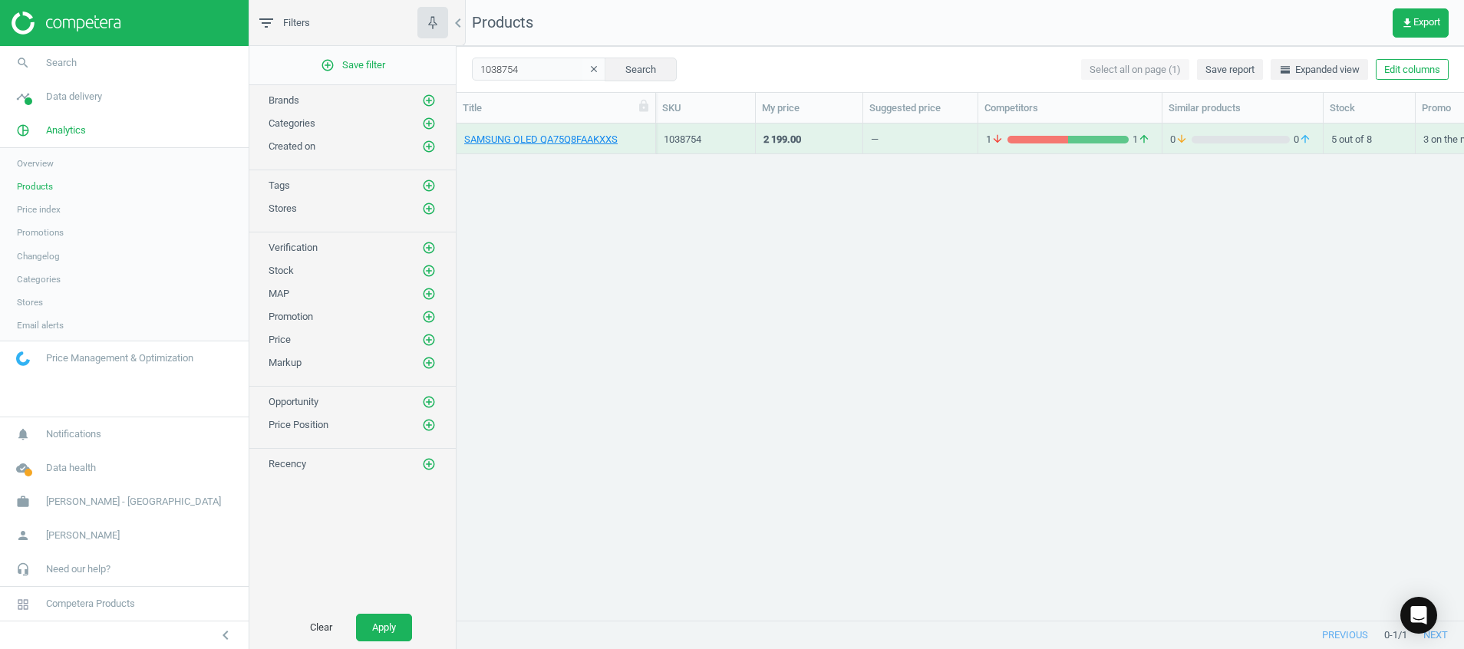
click at [589, 66] on icon "clear" at bounding box center [594, 69] width 11 height 11
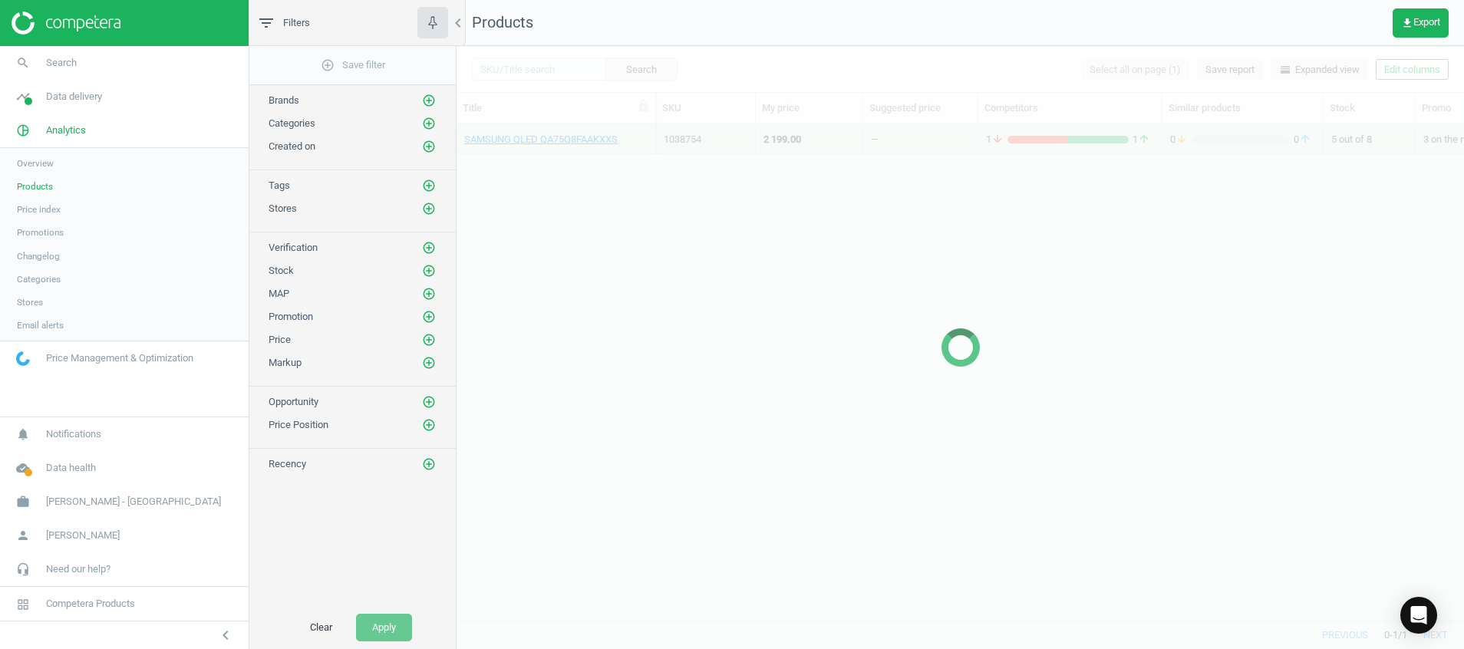
click at [536, 69] on div at bounding box center [961, 347] width 1008 height 603
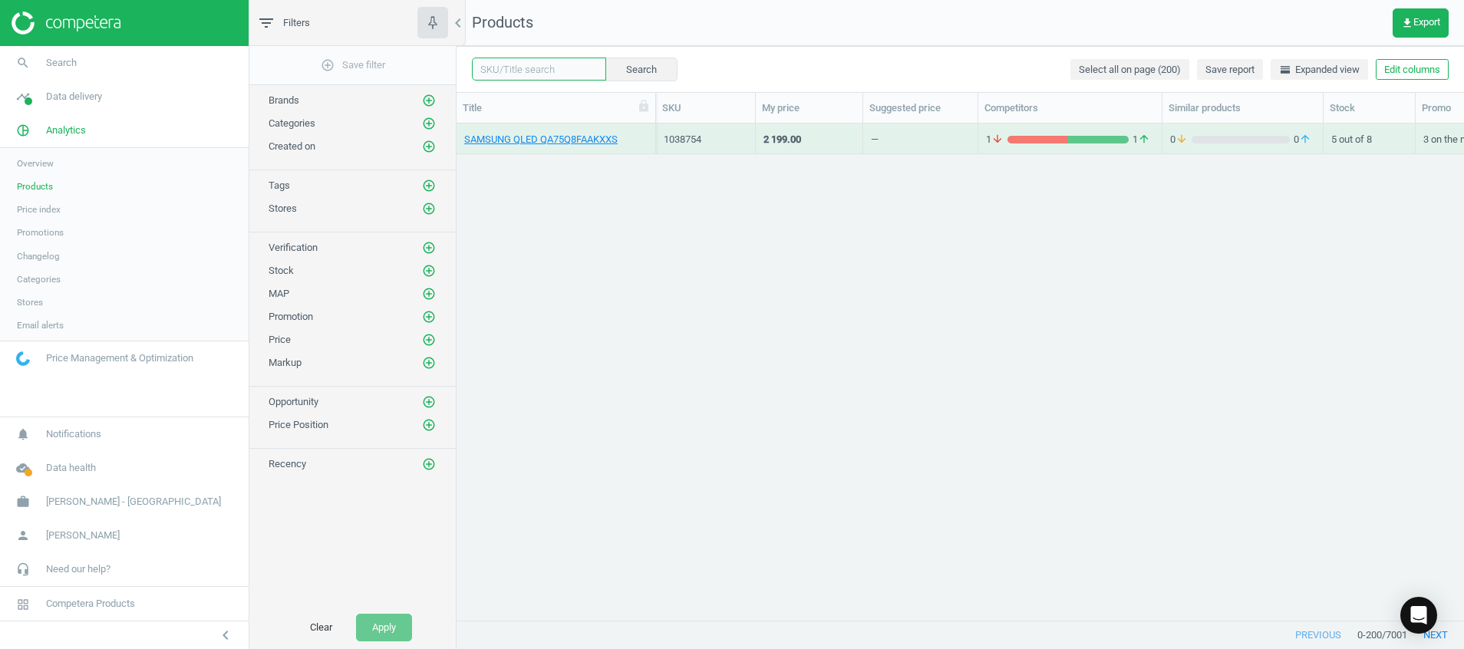
click at [536, 70] on input "text" at bounding box center [539, 69] width 134 height 23
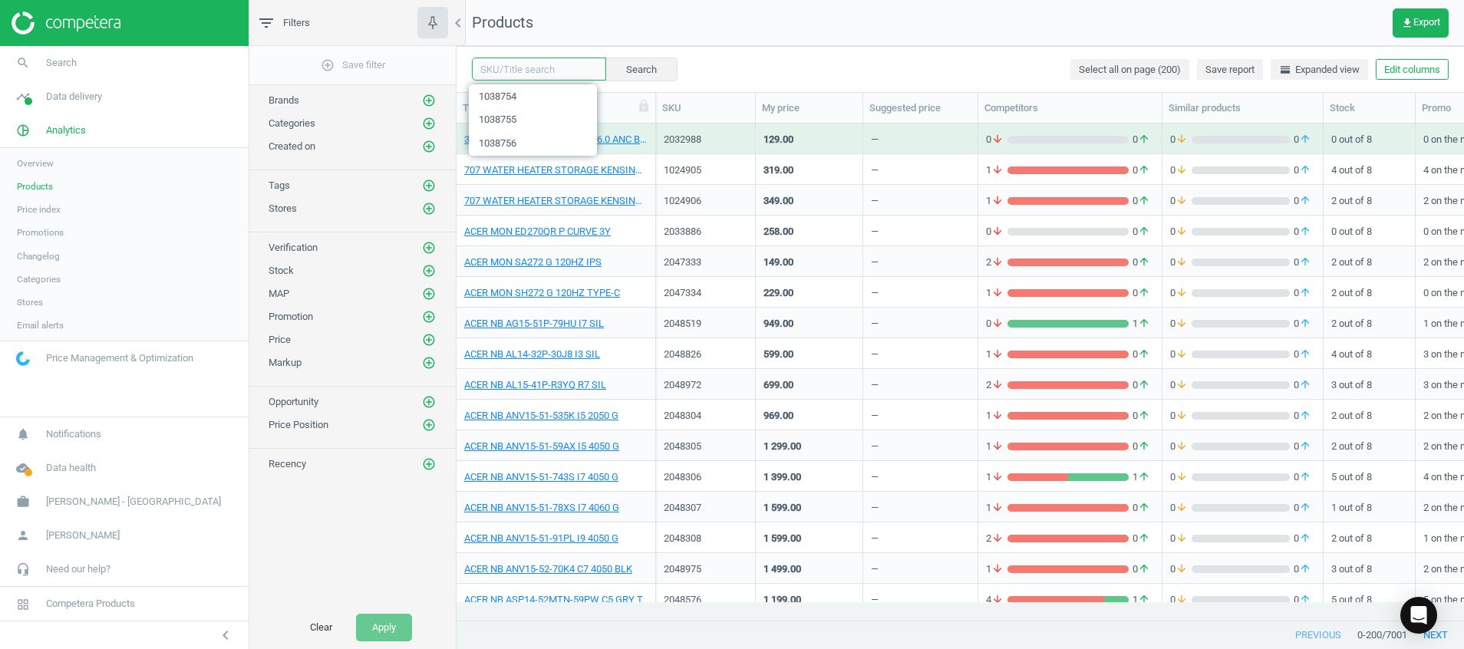
paste input "1038753"
type input "1038753"
click at [634, 66] on button "Search" at bounding box center [641, 69] width 72 height 23
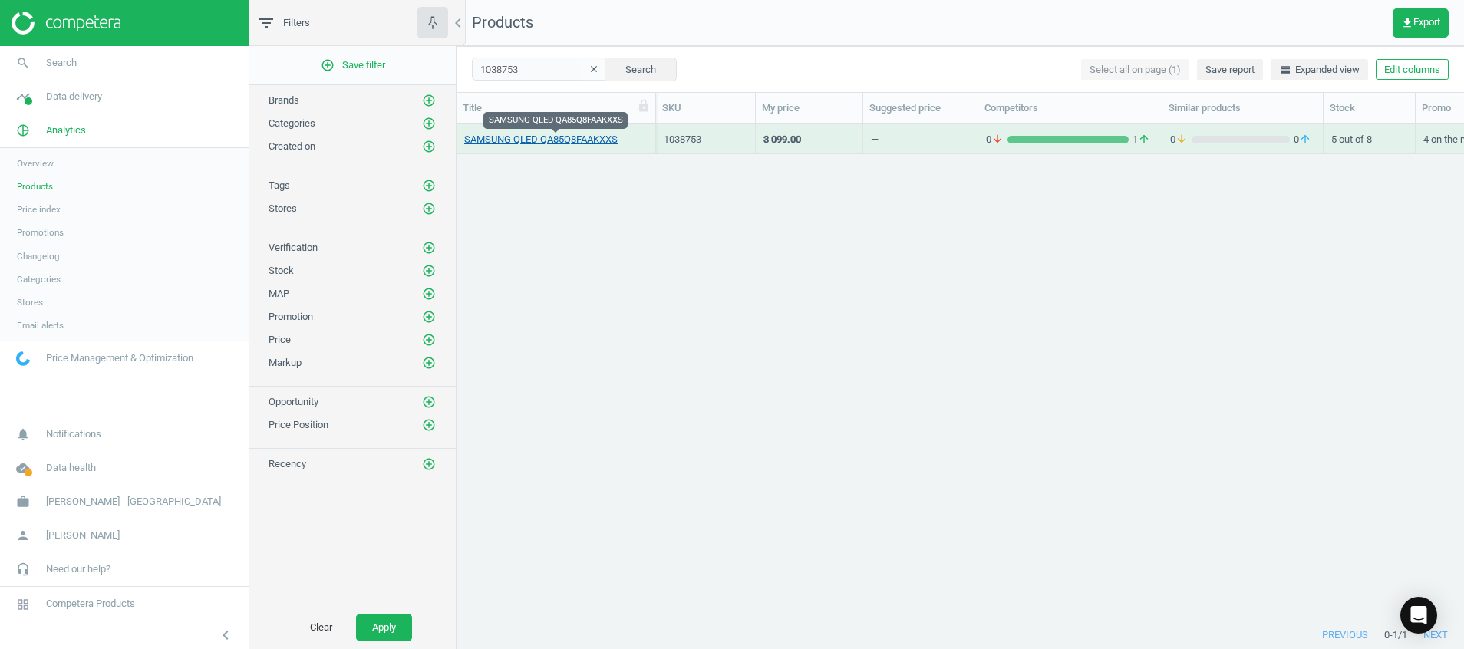
click at [604, 137] on link "SAMSUNG QLED QA85Q8FAAKXXS" at bounding box center [540, 140] width 153 height 14
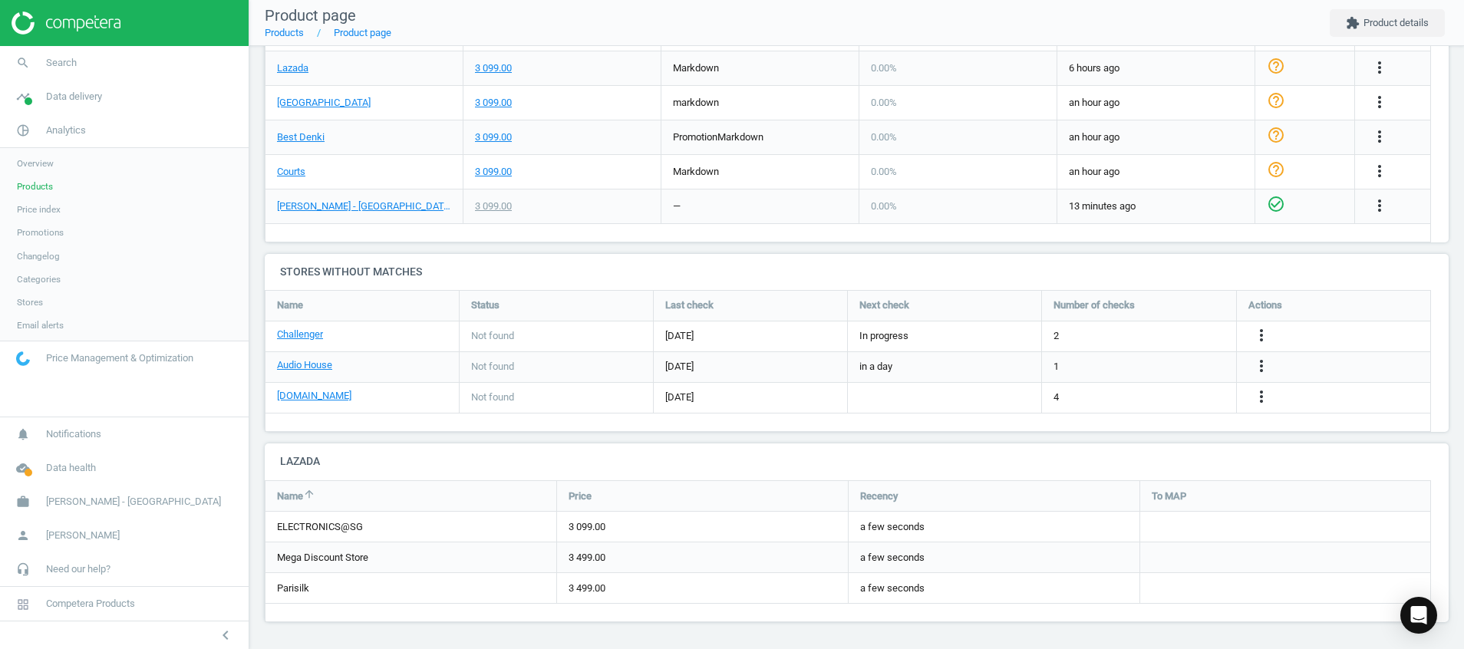
scroll to position [343, 613]
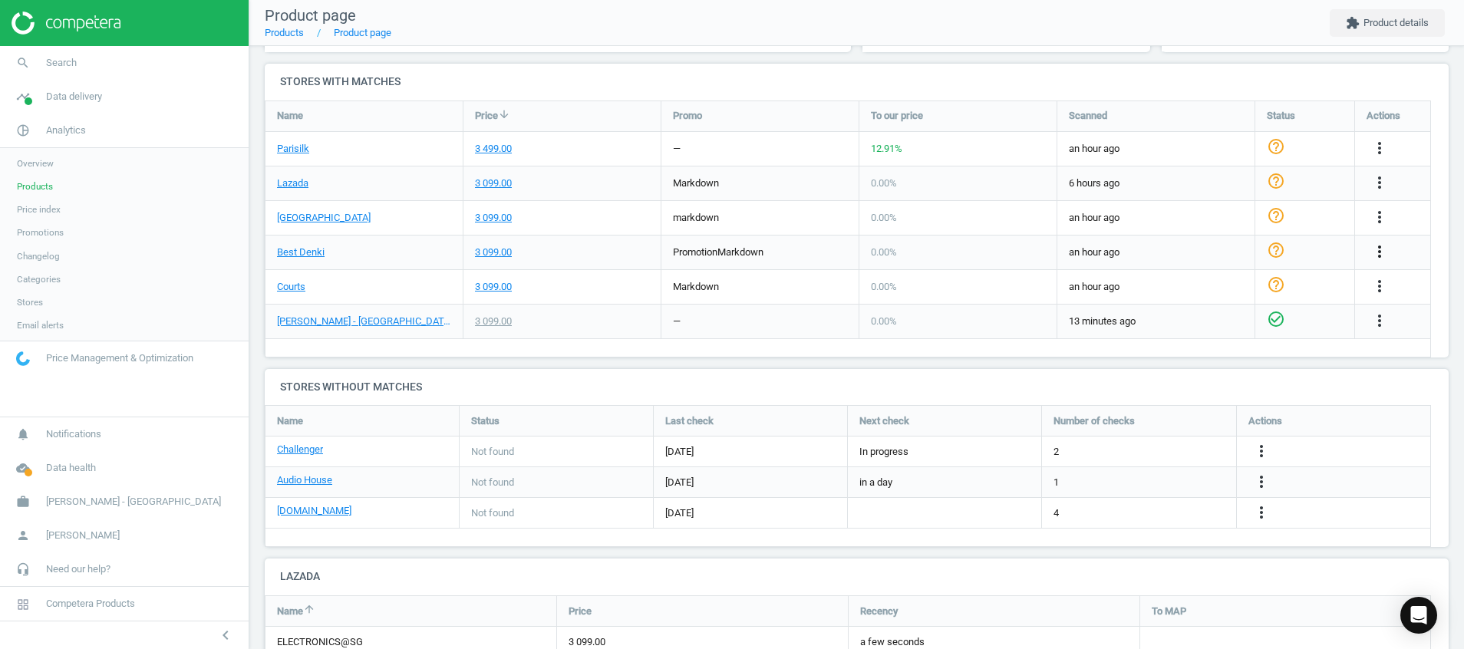
click at [1385, 250] on icon "more_vert" at bounding box center [1380, 252] width 18 height 18
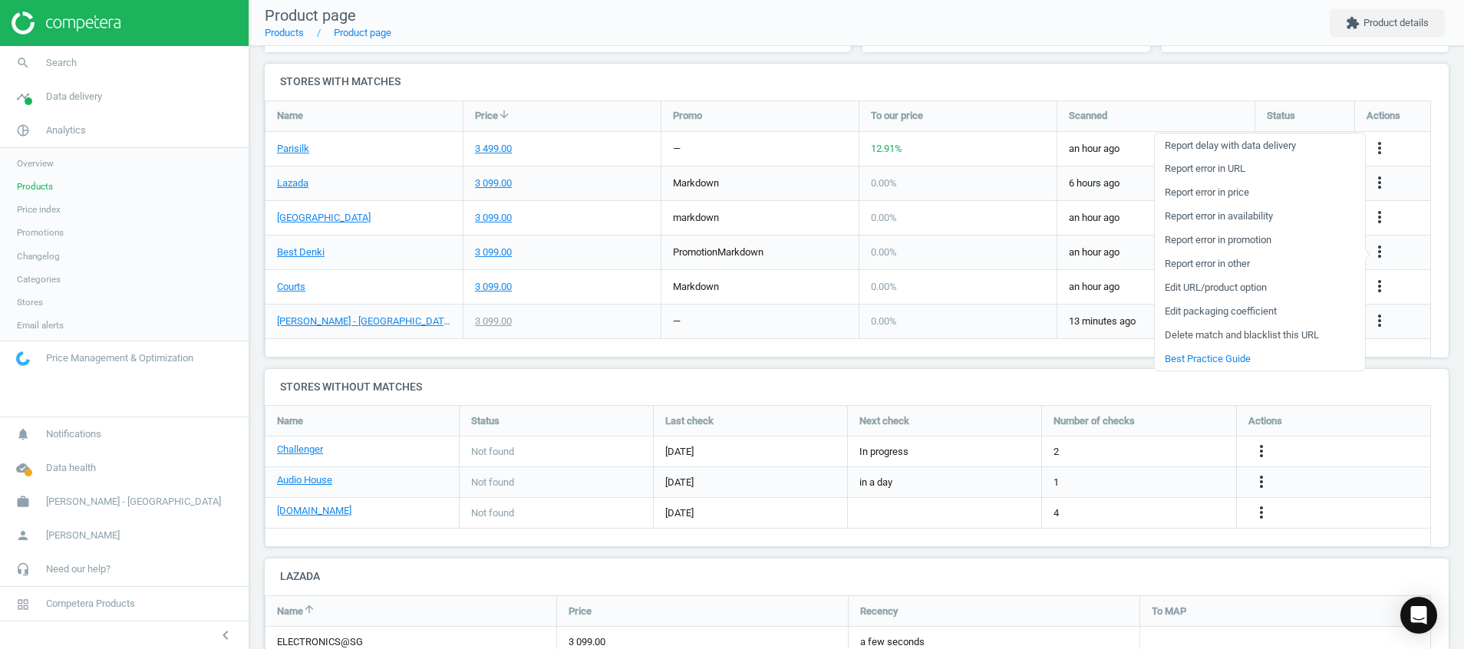
click at [1282, 190] on link "Report error in price" at bounding box center [1260, 193] width 210 height 24
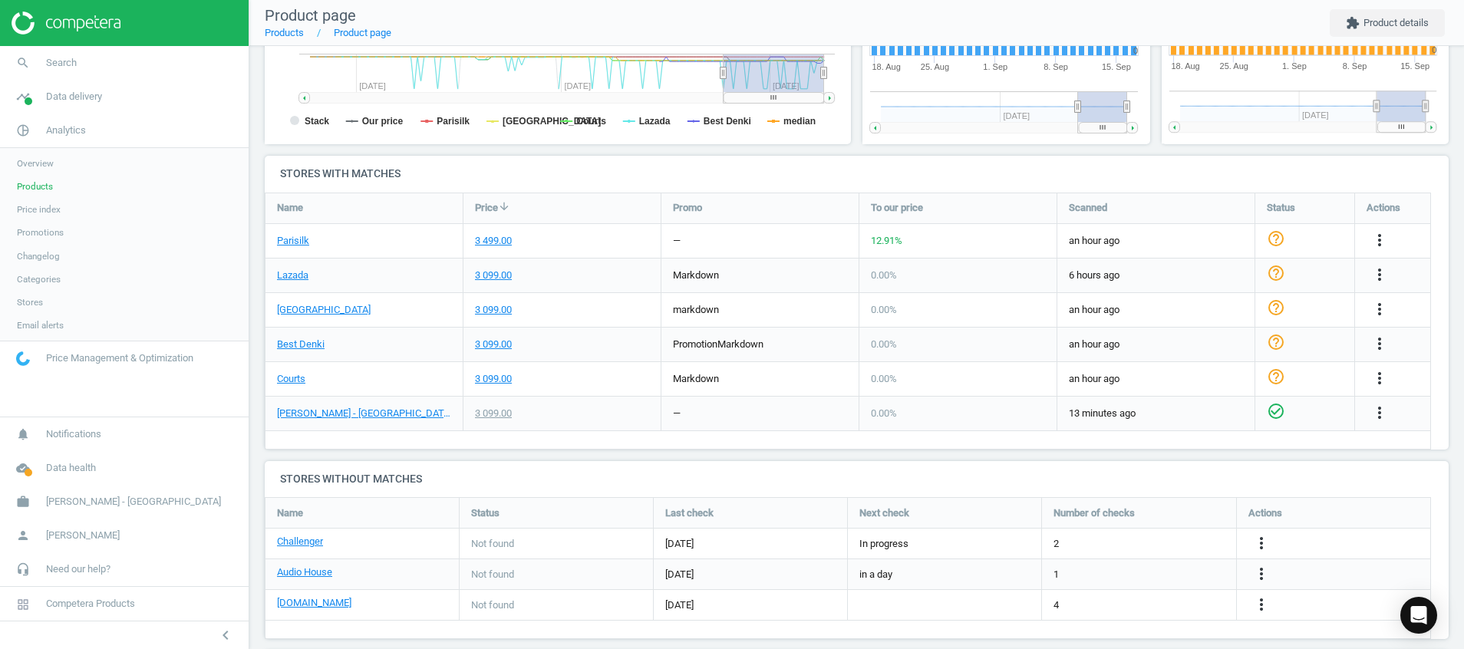
scroll to position [54, 0]
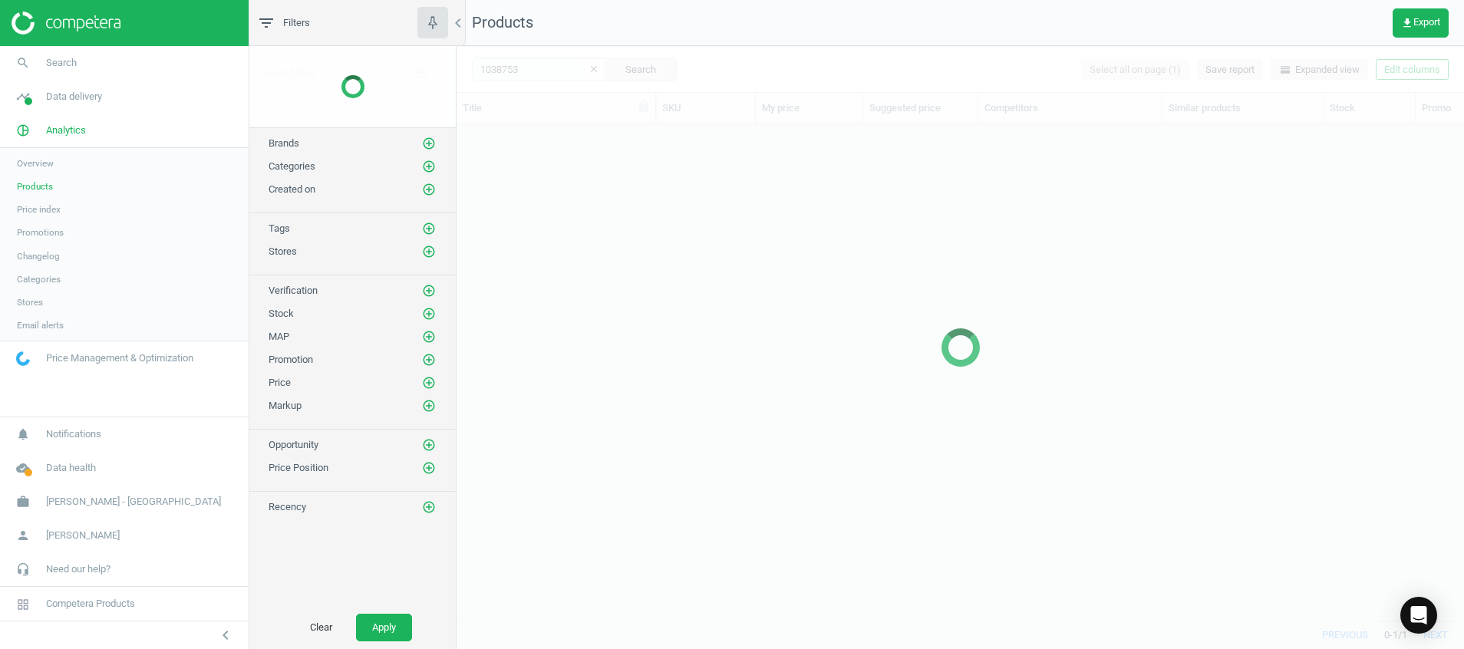
scroll to position [461, 990]
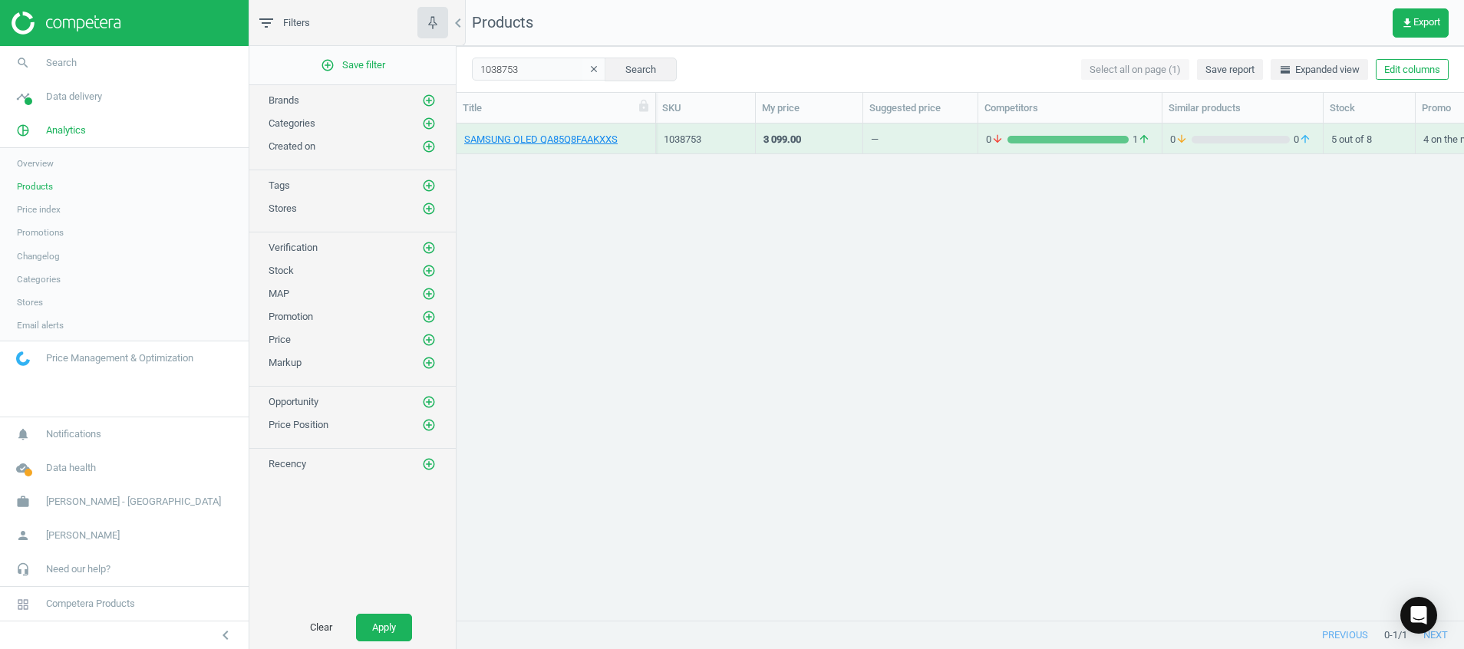
click at [589, 71] on icon "clear" at bounding box center [594, 69] width 11 height 11
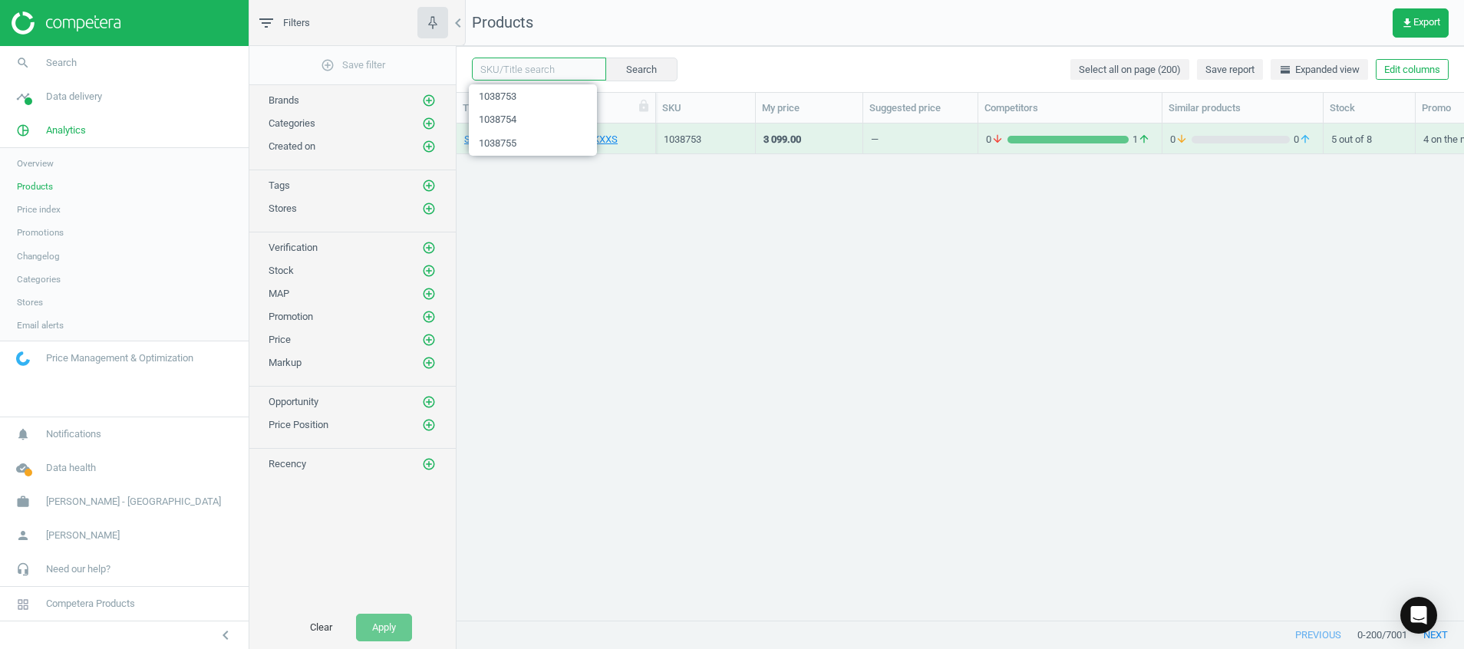
click at [525, 70] on input "text" at bounding box center [539, 69] width 134 height 23
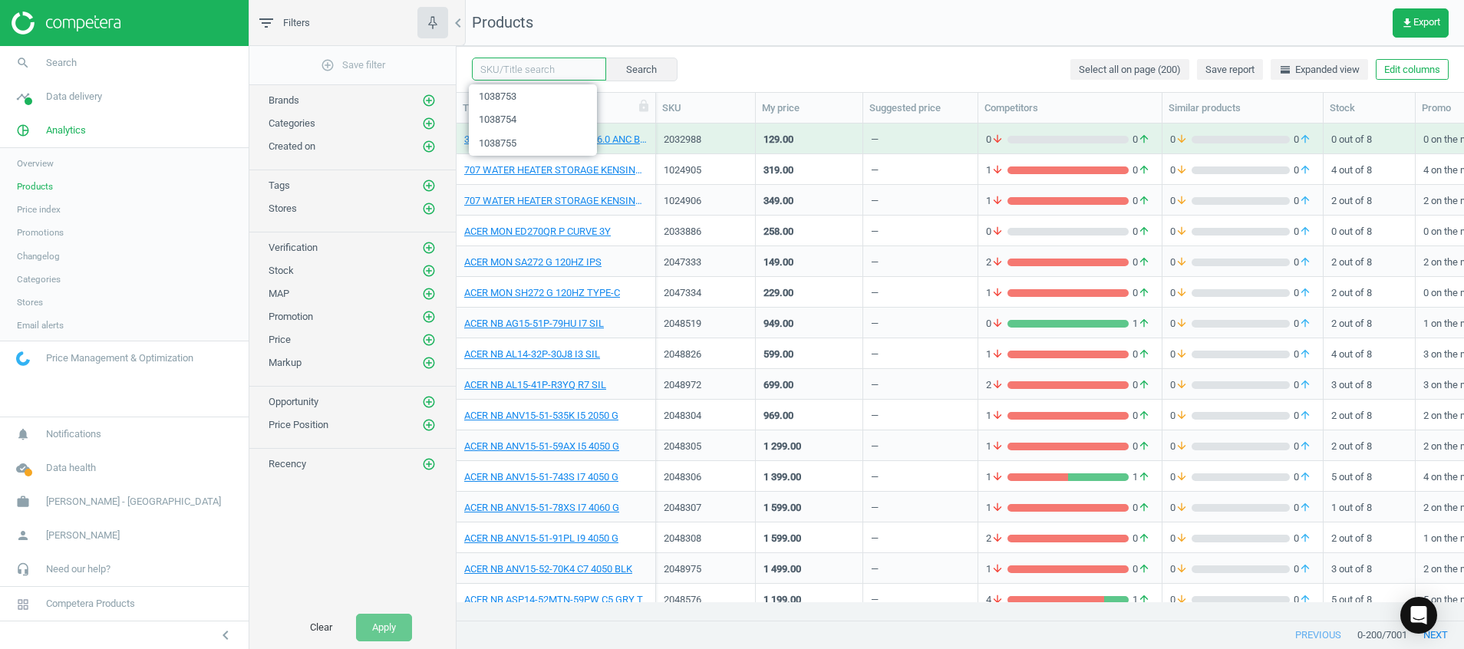
paste input "1038944"
type input "1038944"
click at [628, 71] on button "Search" at bounding box center [641, 69] width 72 height 23
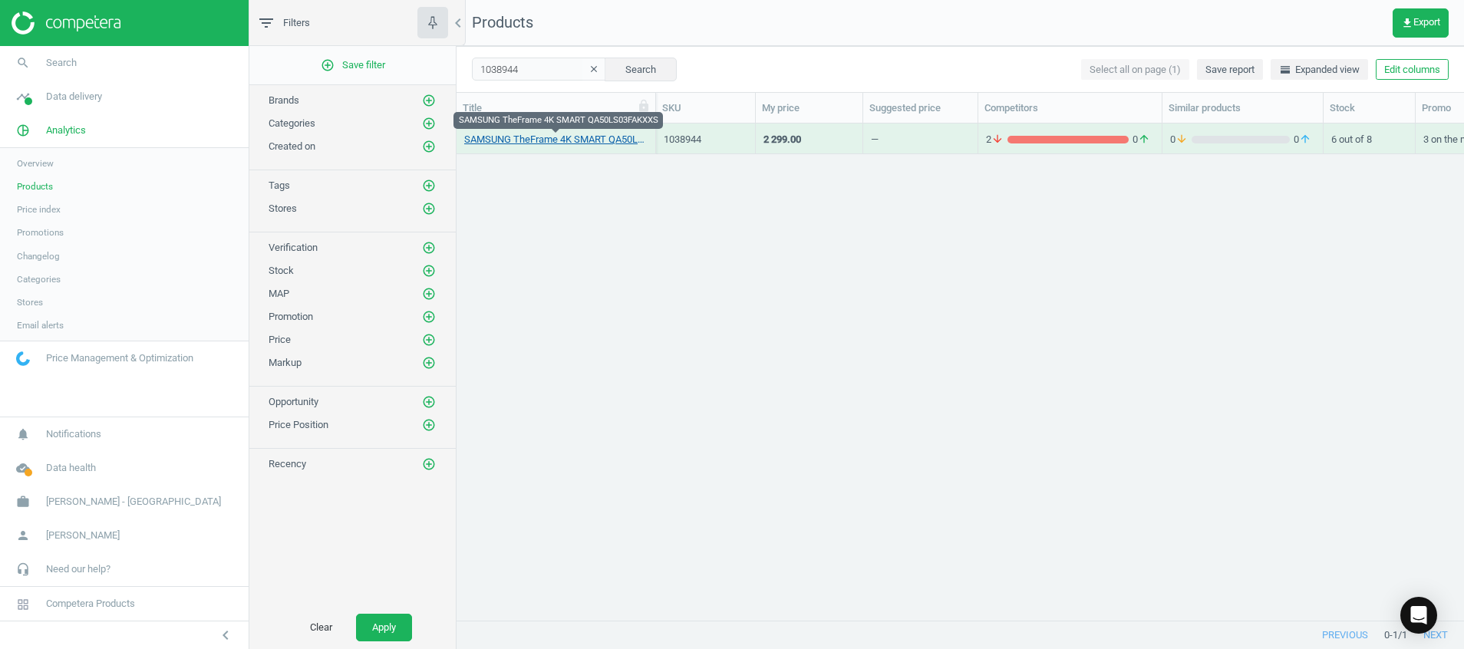
click at [543, 138] on link "SAMSUNG TheFrame 4K SMART QA50LS03FAKXXS" at bounding box center [555, 140] width 183 height 14
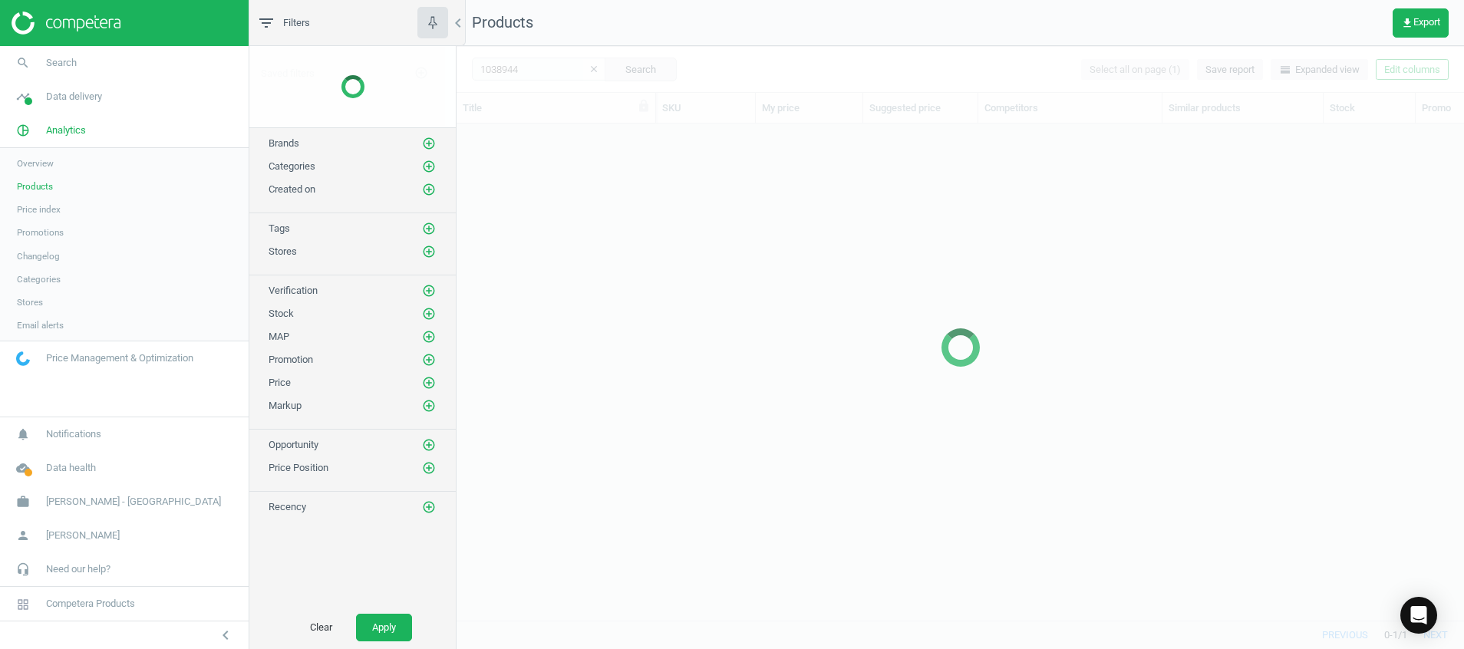
scroll to position [461, 990]
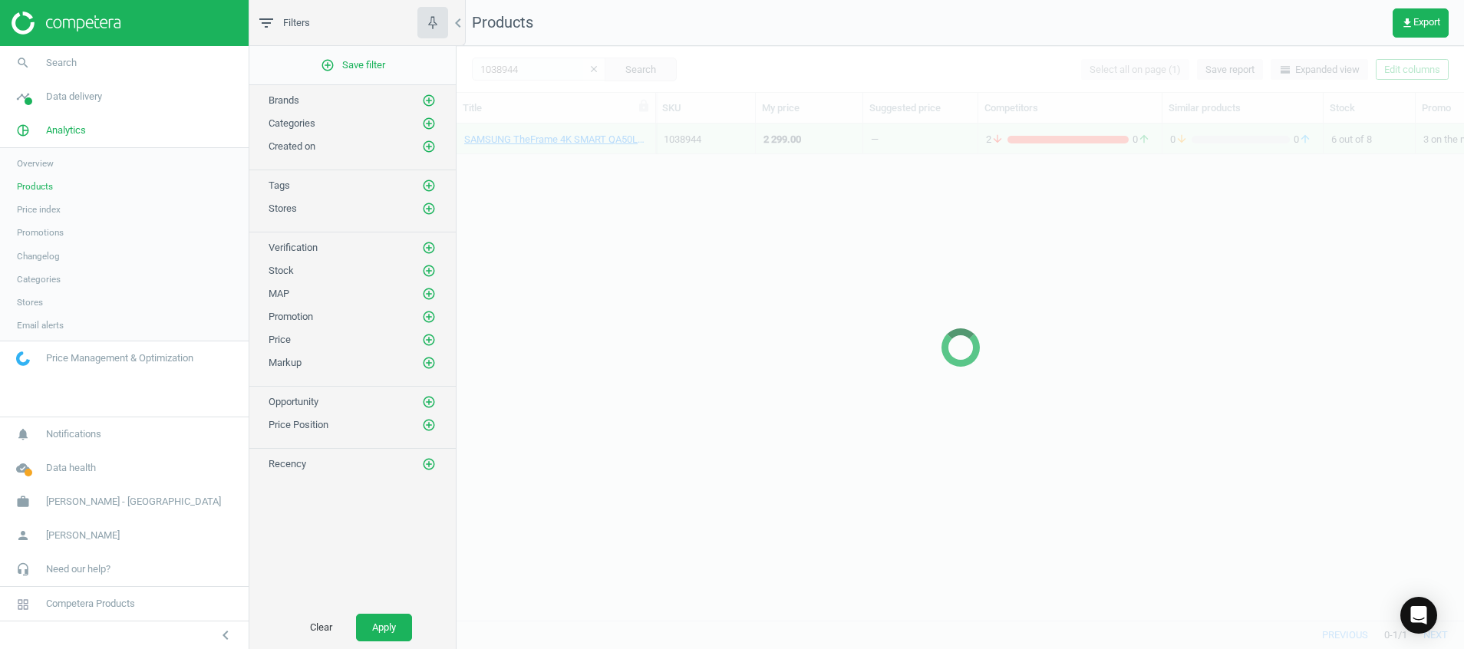
click at [580, 74] on div at bounding box center [961, 347] width 1008 height 603
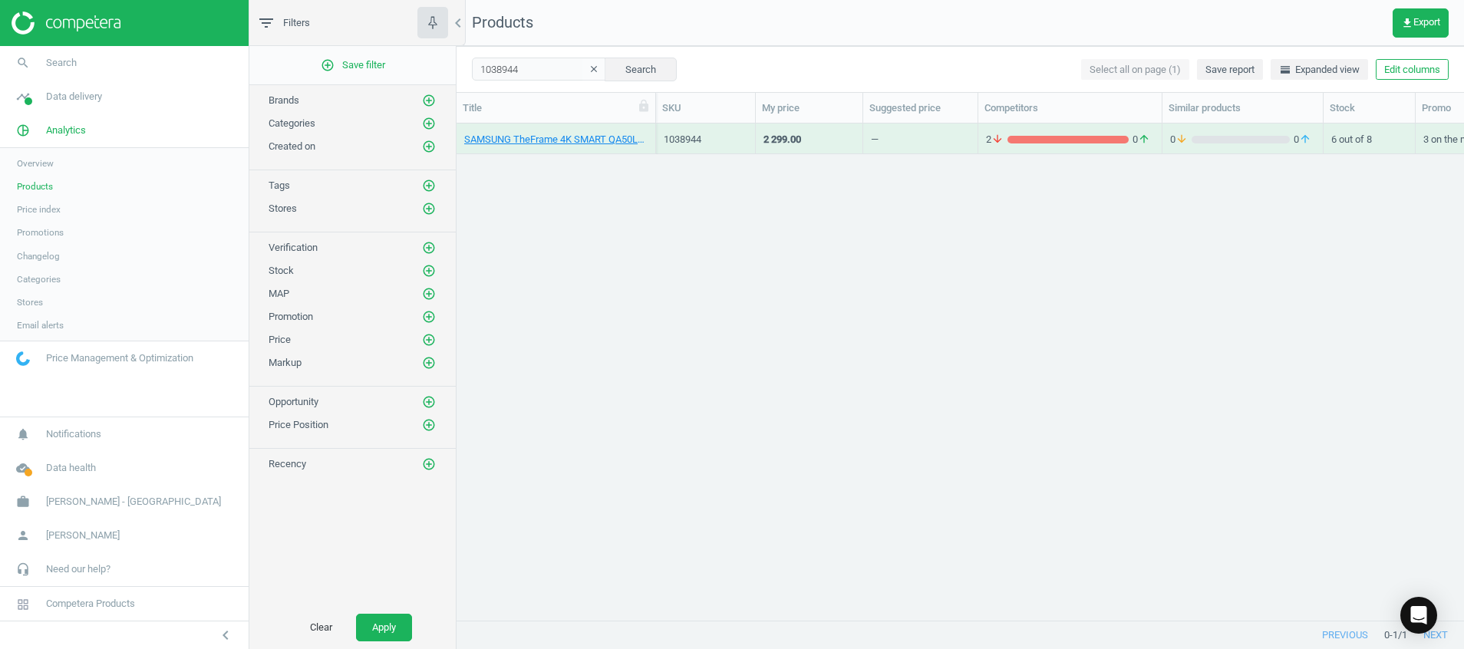
click at [589, 70] on icon "clear" at bounding box center [594, 69] width 11 height 11
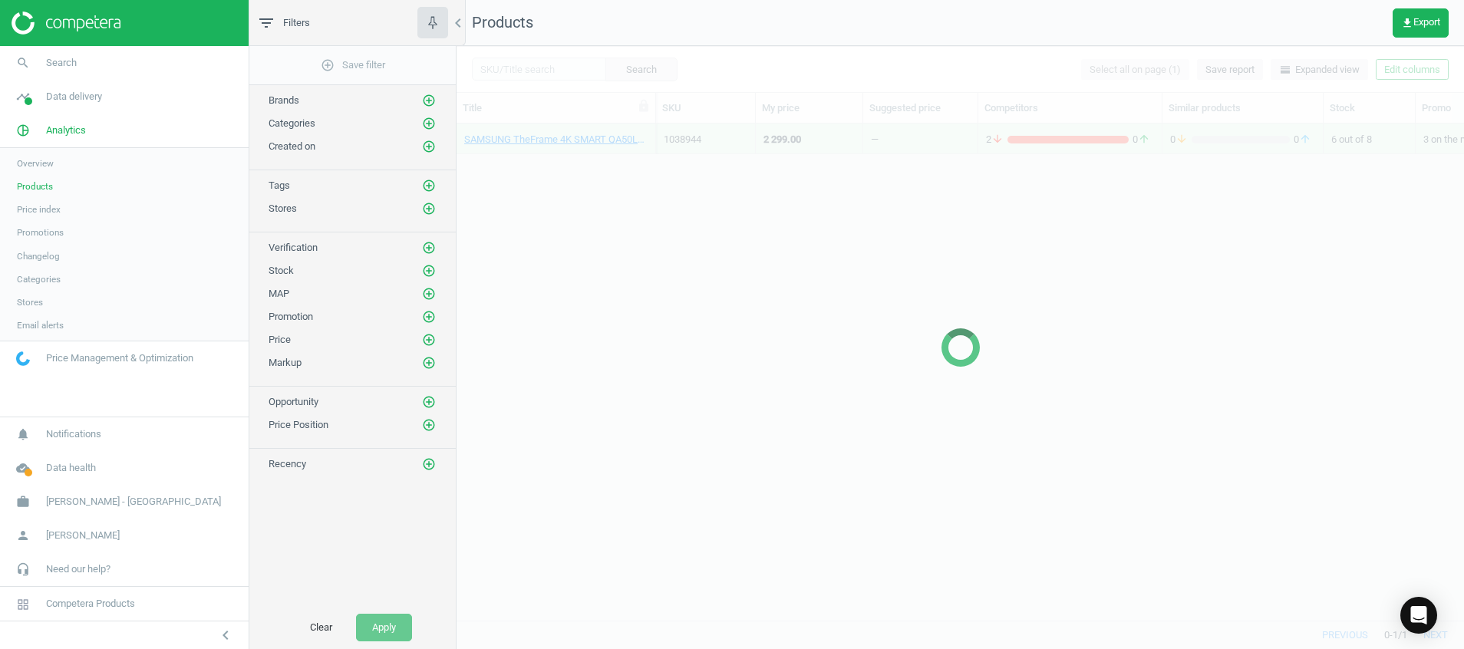
click at [563, 69] on div at bounding box center [961, 347] width 1008 height 603
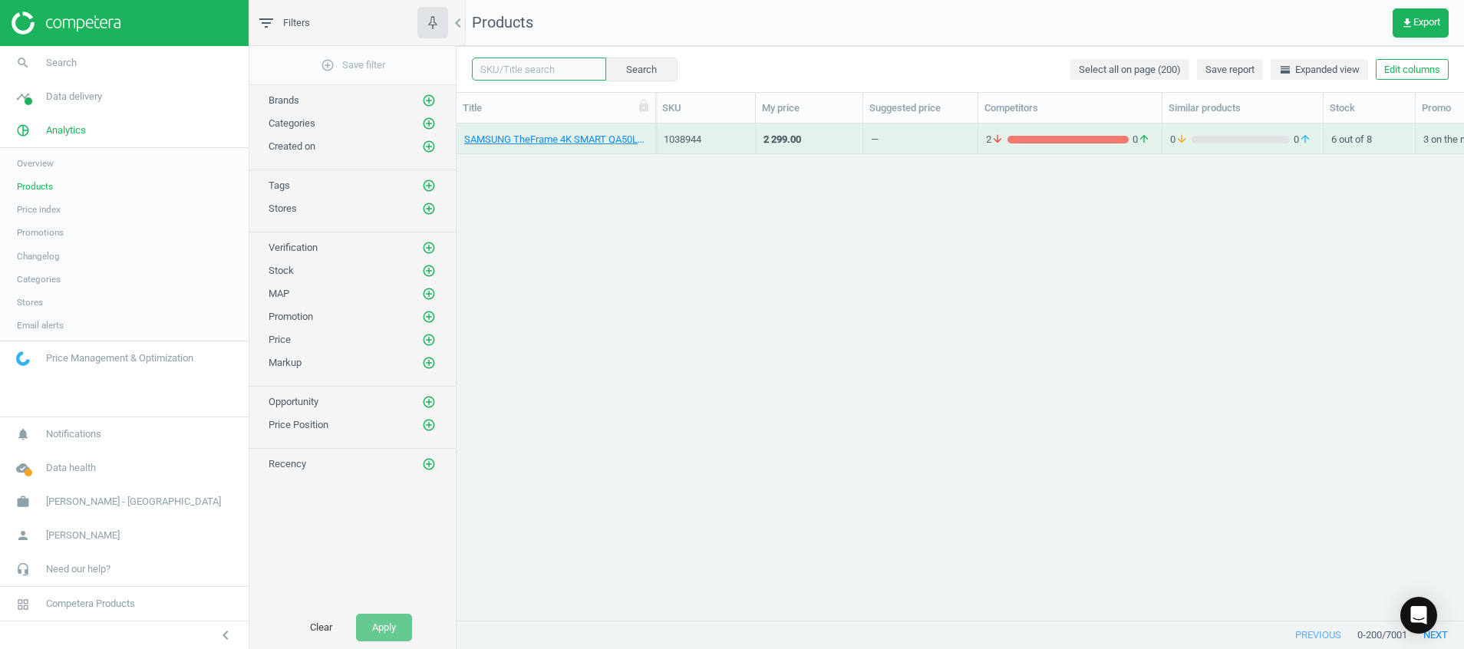
click at [538, 71] on input "text" at bounding box center [539, 69] width 134 height 23
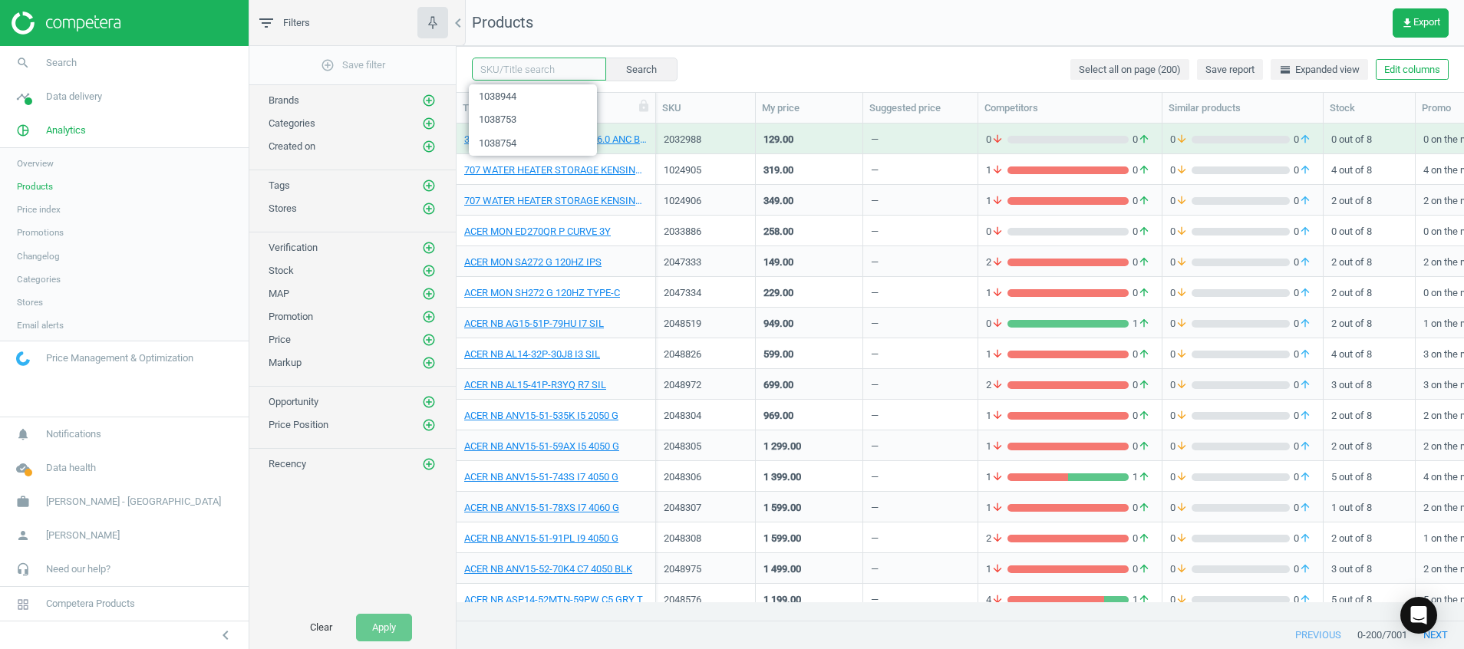
paste input "1039443"
type input "1039443"
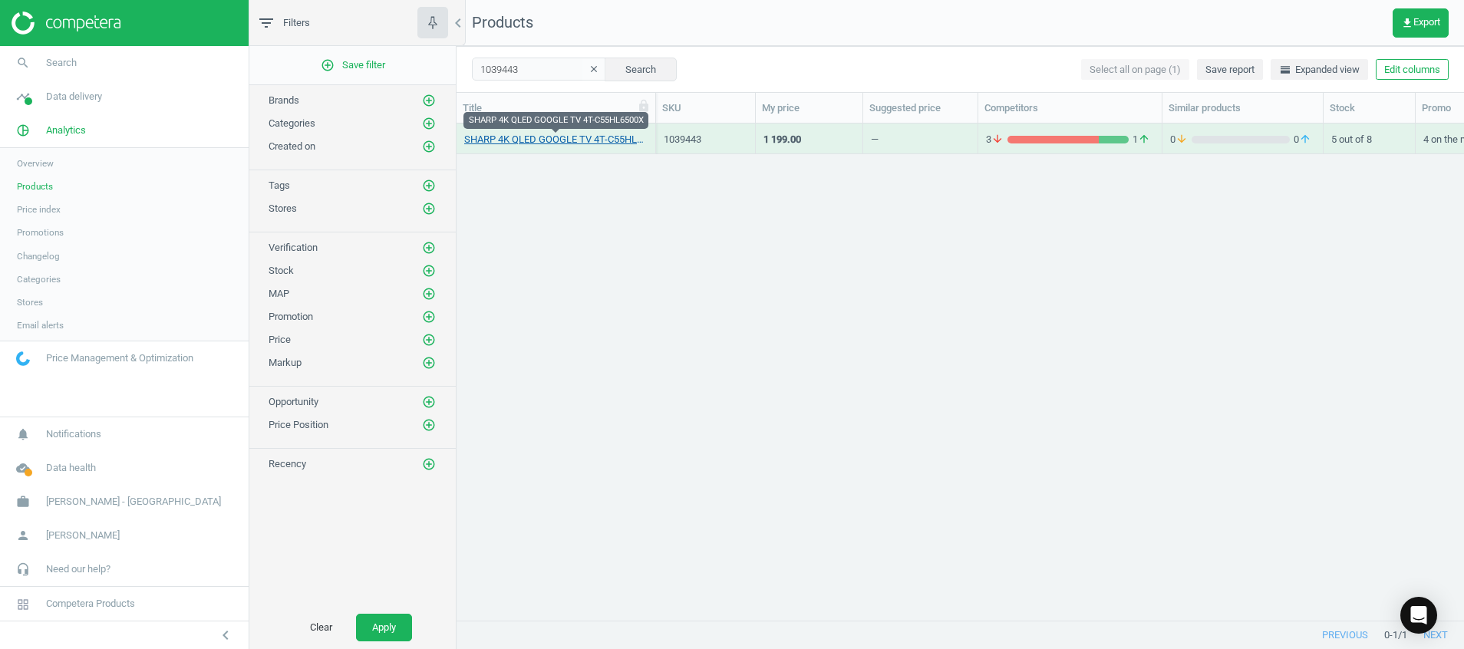
click at [551, 142] on link "SHARP 4K QLED GOOGLE TV 4T-C55HL6500X" at bounding box center [555, 140] width 183 height 14
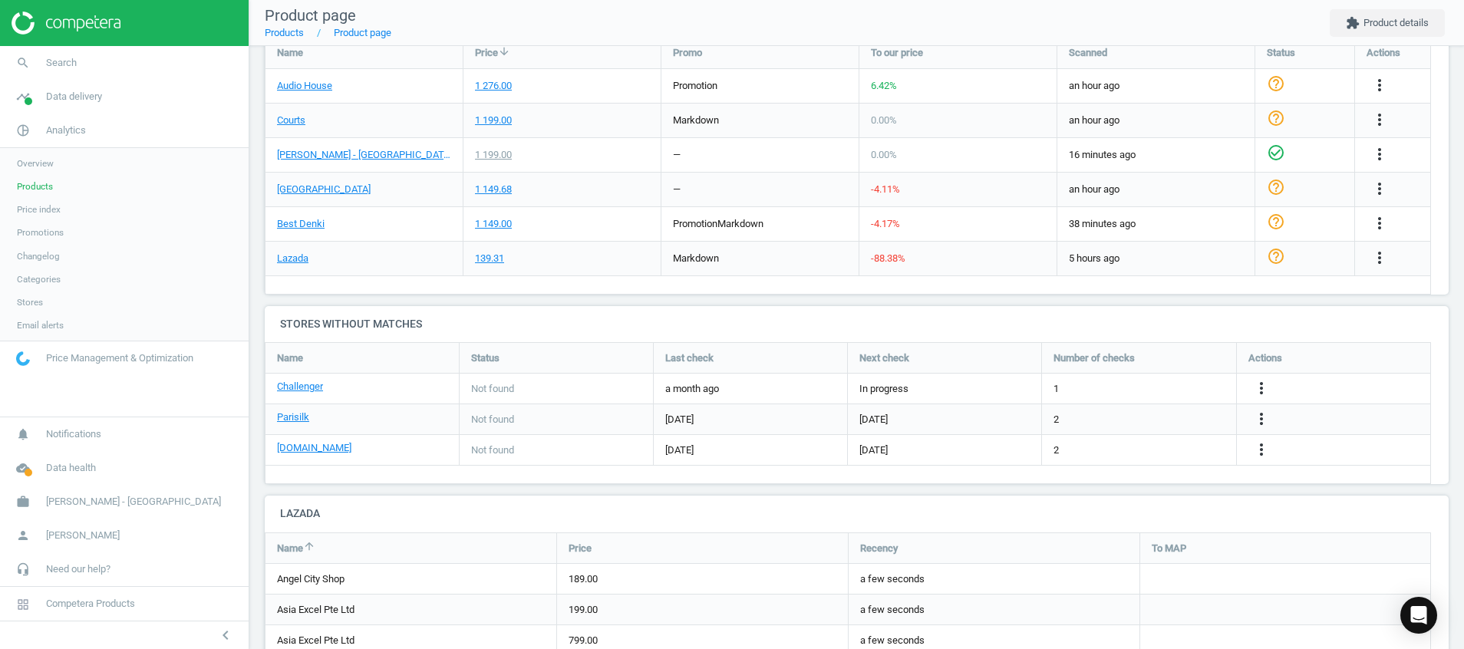
scroll to position [576, 0]
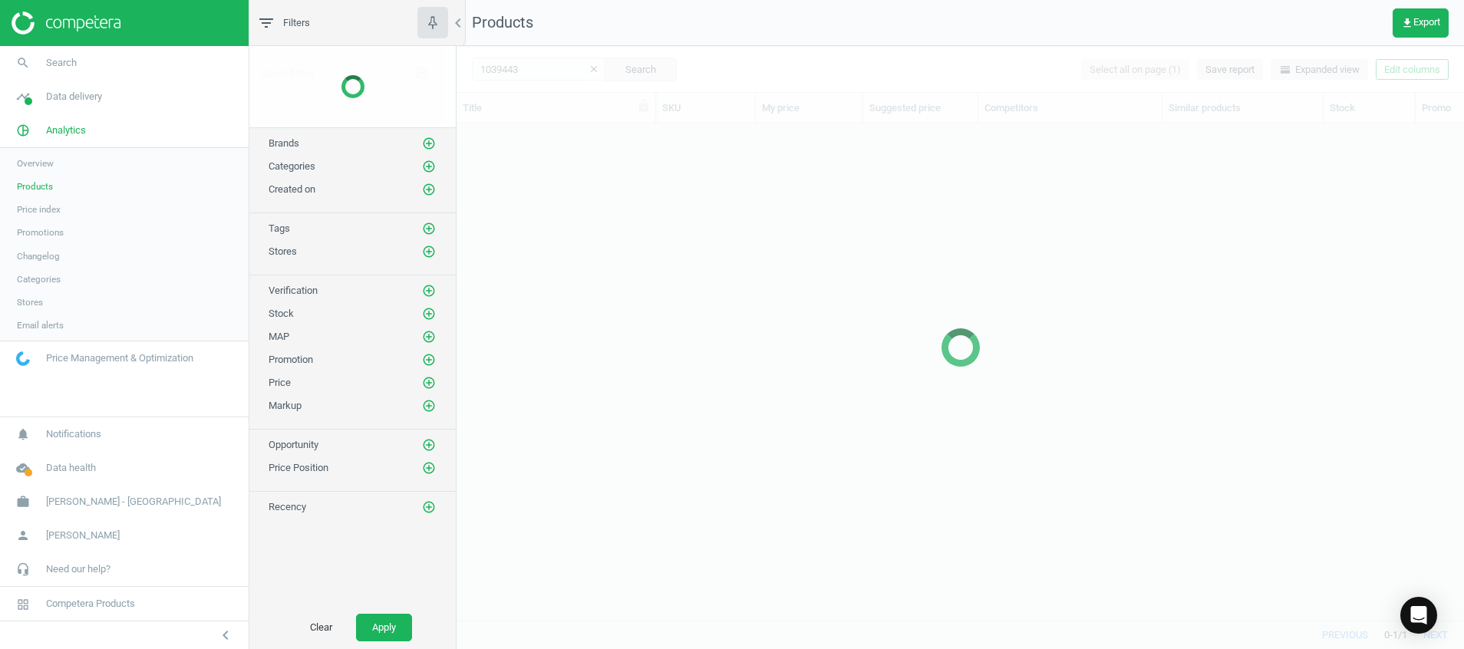
scroll to position [461, 990]
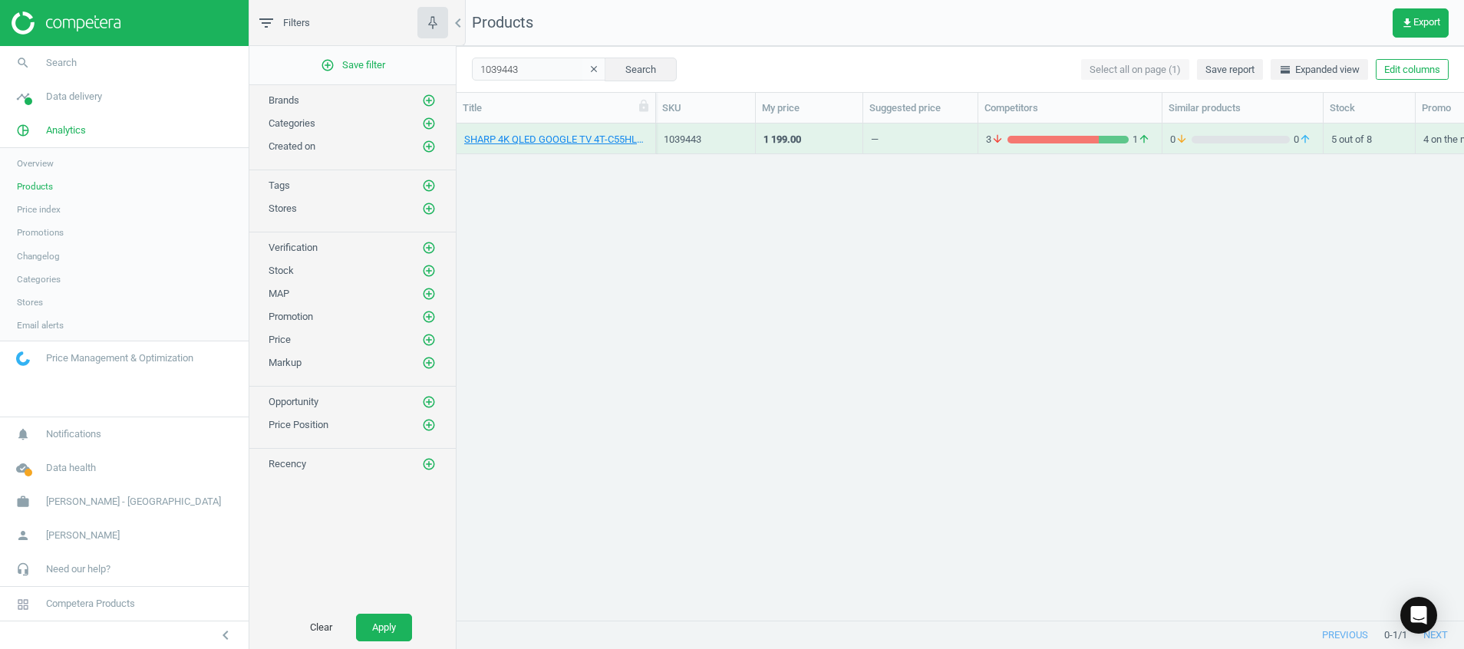
click at [589, 74] on icon "clear" at bounding box center [594, 69] width 11 height 11
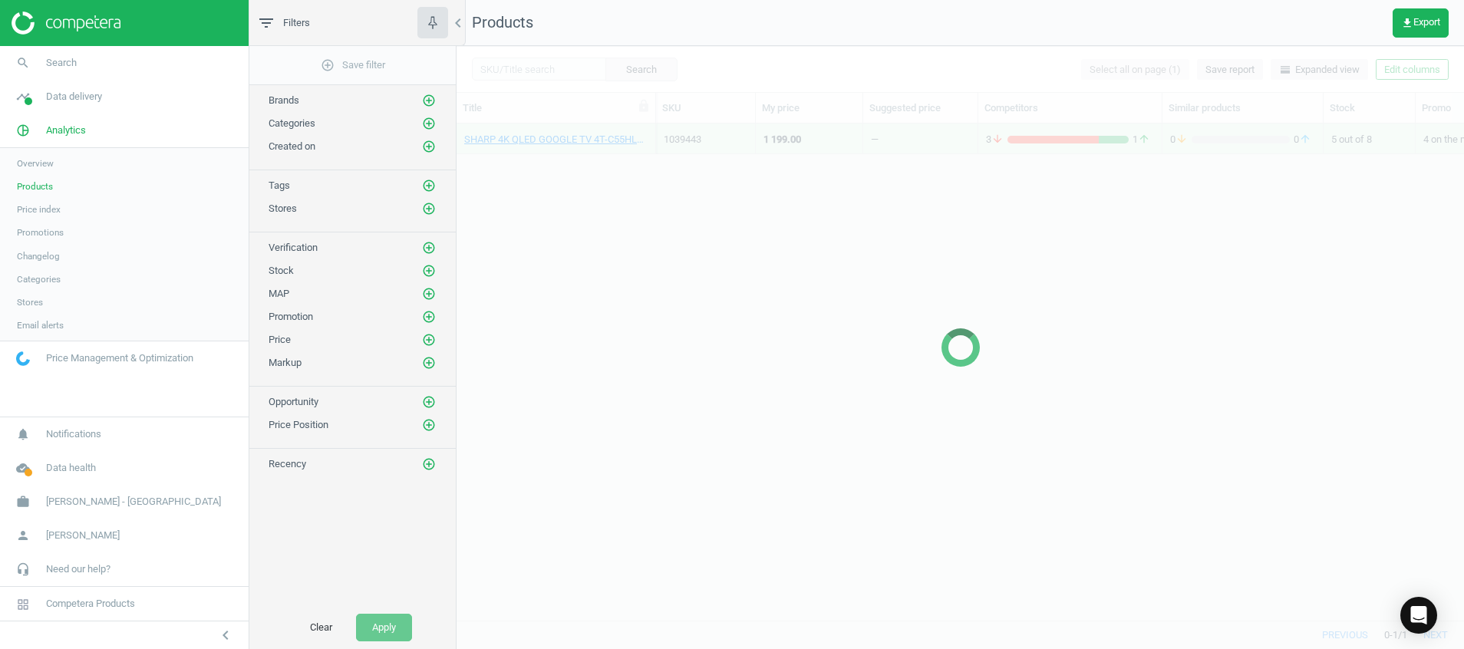
click at [554, 71] on div at bounding box center [961, 347] width 1008 height 603
click at [539, 71] on div at bounding box center [961, 347] width 1008 height 603
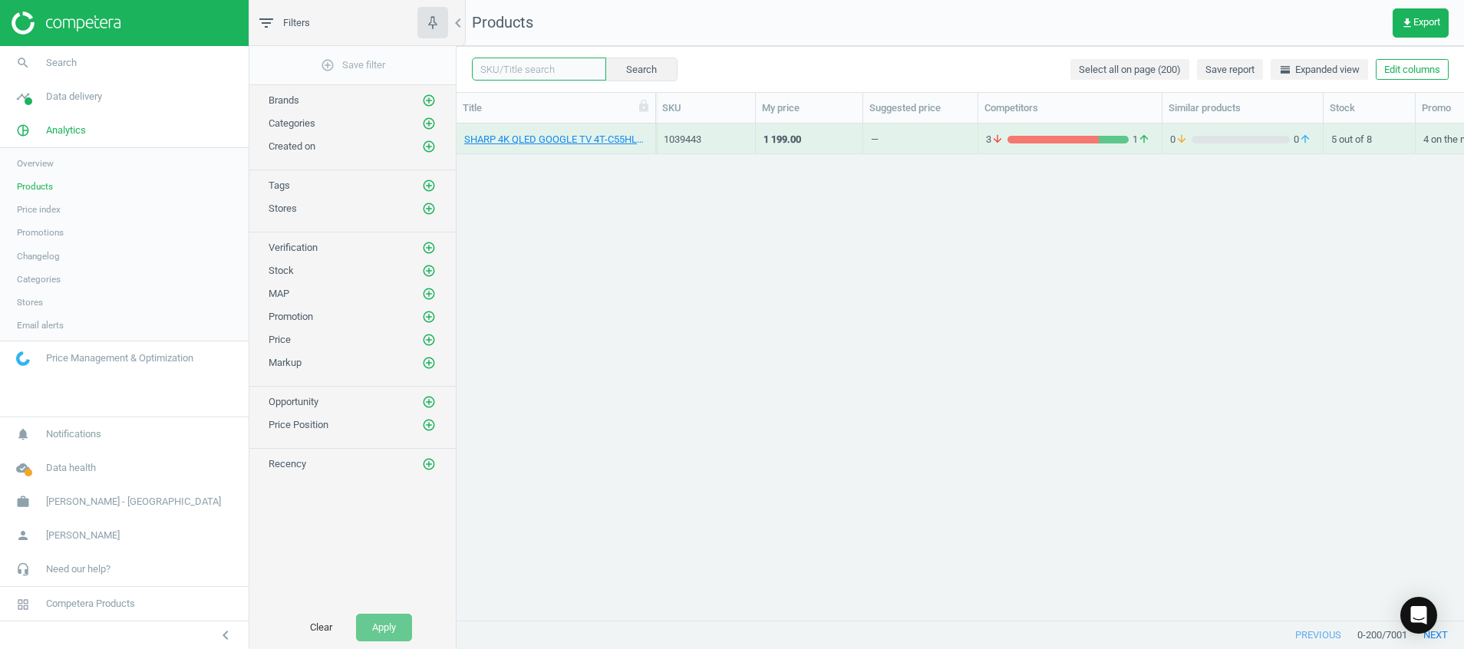
click at [539, 71] on input "text" at bounding box center [539, 69] width 134 height 23
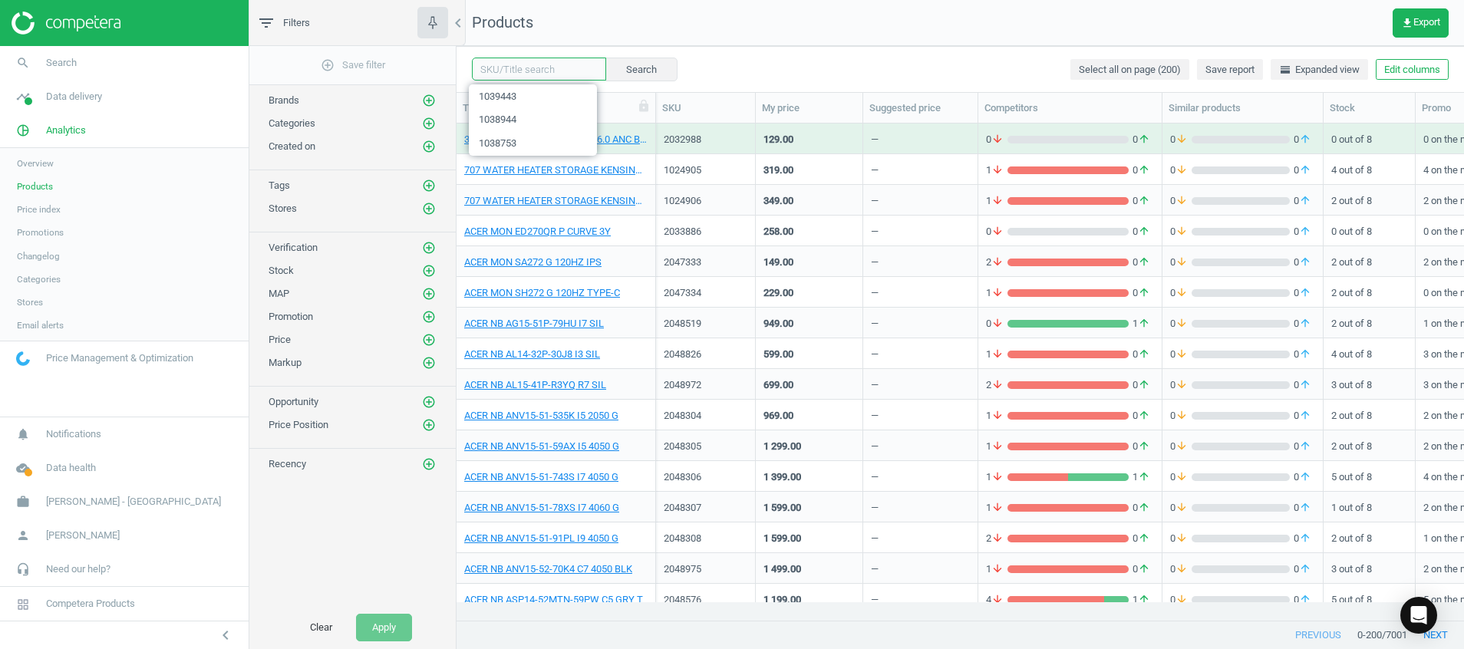
paste input "1039444"
type input "1039444"
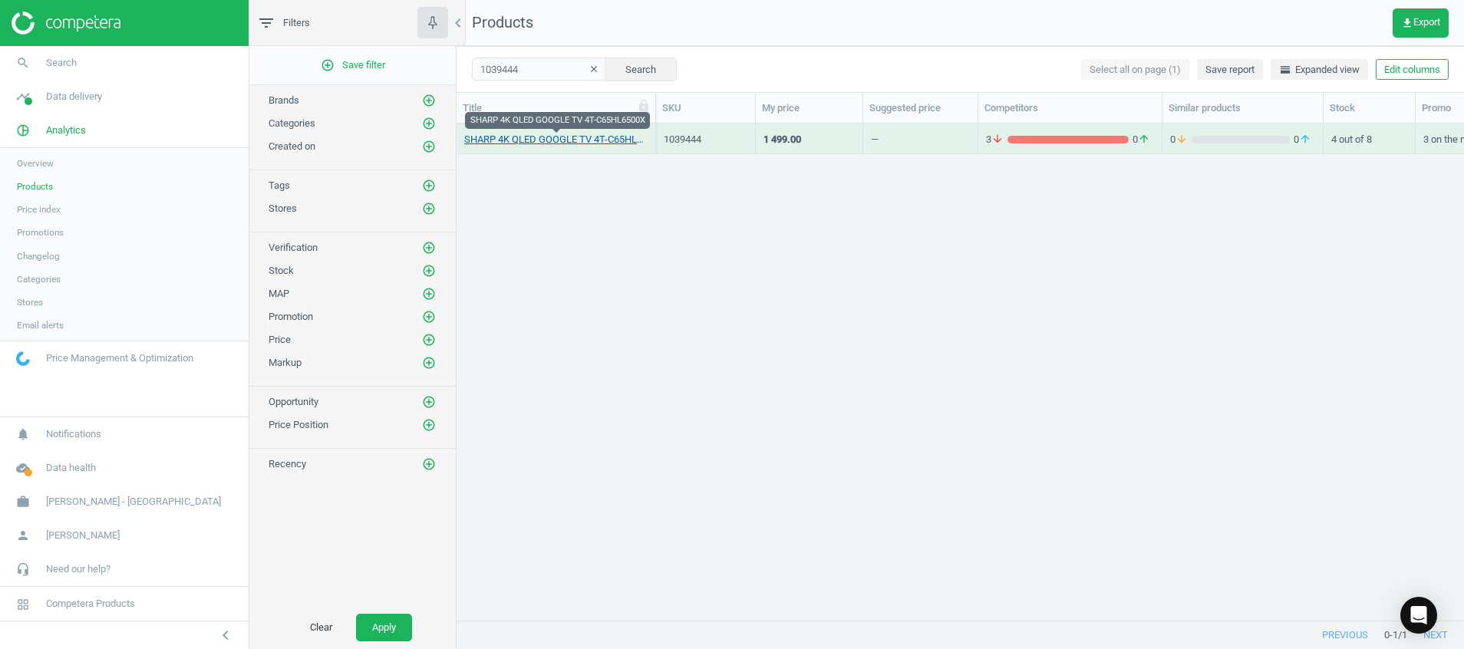
click at [544, 144] on link "SHARP 4K QLED GOOGLE TV 4T-C65HL6500X" at bounding box center [555, 140] width 183 height 14
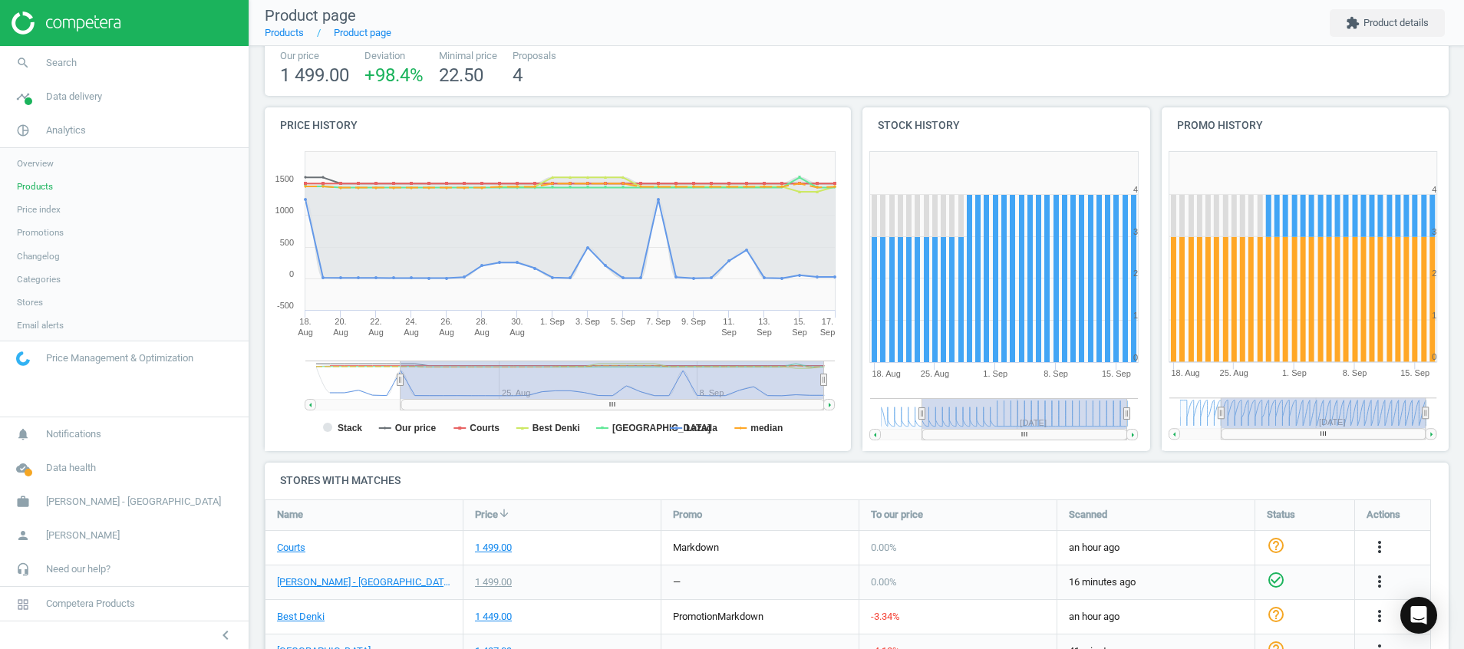
scroll to position [115, 0]
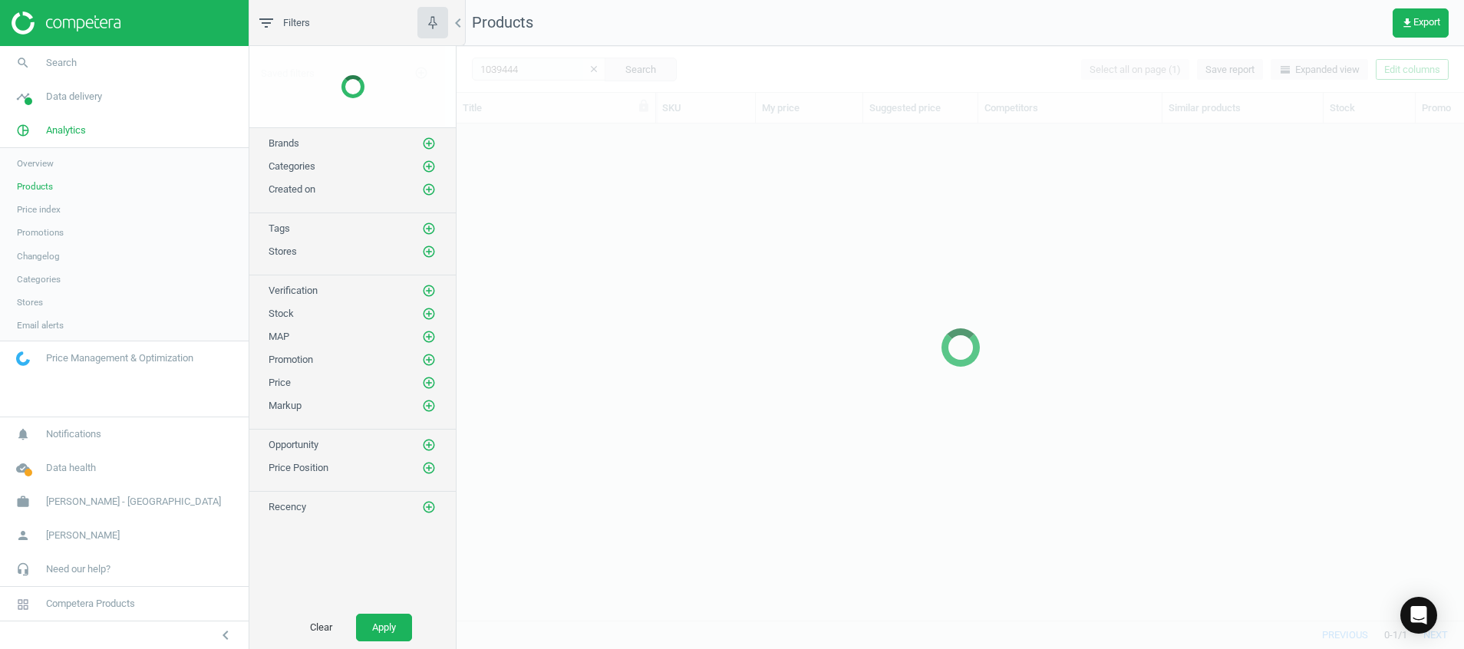
scroll to position [461, 990]
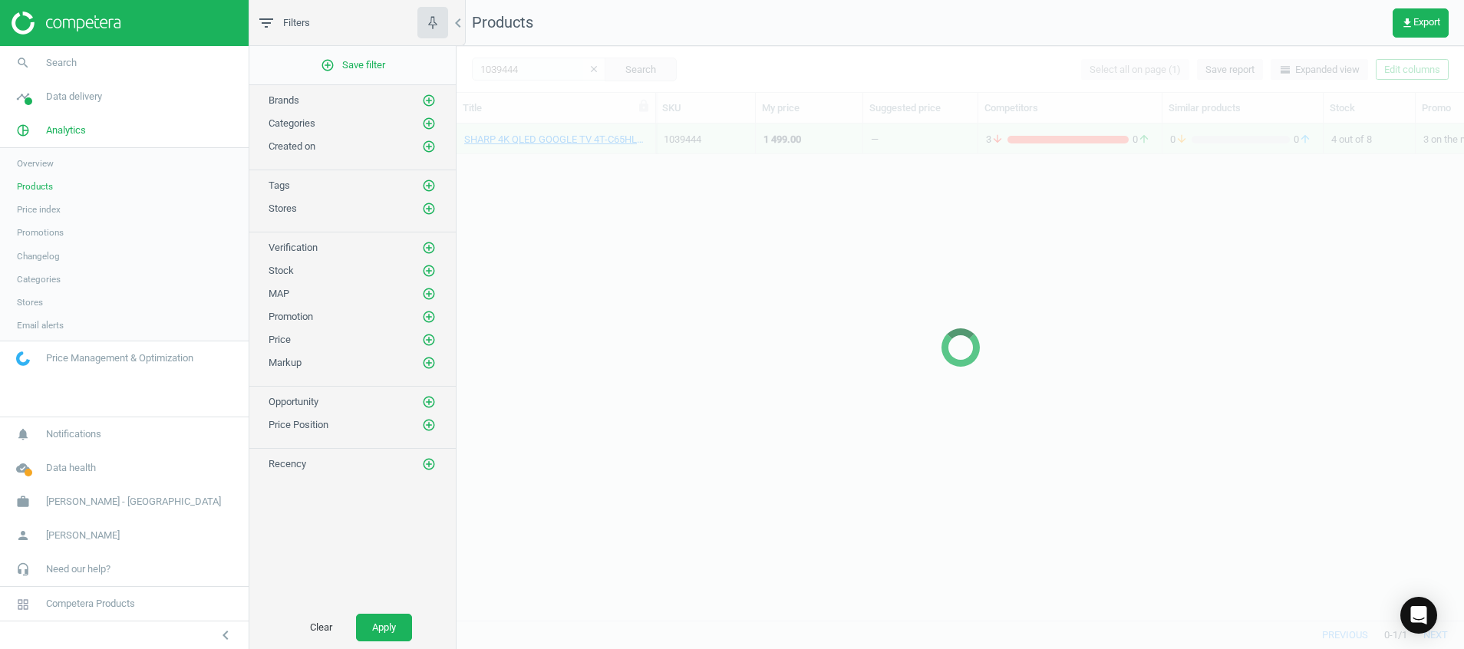
click at [589, 66] on icon "clear" at bounding box center [594, 69] width 11 height 11
click at [542, 71] on div at bounding box center [961, 347] width 1008 height 603
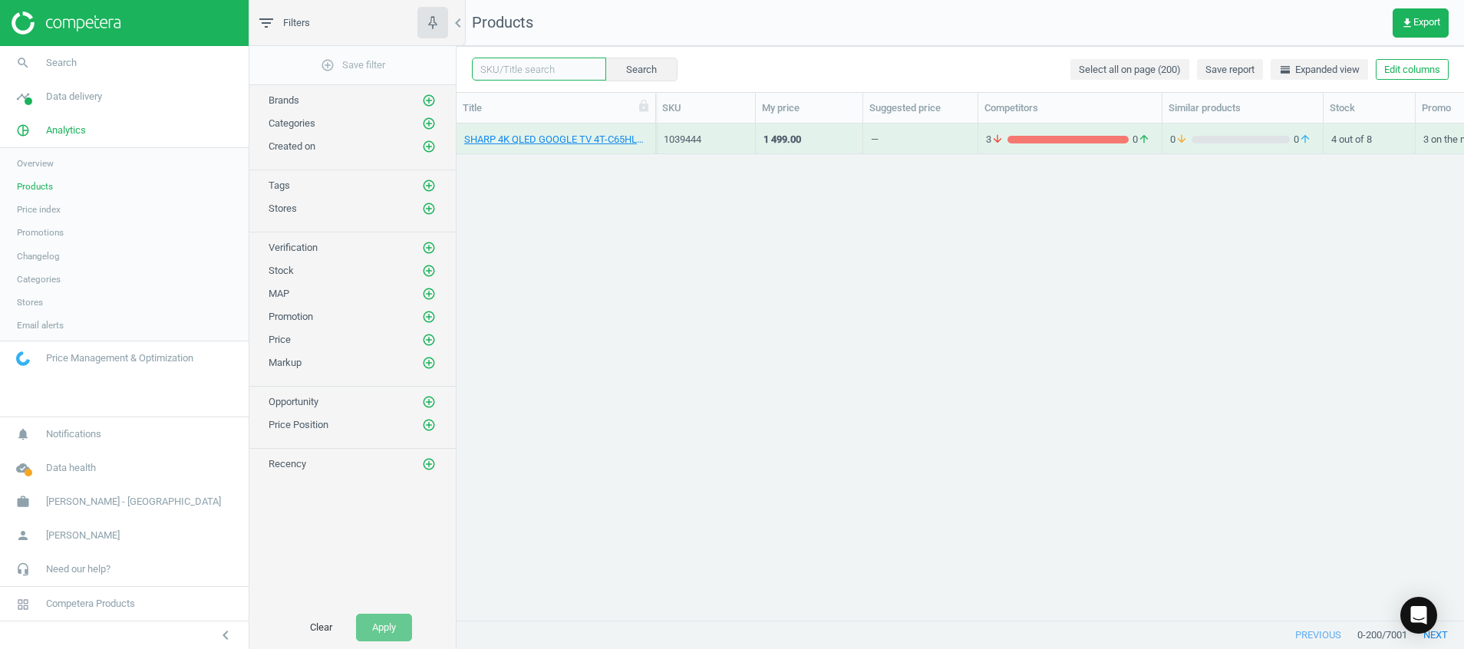
click at [510, 74] on input "text" at bounding box center [539, 69] width 134 height 23
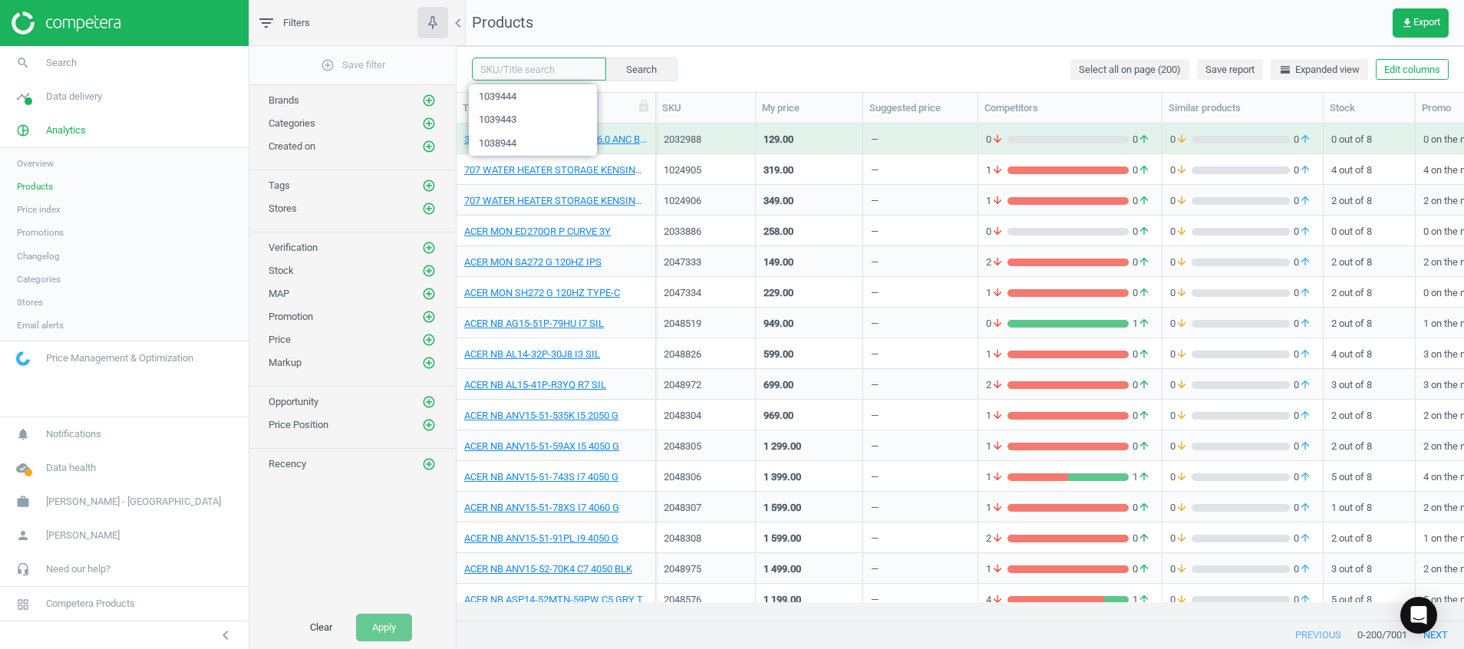
paste input "1038615"
type input "1038615"
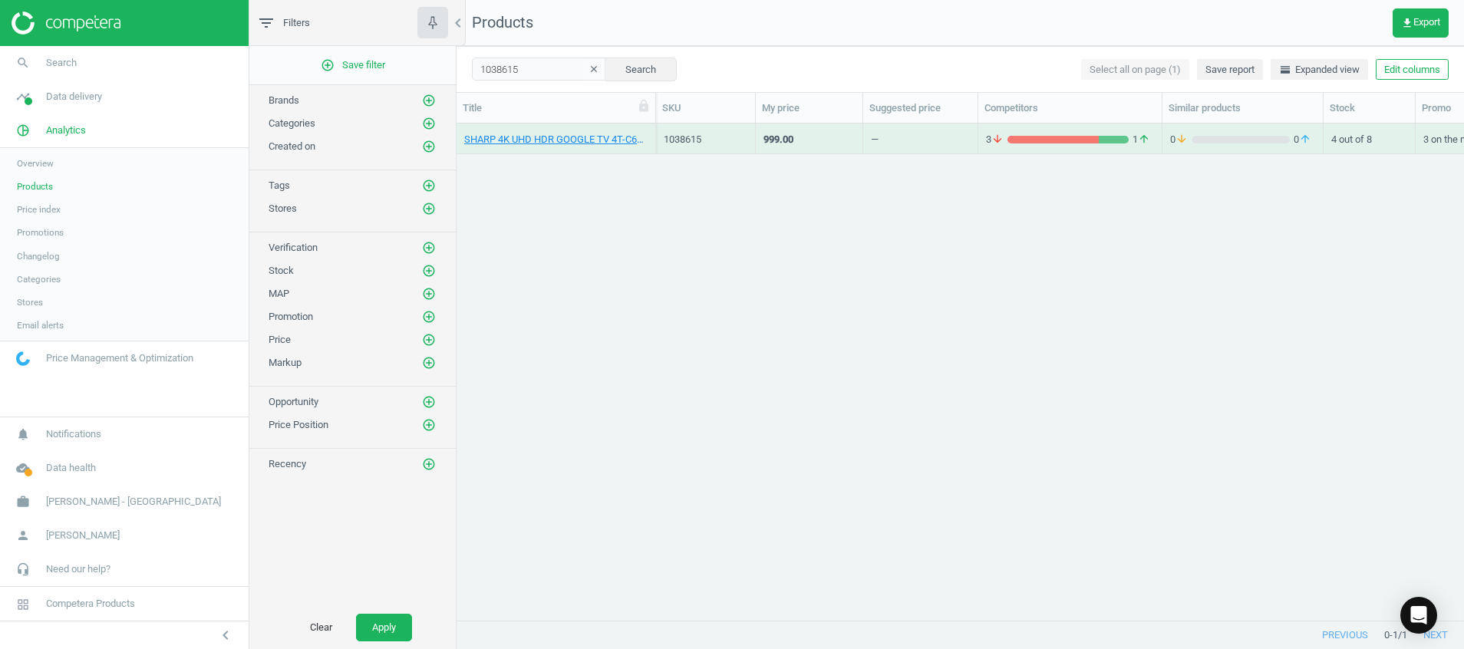
click at [539, 131] on div "SHARP 4K UHD HDR GOOGLE TV 4T-C65HJ6000X" at bounding box center [555, 138] width 183 height 27
click at [554, 143] on link "SHARP 4K UHD HDR GOOGLE TV 4T-C65HJ6000X" at bounding box center [555, 140] width 183 height 14
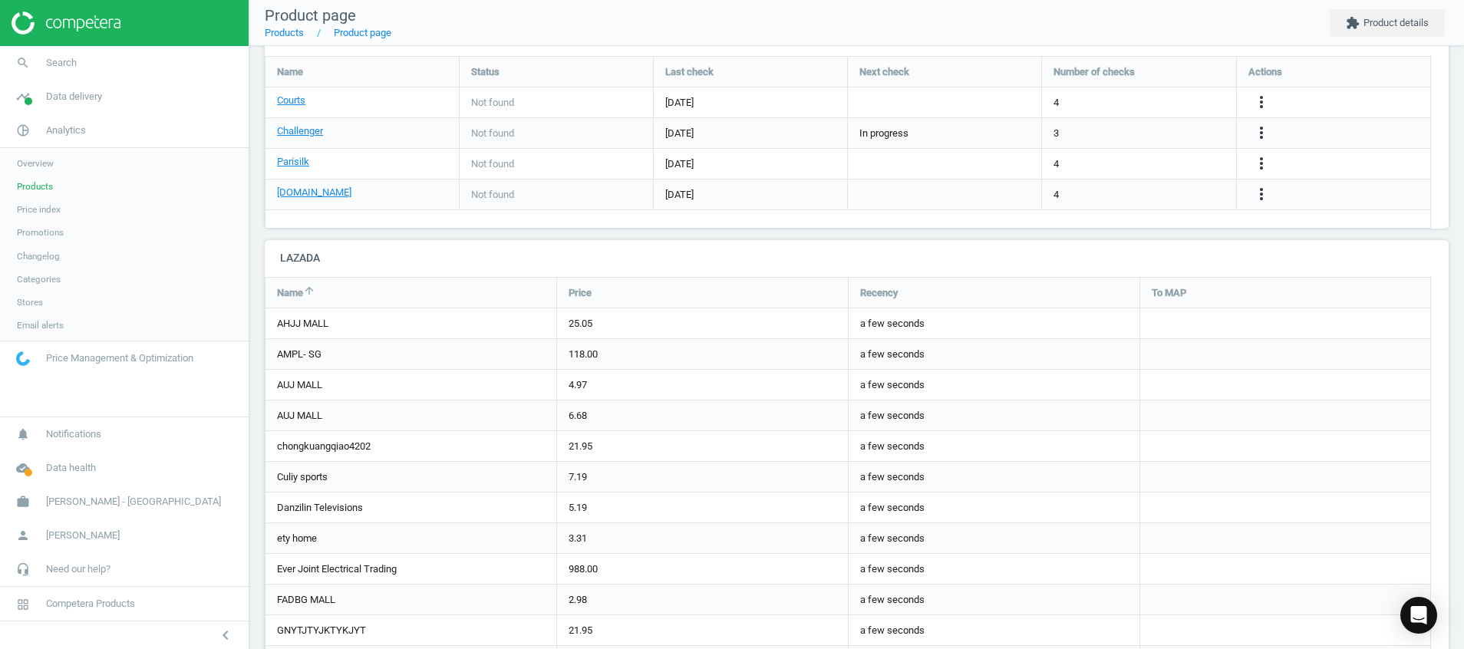
scroll to position [1036, 0]
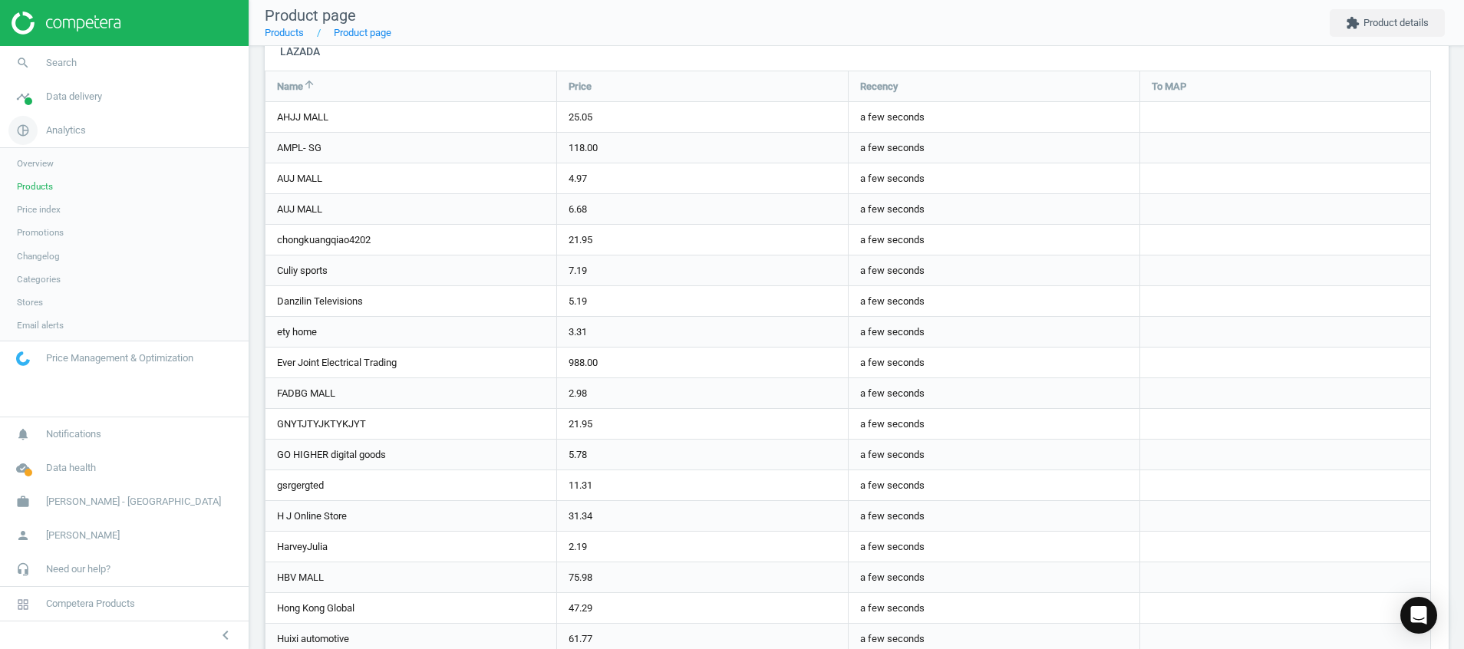
click at [23, 135] on icon "pie_chart_outlined" at bounding box center [22, 130] width 29 height 29
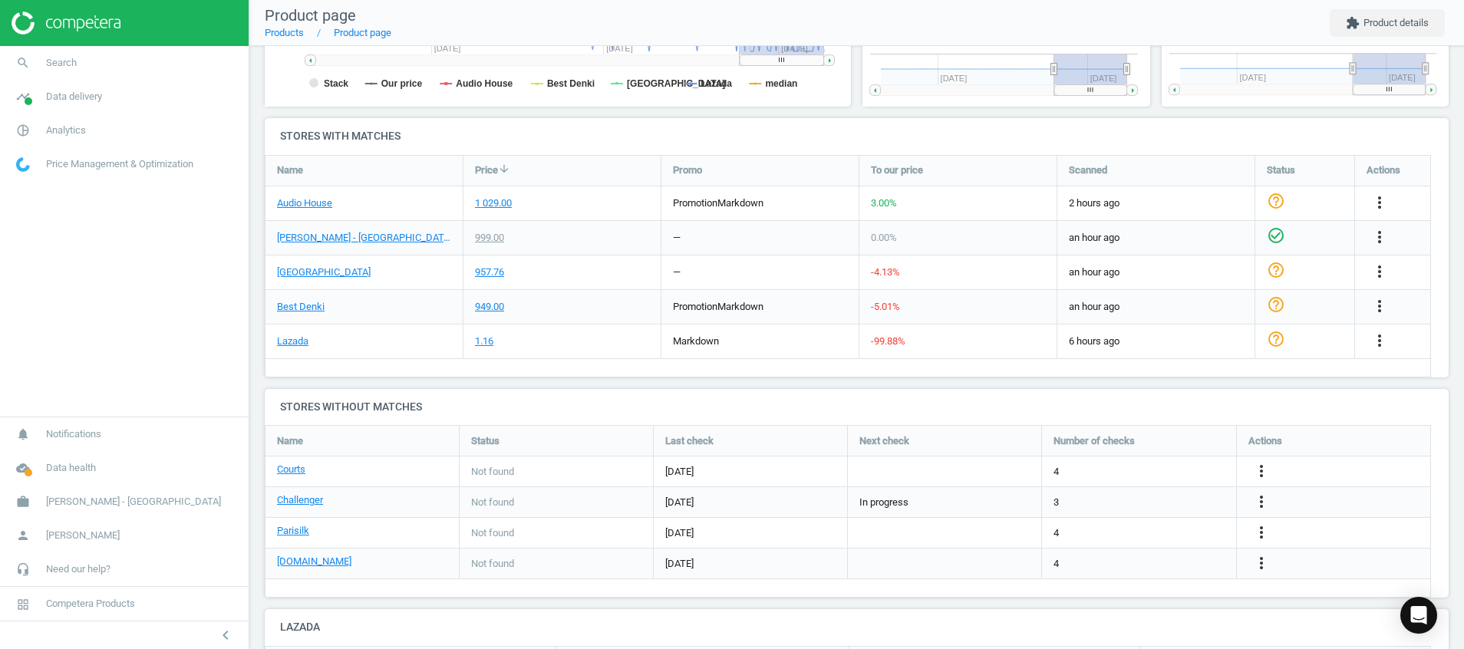
scroll to position [0, 0]
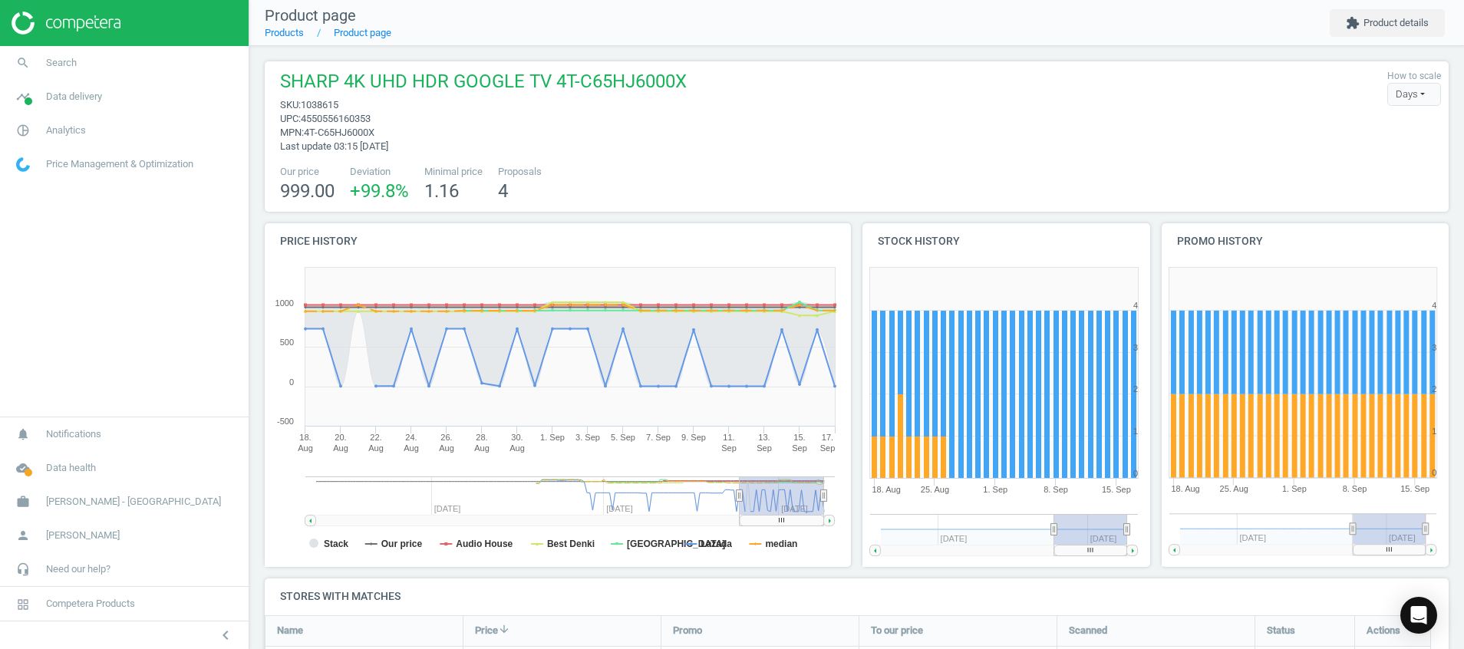
click at [130, 26] on link at bounding box center [125, 23] width 226 height 23
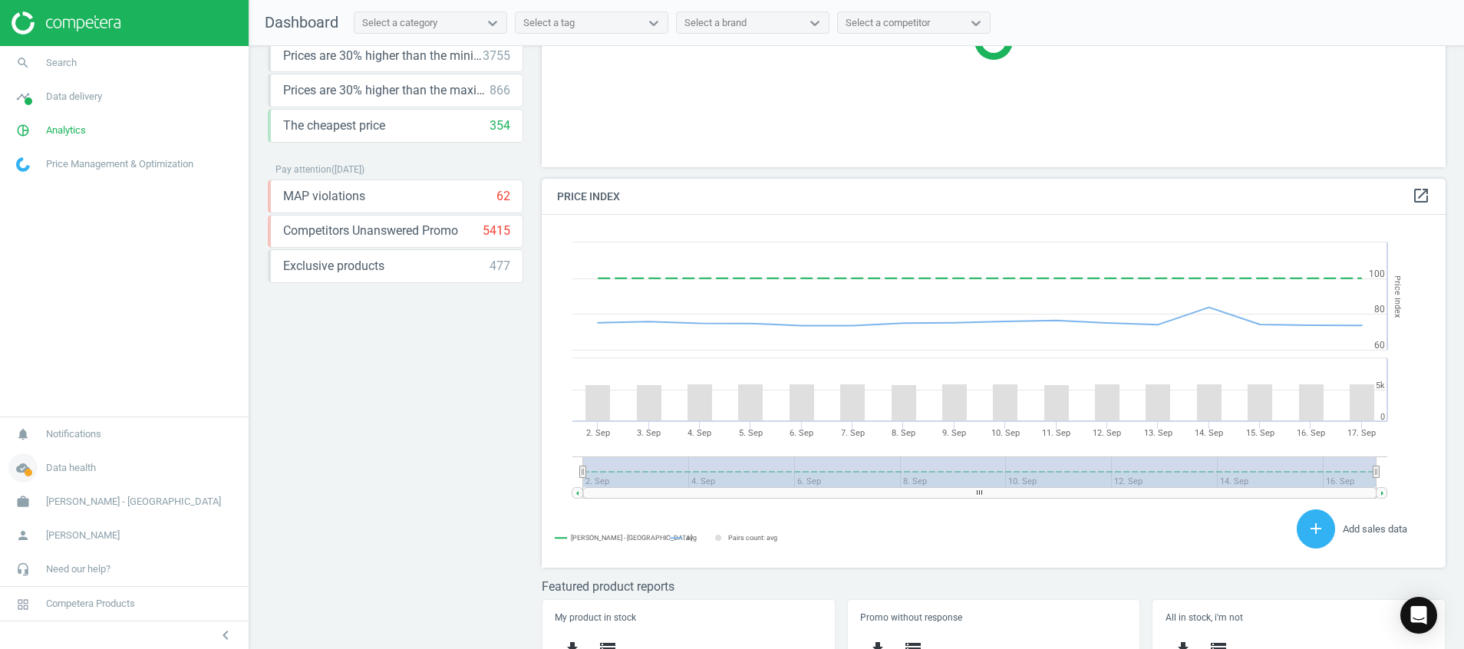
scroll to position [405, 0]
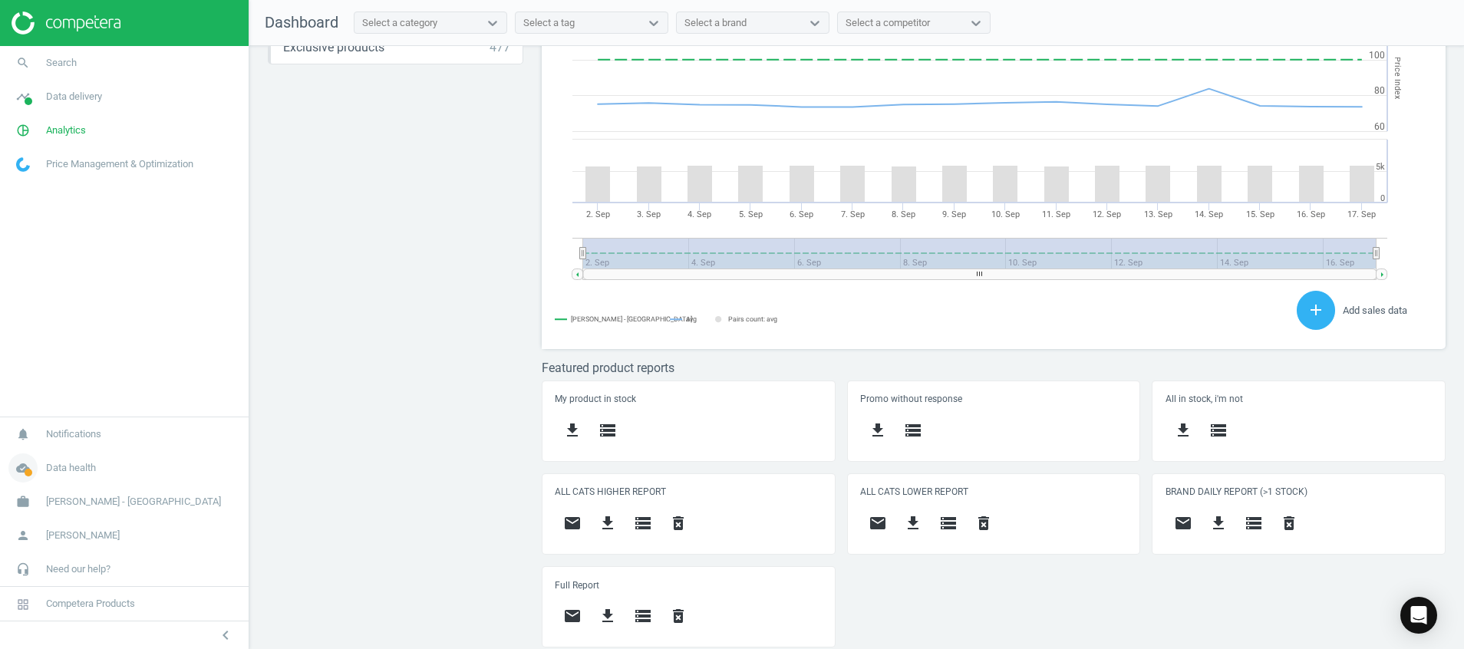
click at [19, 464] on icon "cloud_done" at bounding box center [22, 468] width 29 height 29
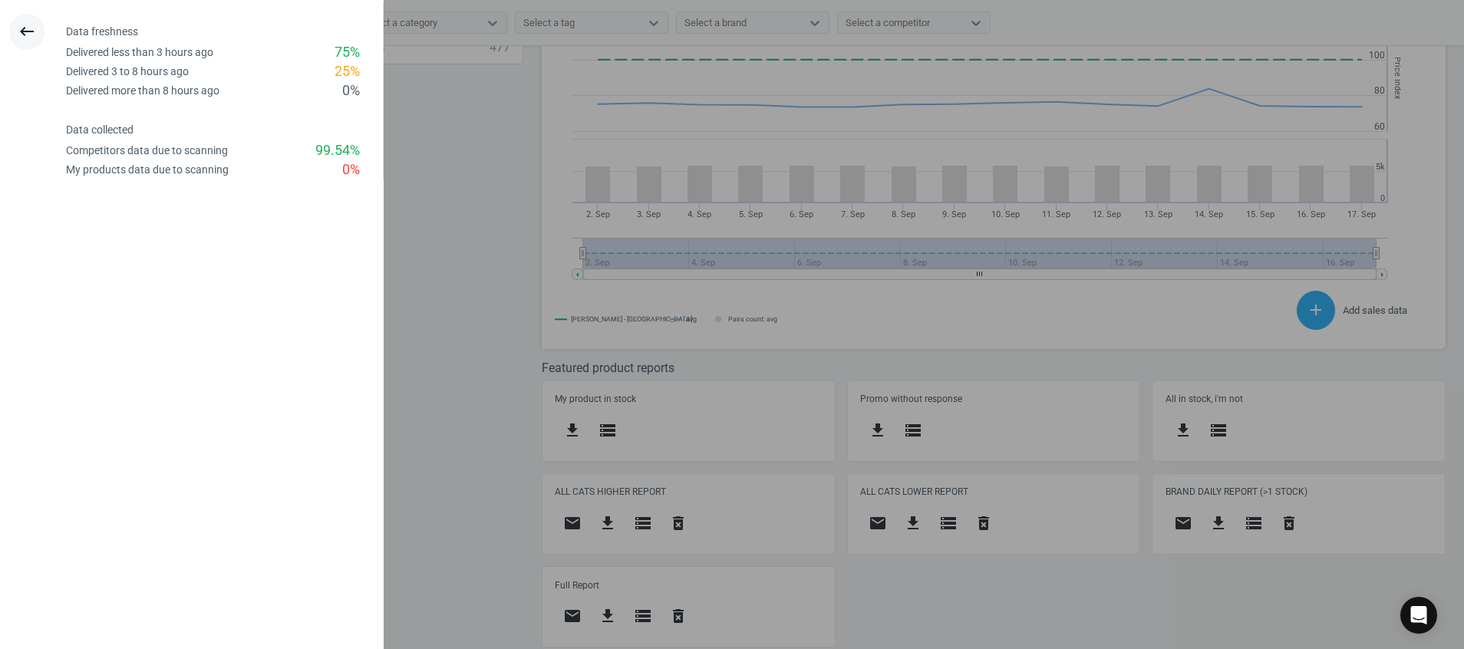
click at [25, 45] on button "keyboard_backspace" at bounding box center [26, 32] width 35 height 36
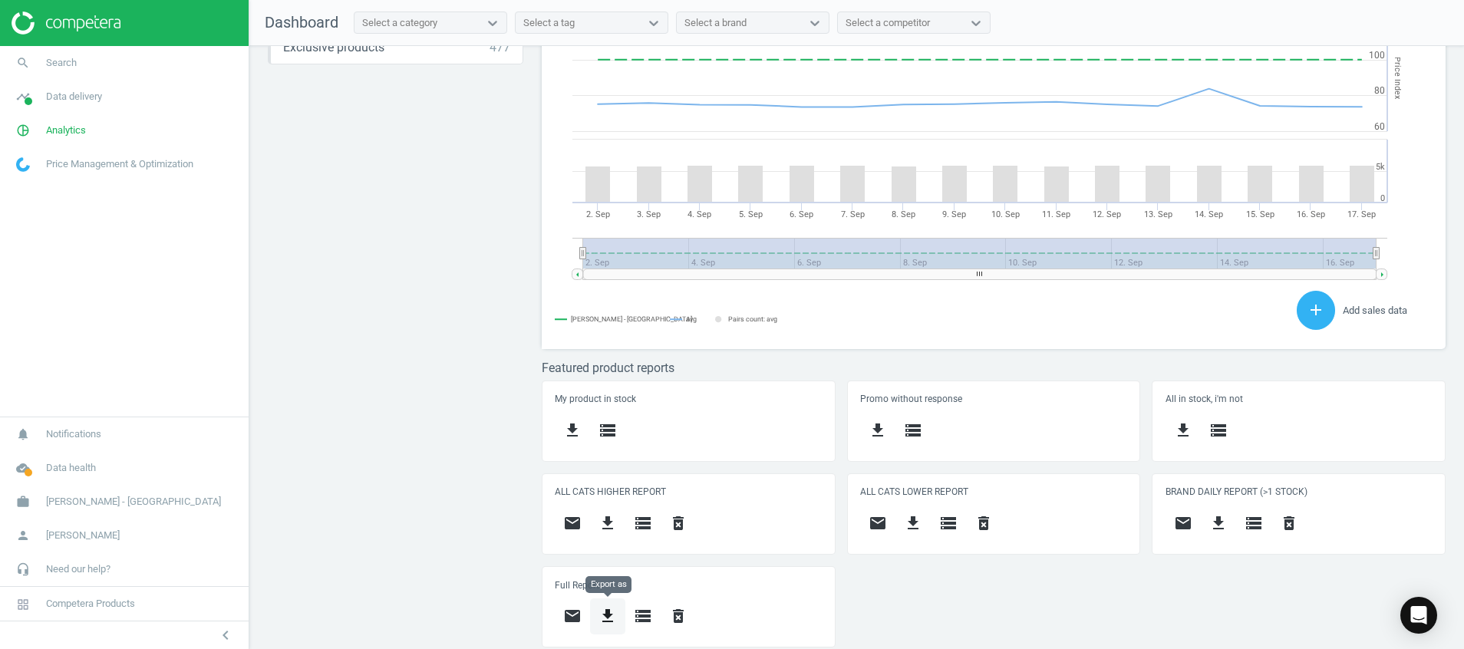
click at [606, 622] on icon "get_app" at bounding box center [608, 616] width 18 height 18
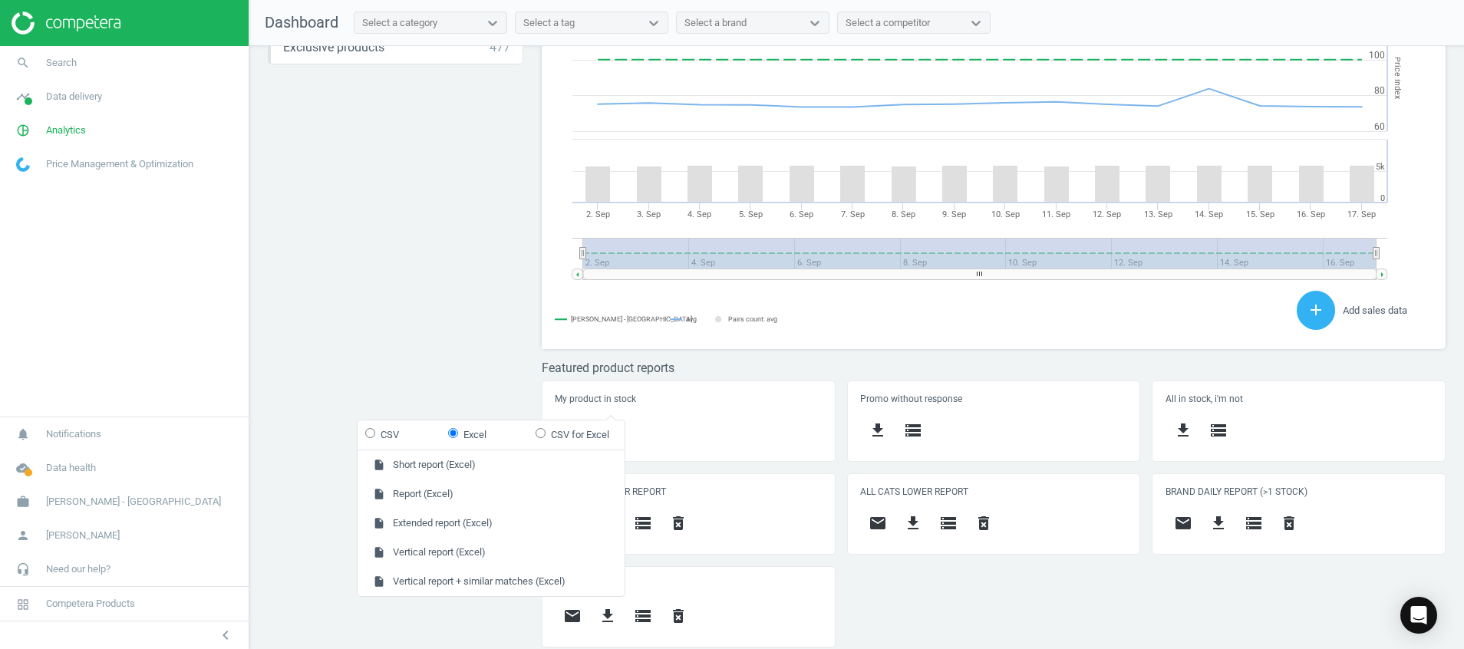
click at [1232, 600] on div "My product in stock get_app storage Promo without response get_app storage All …" at bounding box center [994, 520] width 916 height 279
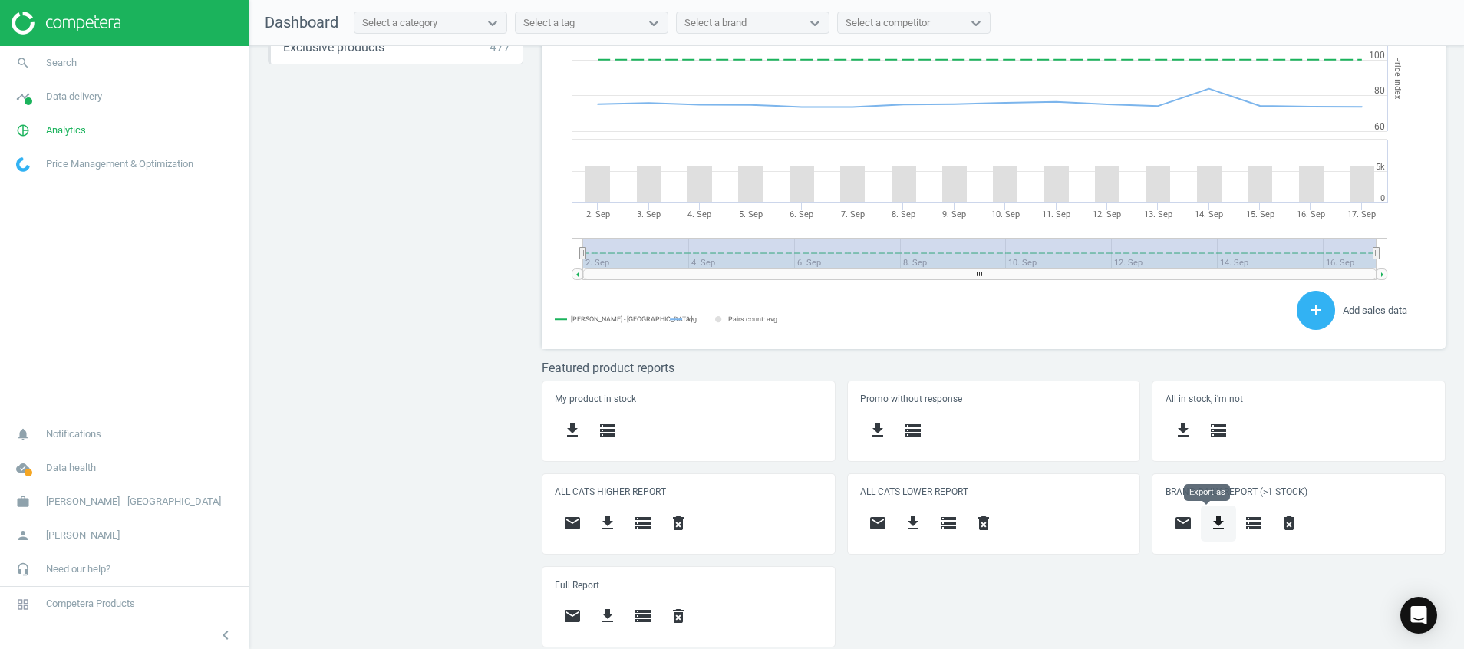
click at [1208, 507] on button "get_app" at bounding box center [1218, 524] width 35 height 36
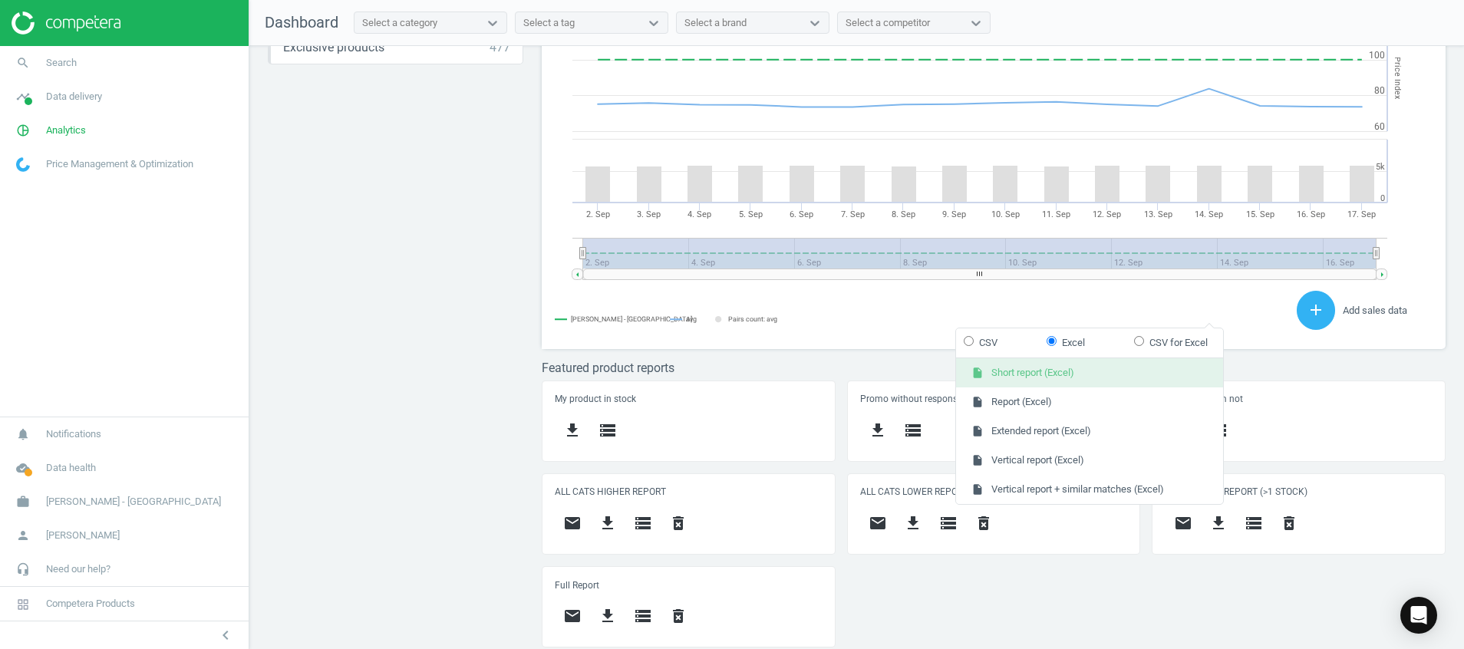
click at [1057, 378] on button "insert_drive_file Short report (Excel)" at bounding box center [1089, 372] width 267 height 29
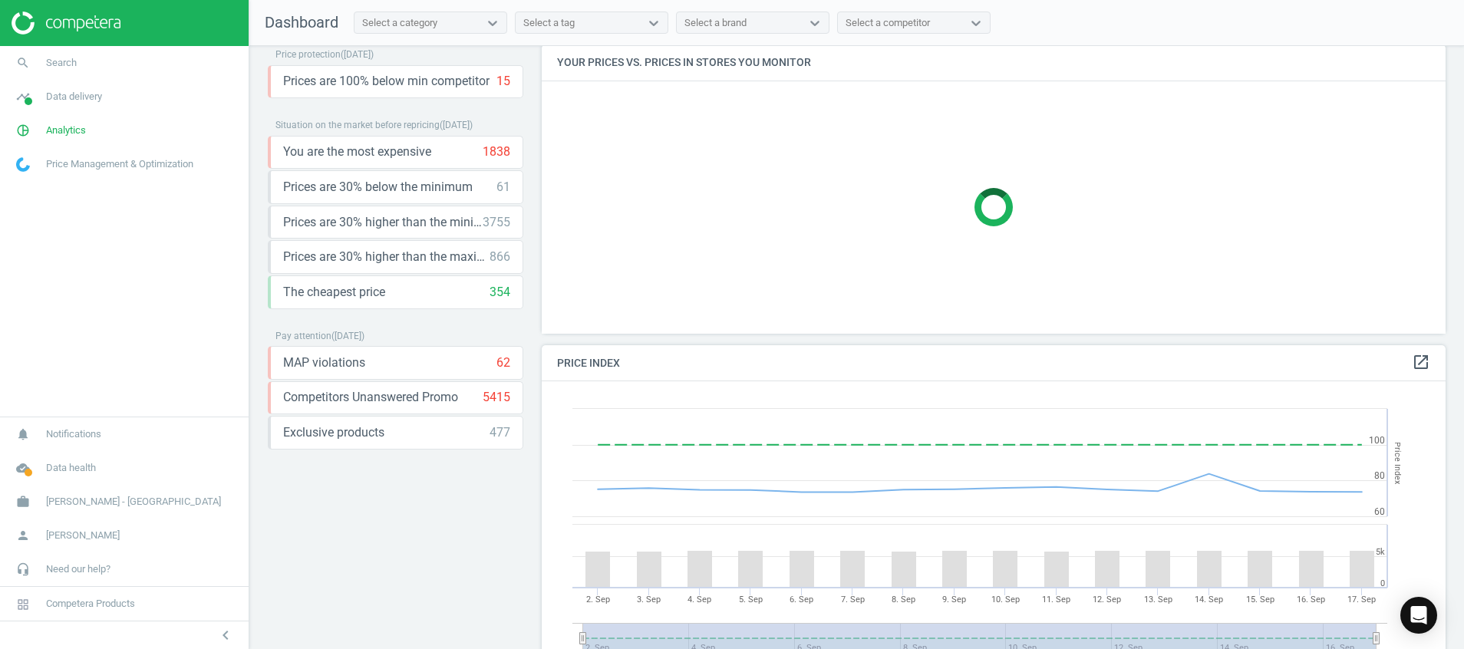
scroll to position [0, 0]
